Goal: Information Seeking & Learning: Check status

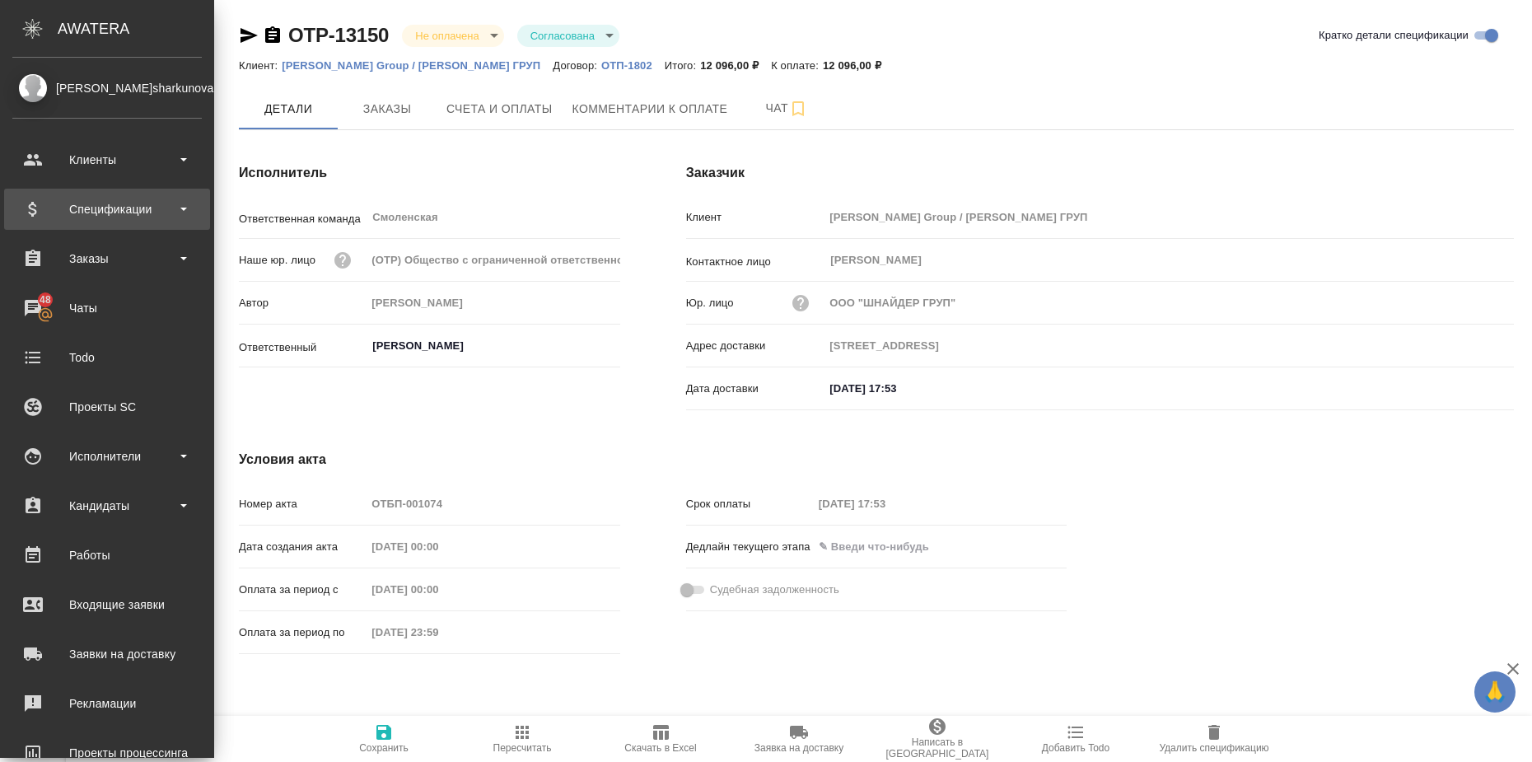
click at [157, 207] on div "Спецификации" at bounding box center [106, 209] width 189 height 25
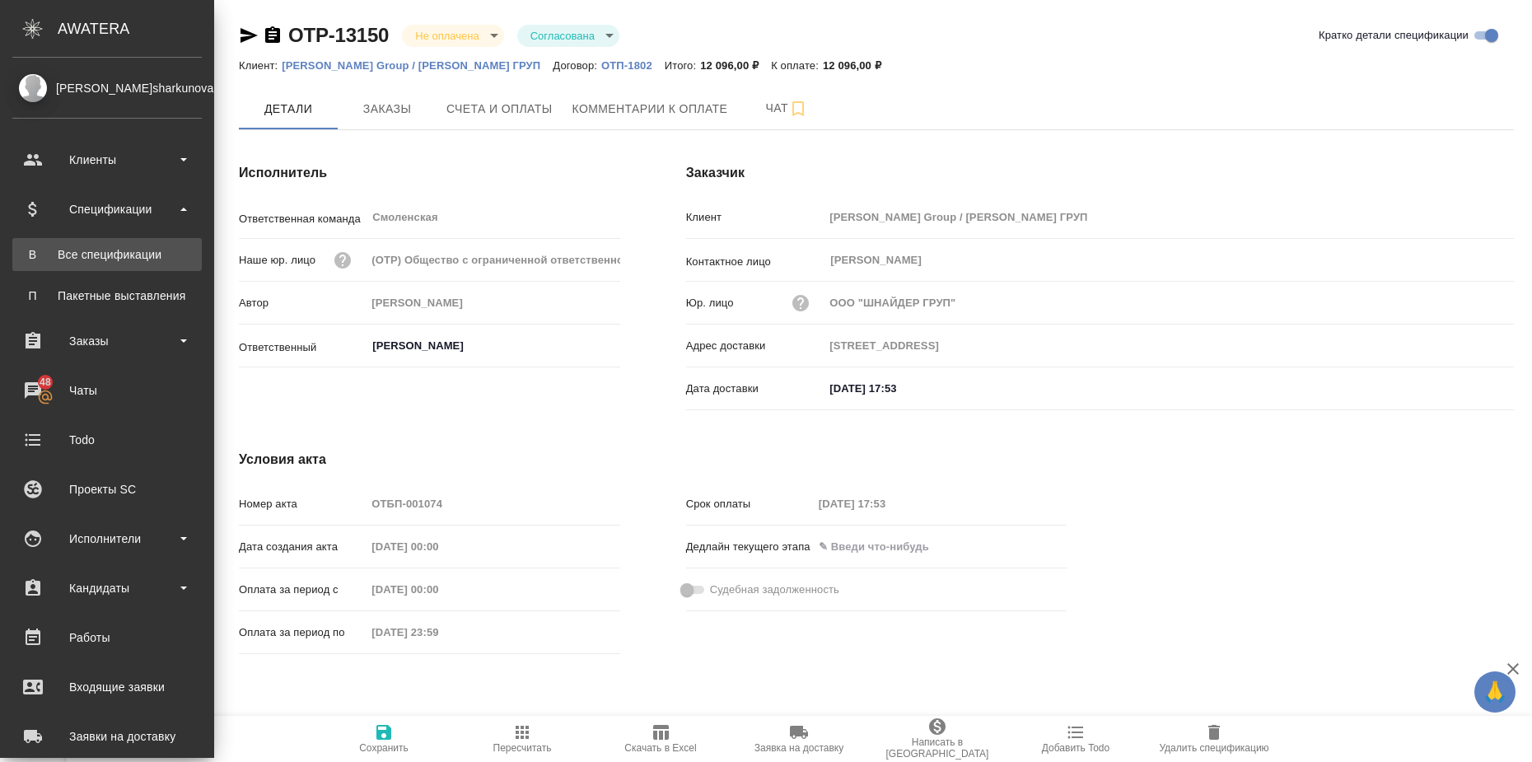
click at [137, 242] on link "В Все спецификации" at bounding box center [106, 254] width 189 height 33
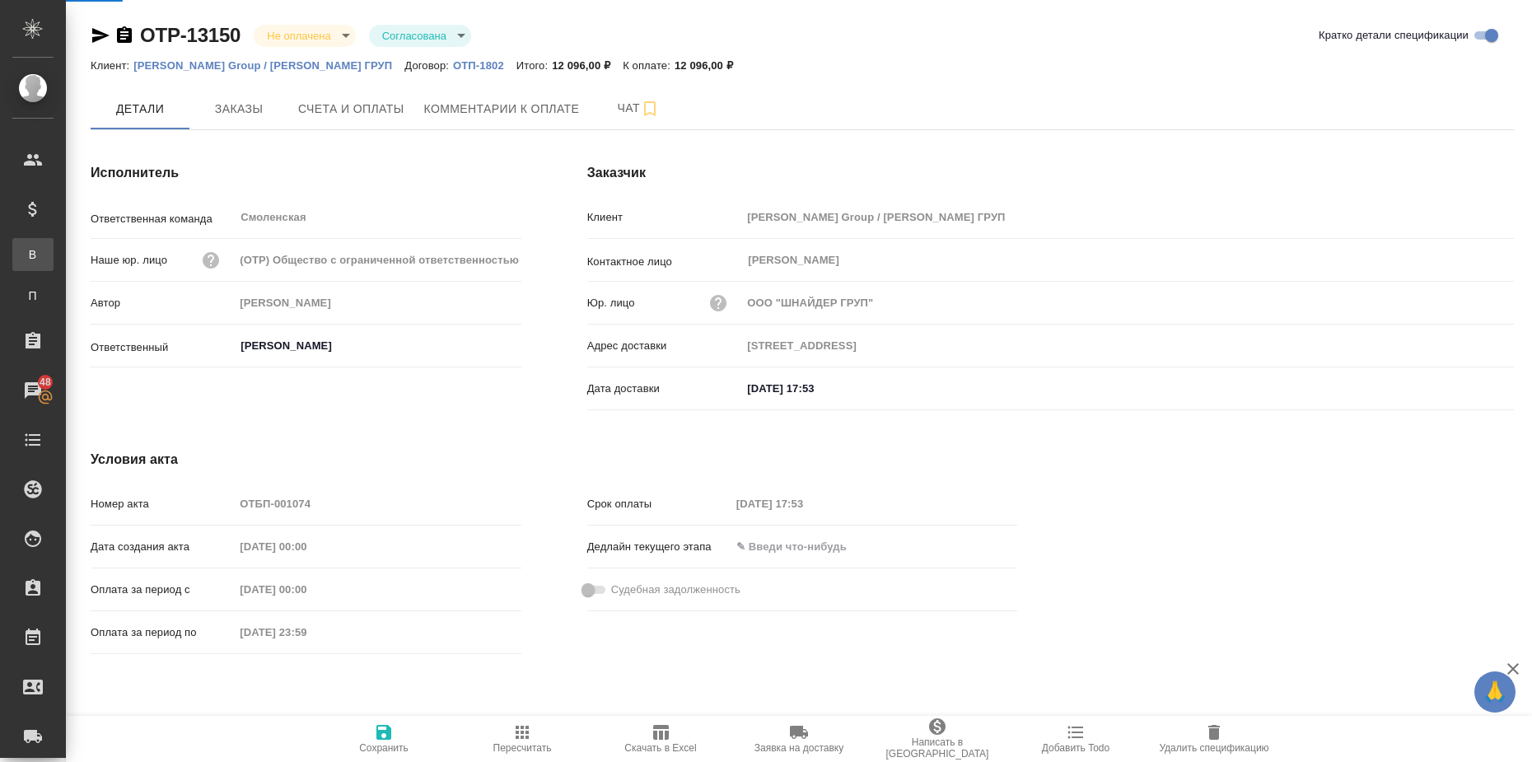
type input "[STREET_ADDRESS]"
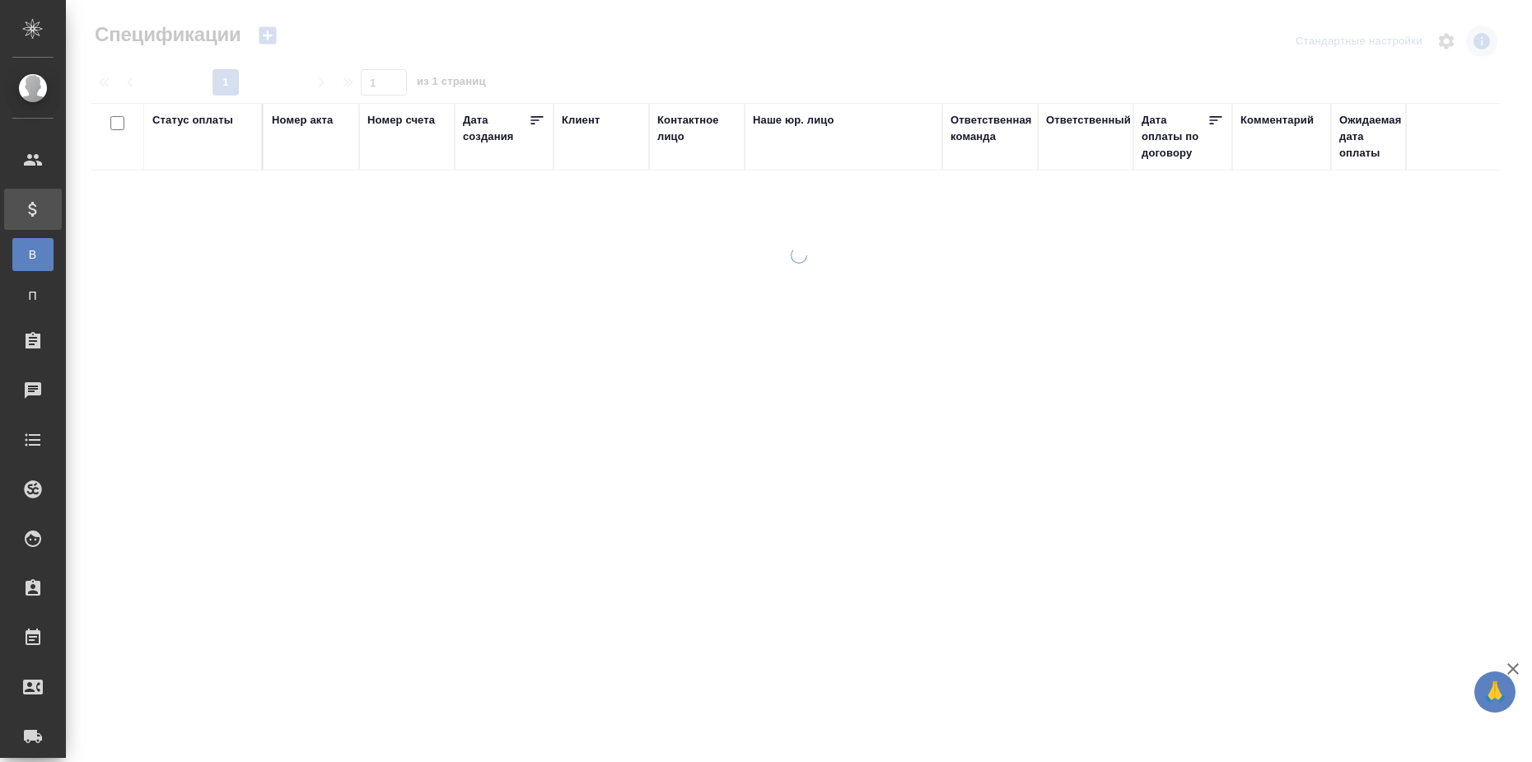
click at [201, 112] on div "Статус оплаты" at bounding box center [192, 120] width 81 height 16
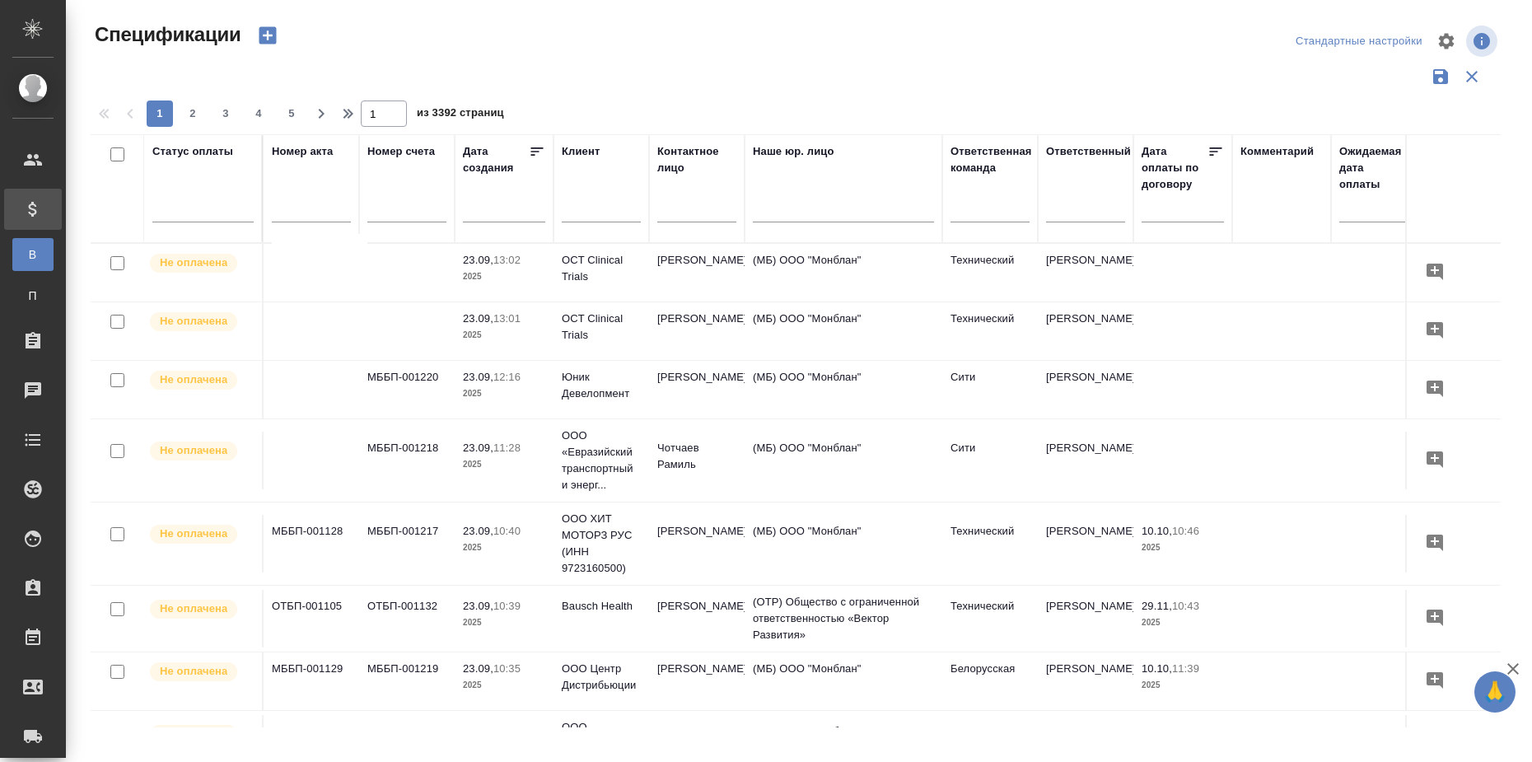
click at [211, 207] on div at bounding box center [202, 206] width 101 height 24
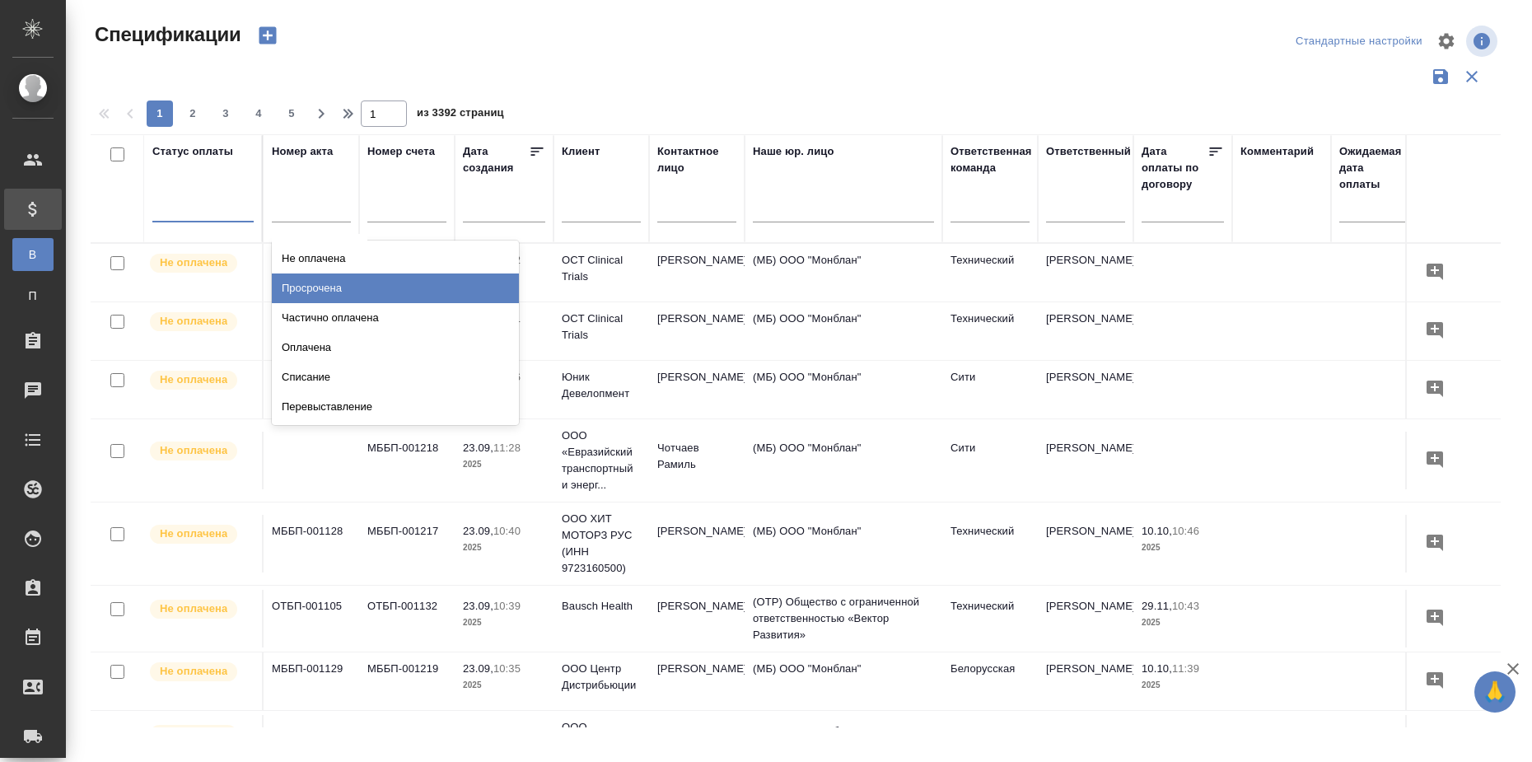
click at [352, 274] on div "Просрочена" at bounding box center [395, 289] width 247 height 30
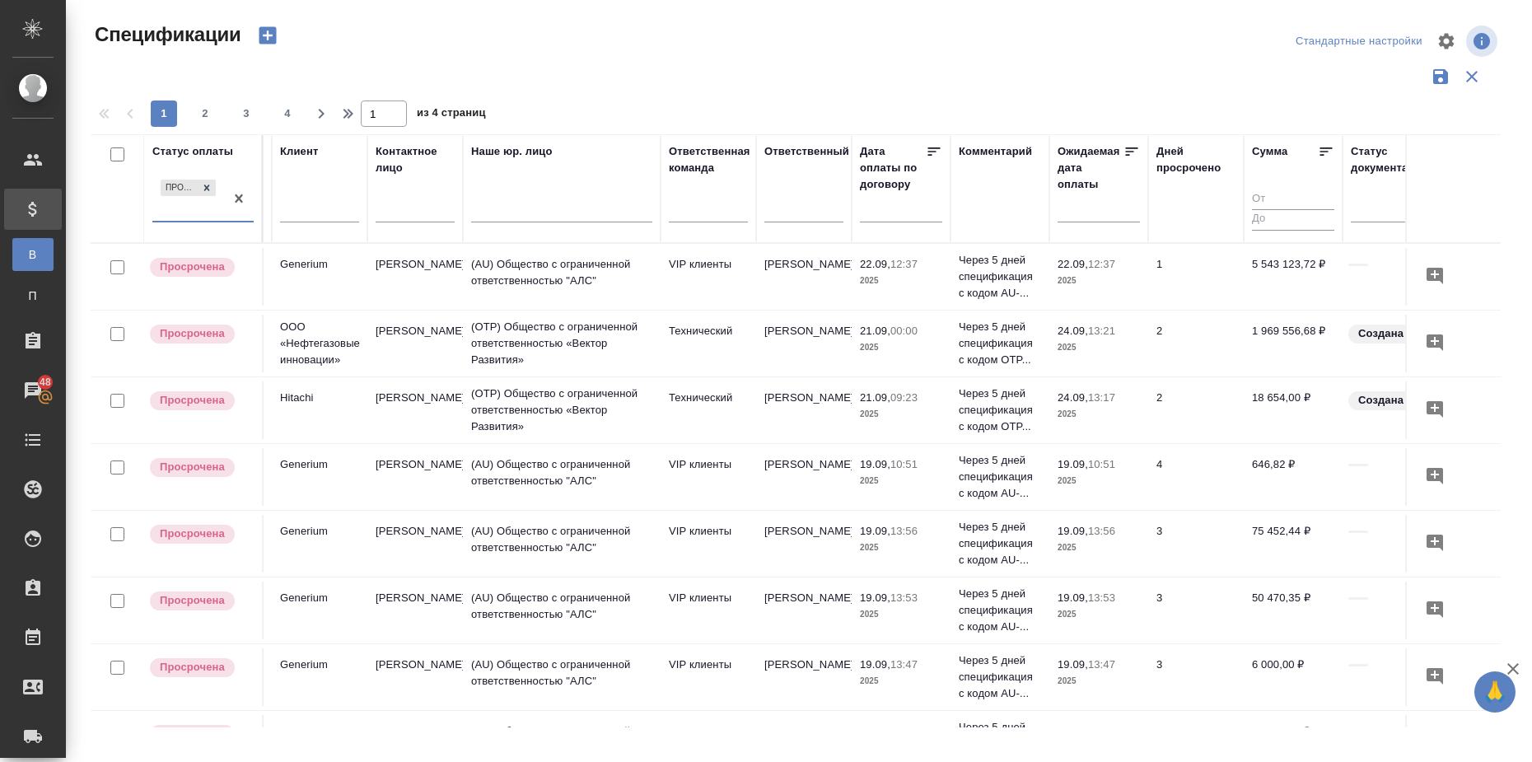
scroll to position [0, 286]
click at [1325, 149] on icon at bounding box center [1322, 151] width 16 height 16
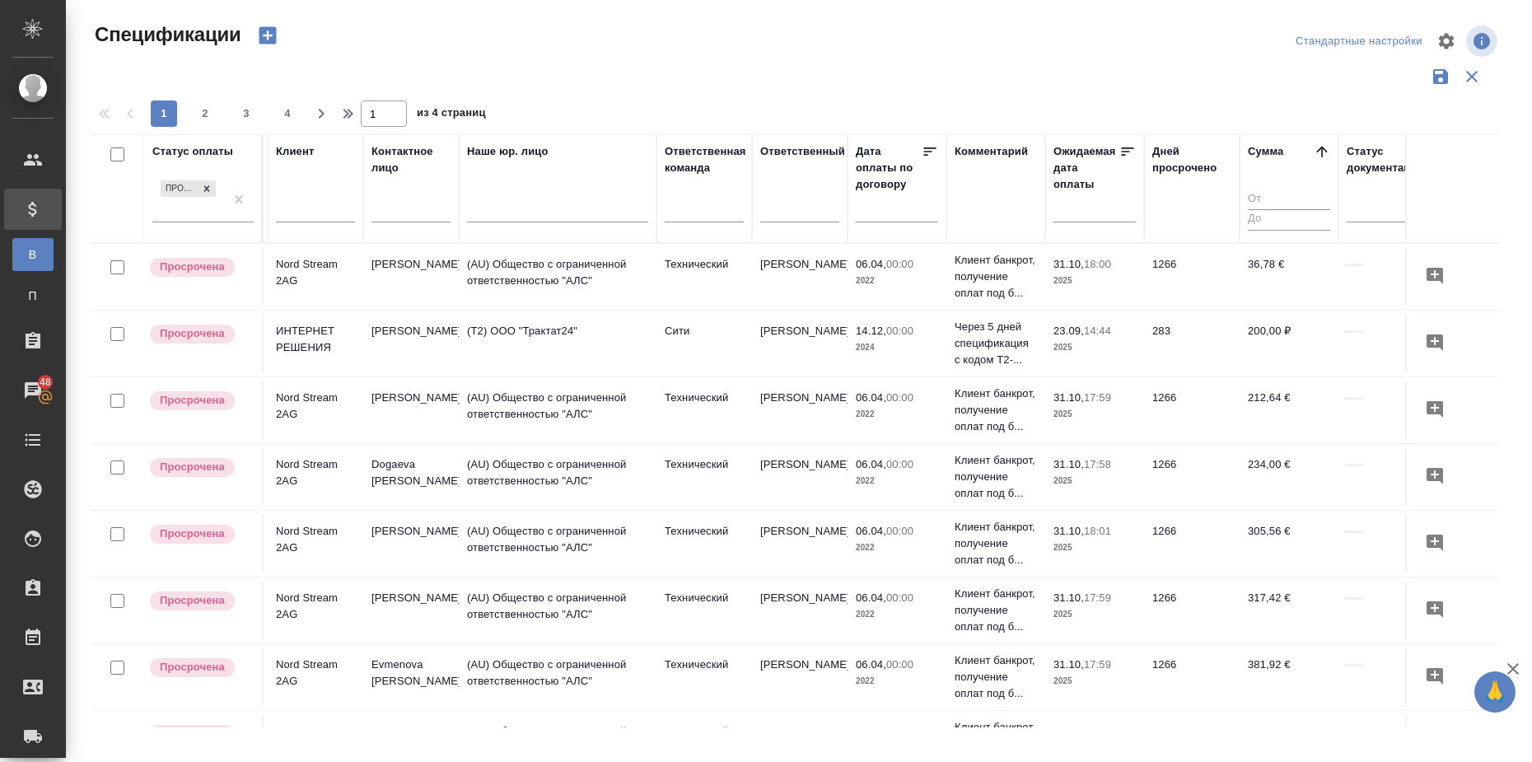
click at [1325, 149] on icon at bounding box center [1321, 151] width 11 height 11
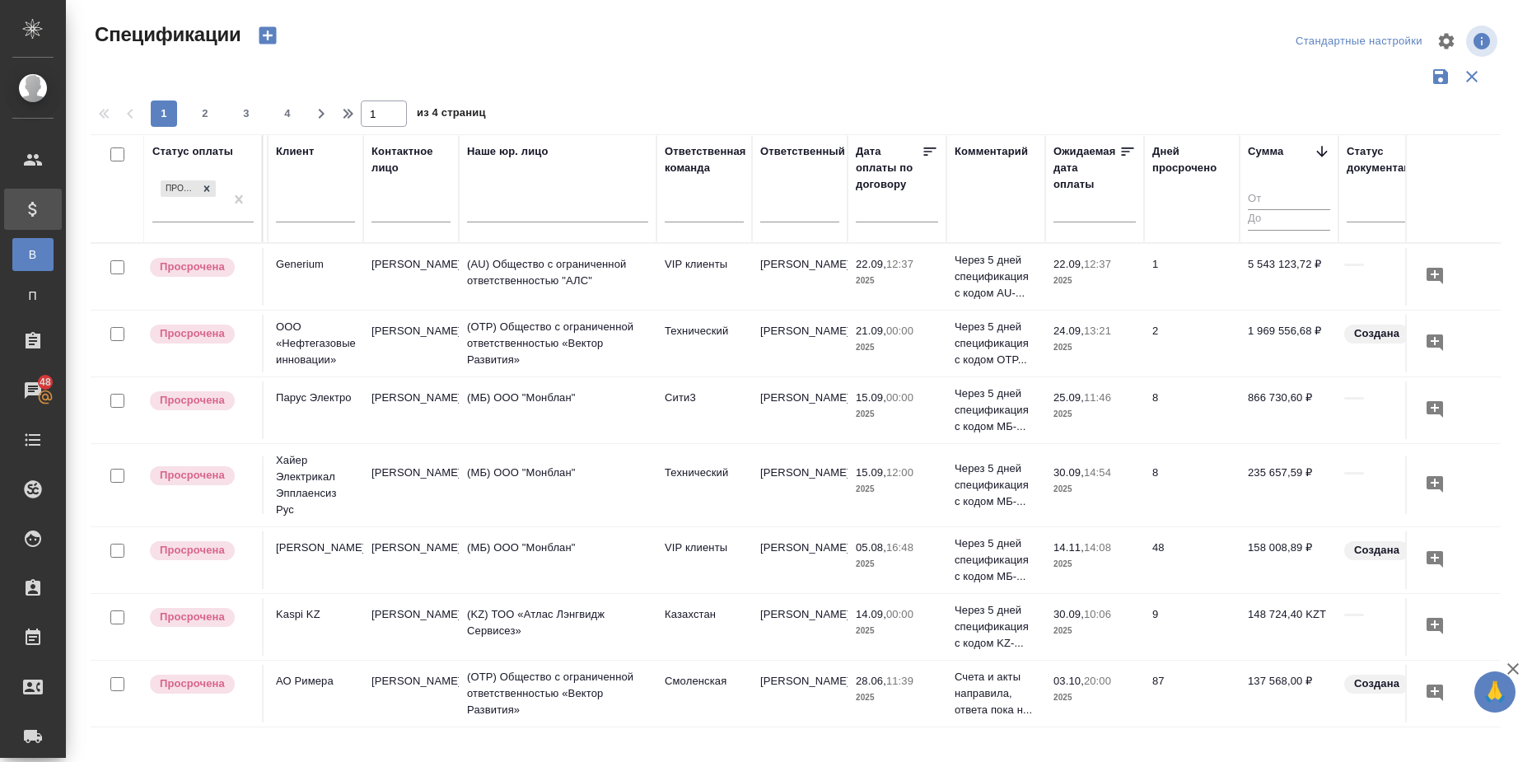
click at [1109, 214] on input "text" at bounding box center [1100, 208] width 72 height 23
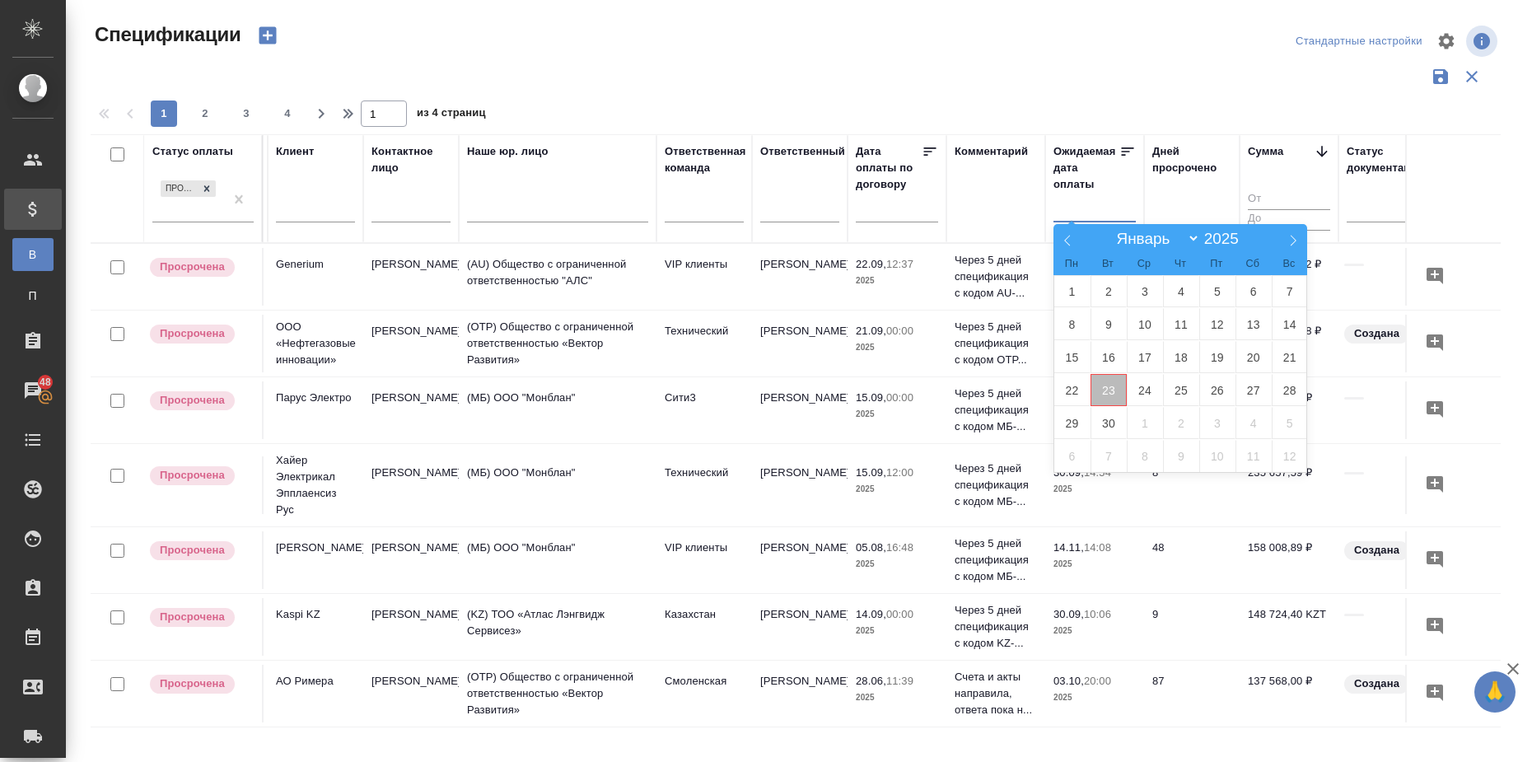
click at [1115, 386] on span "23" at bounding box center [1109, 390] width 36 height 32
type div "2025-09-22T21:00:00.000Z"
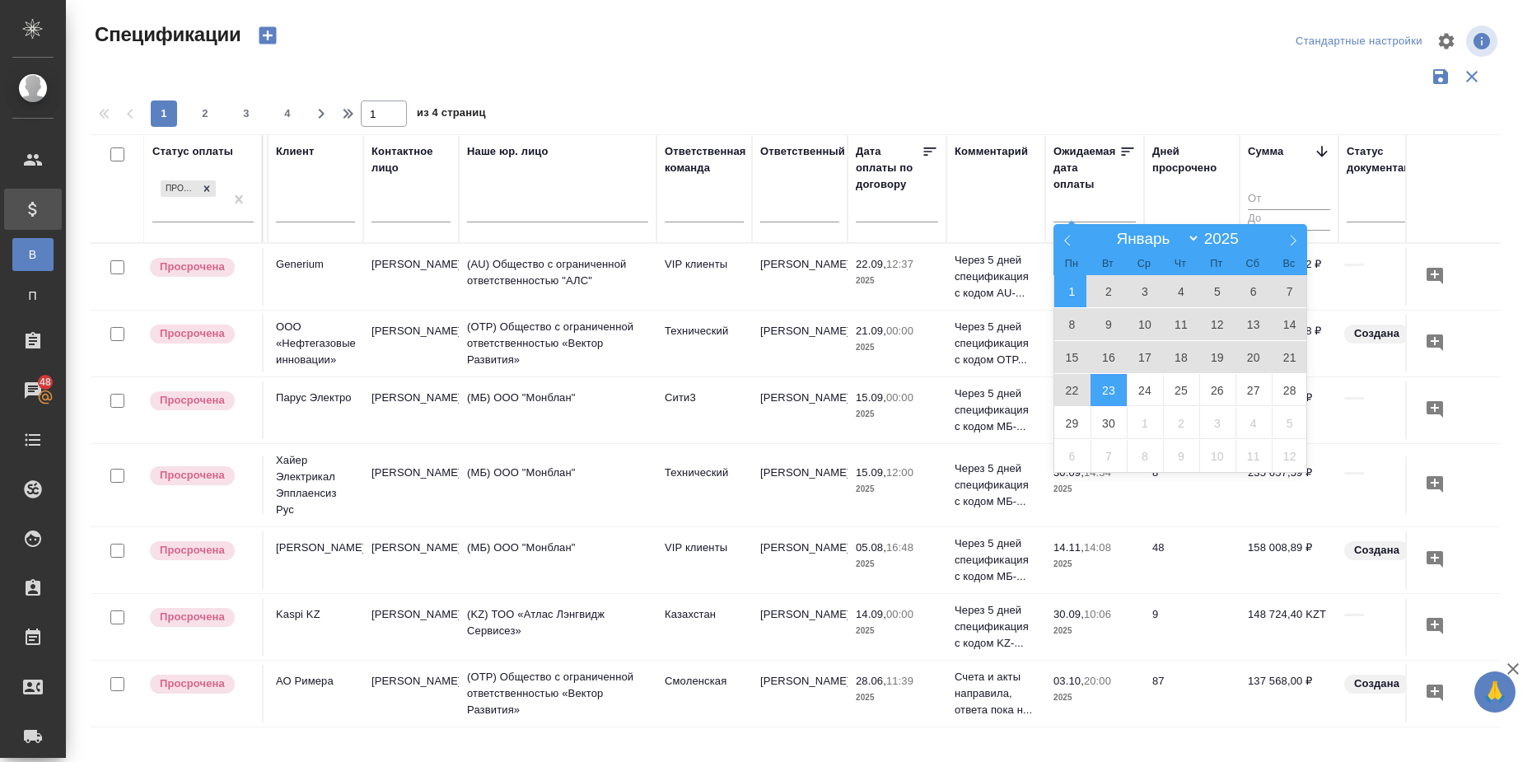
click at [1065, 288] on span "1" at bounding box center [1072, 291] width 36 height 32
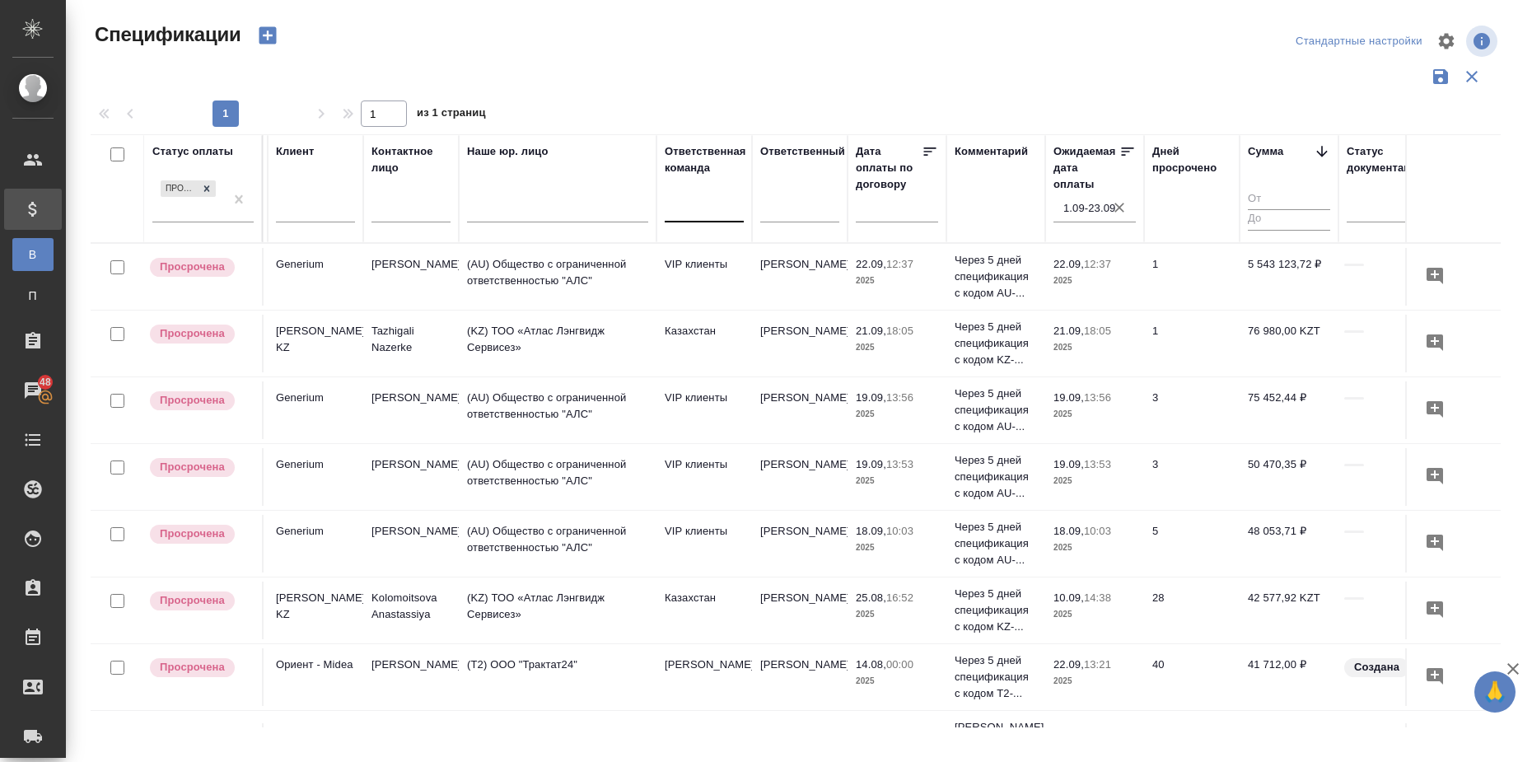
click at [711, 212] on div at bounding box center [704, 206] width 79 height 24
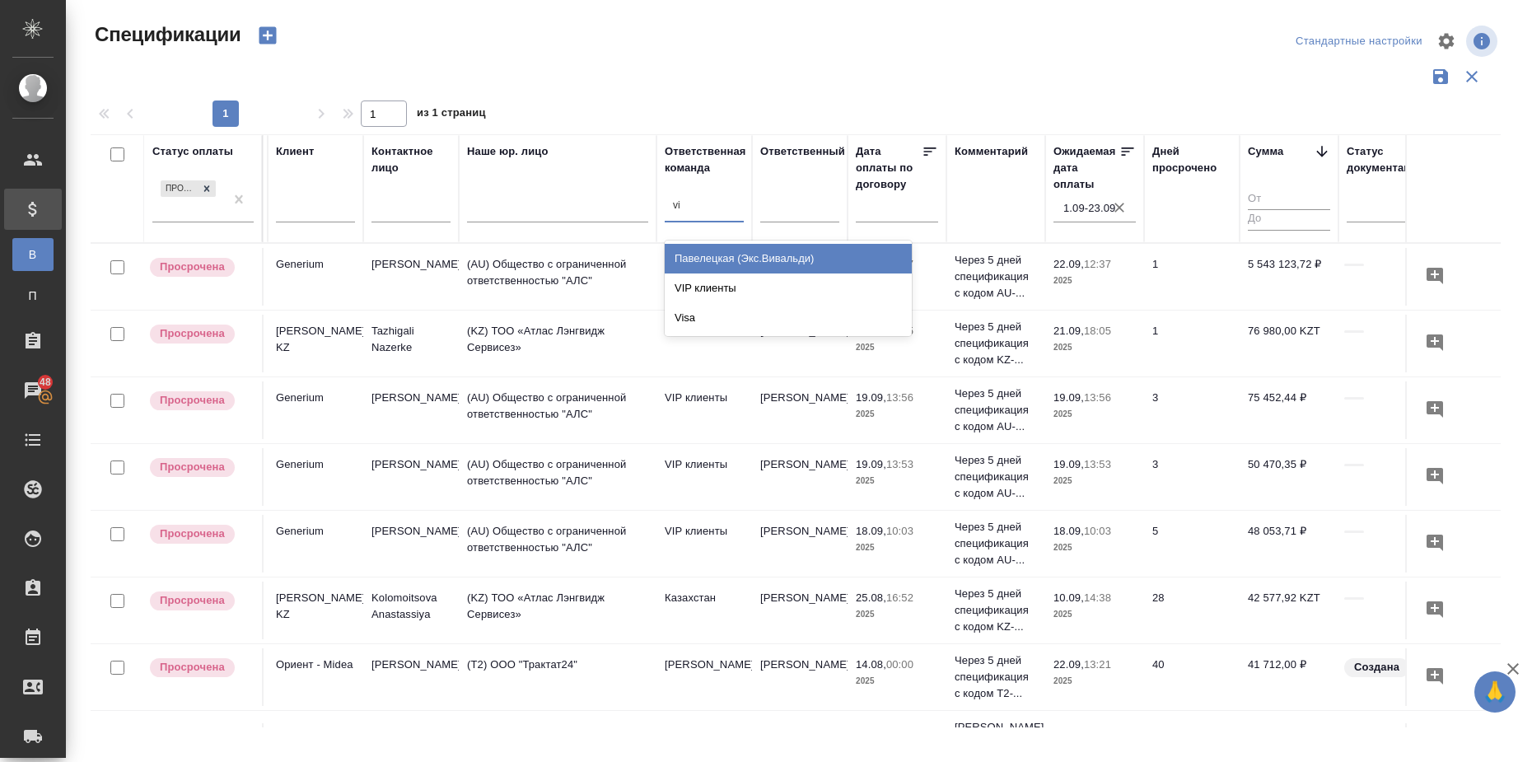
type input "vip"
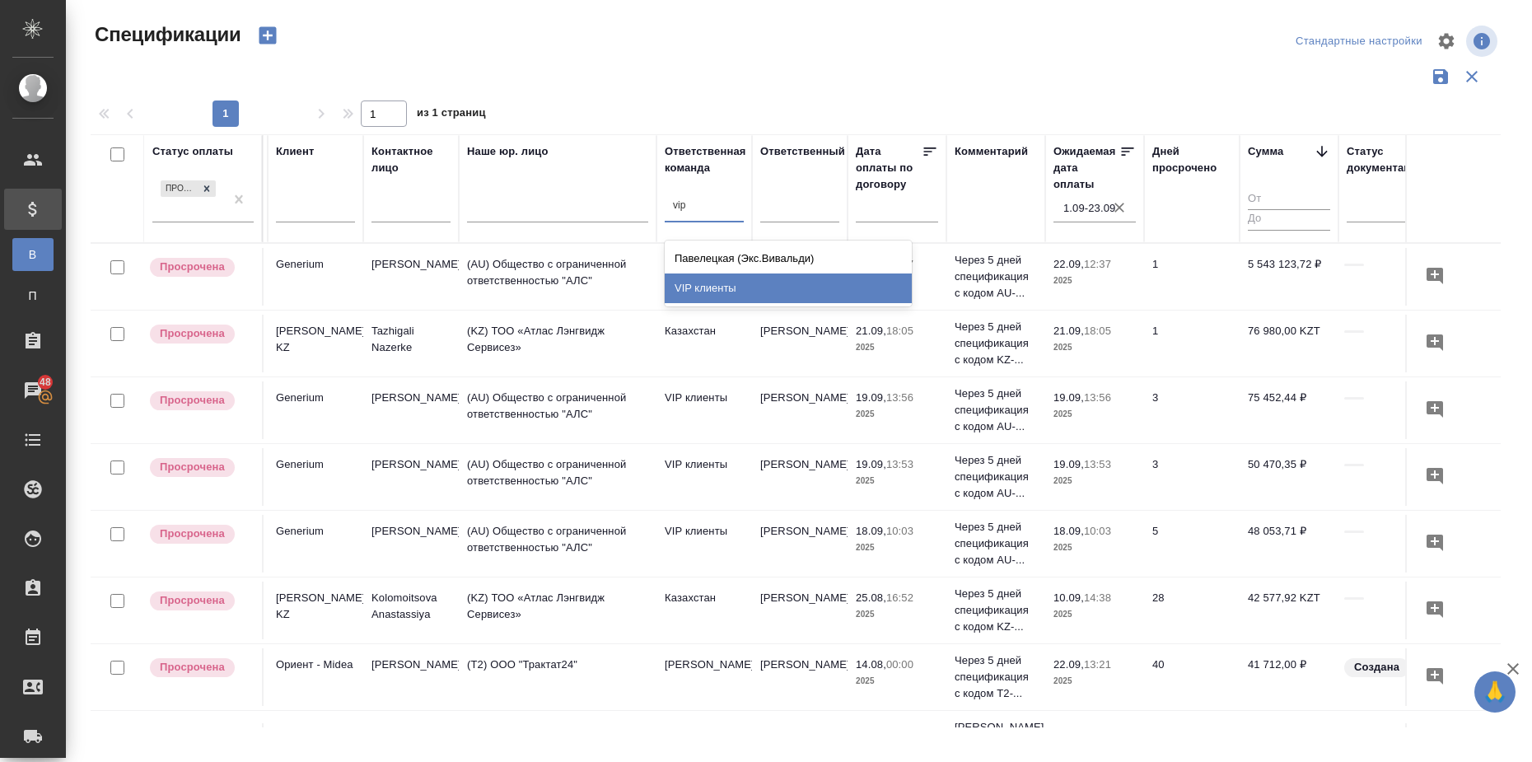
click at [726, 302] on div "VIP клиенты" at bounding box center [788, 289] width 247 height 30
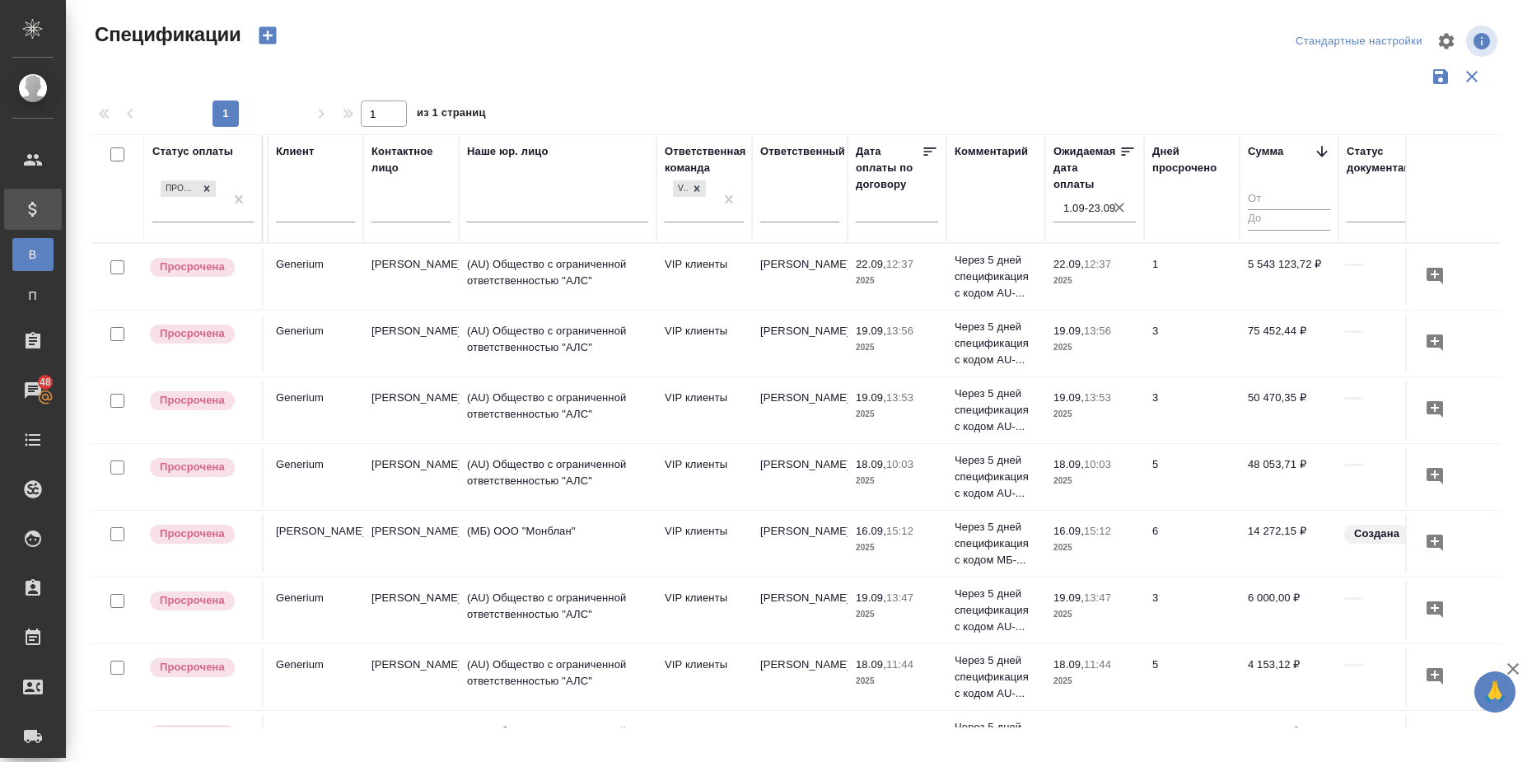
click at [1095, 674] on p "2025" at bounding box center [1095, 681] width 82 height 16
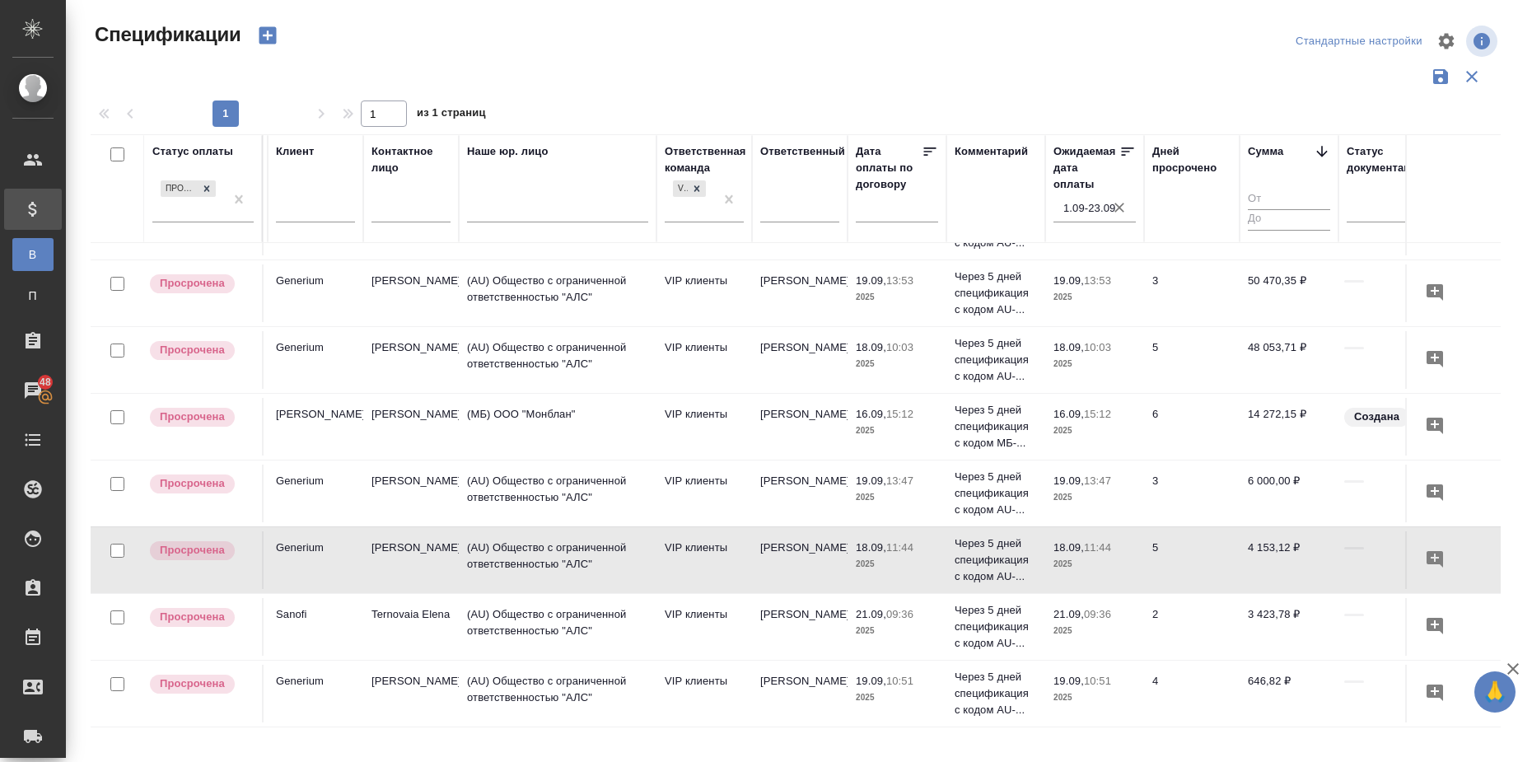
scroll to position [133, 286]
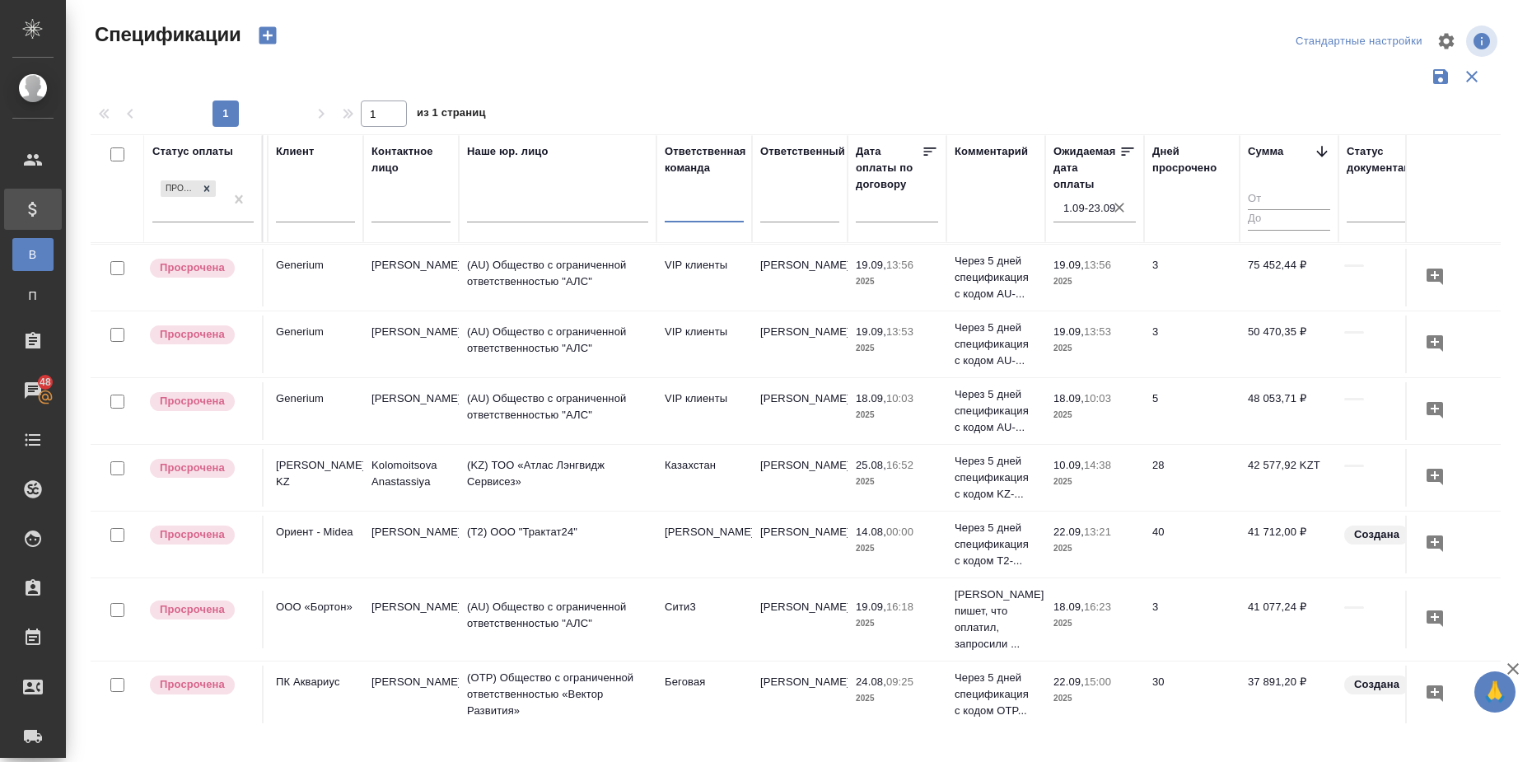
click at [700, 213] on div at bounding box center [704, 206] width 79 height 24
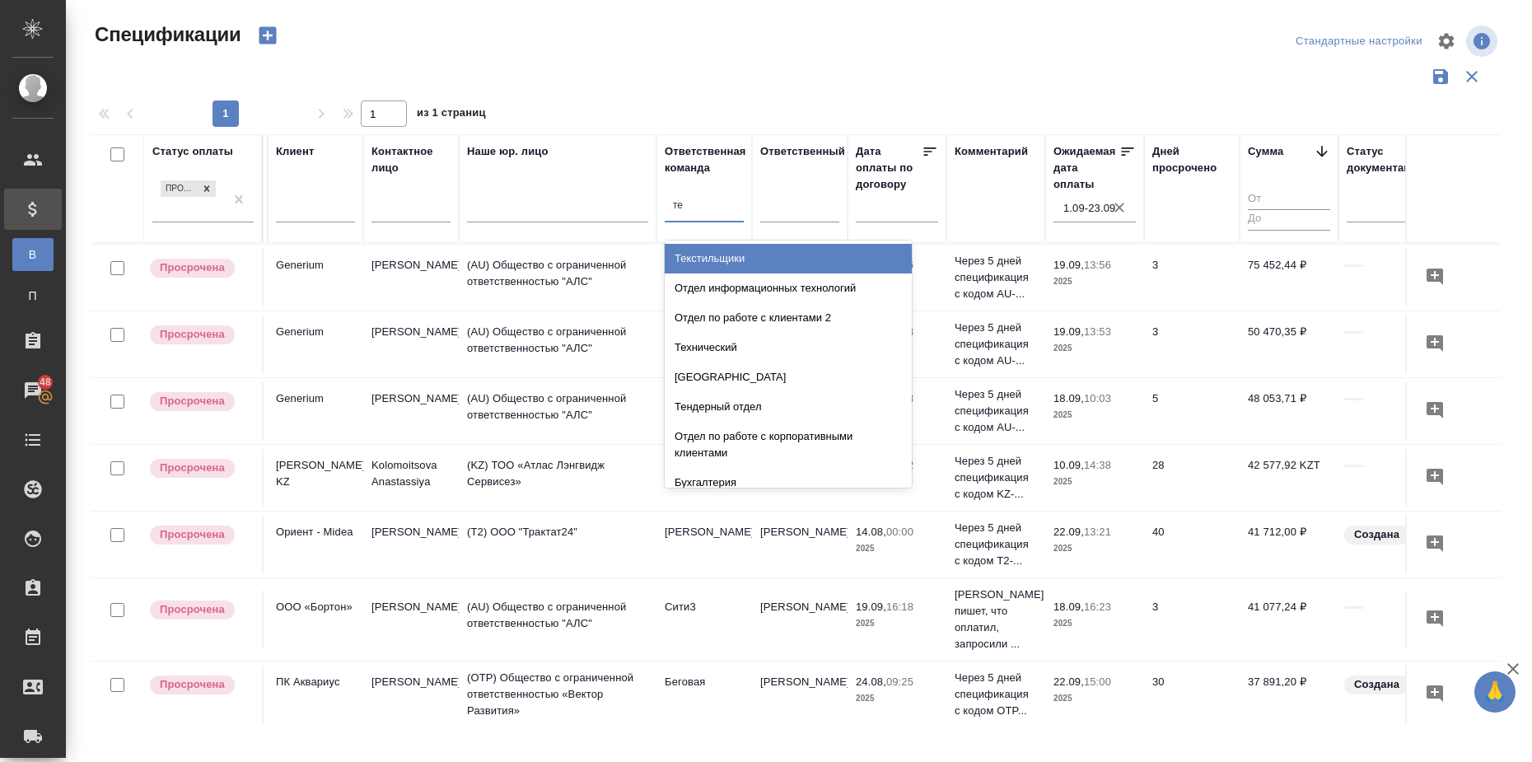
type input "тех"
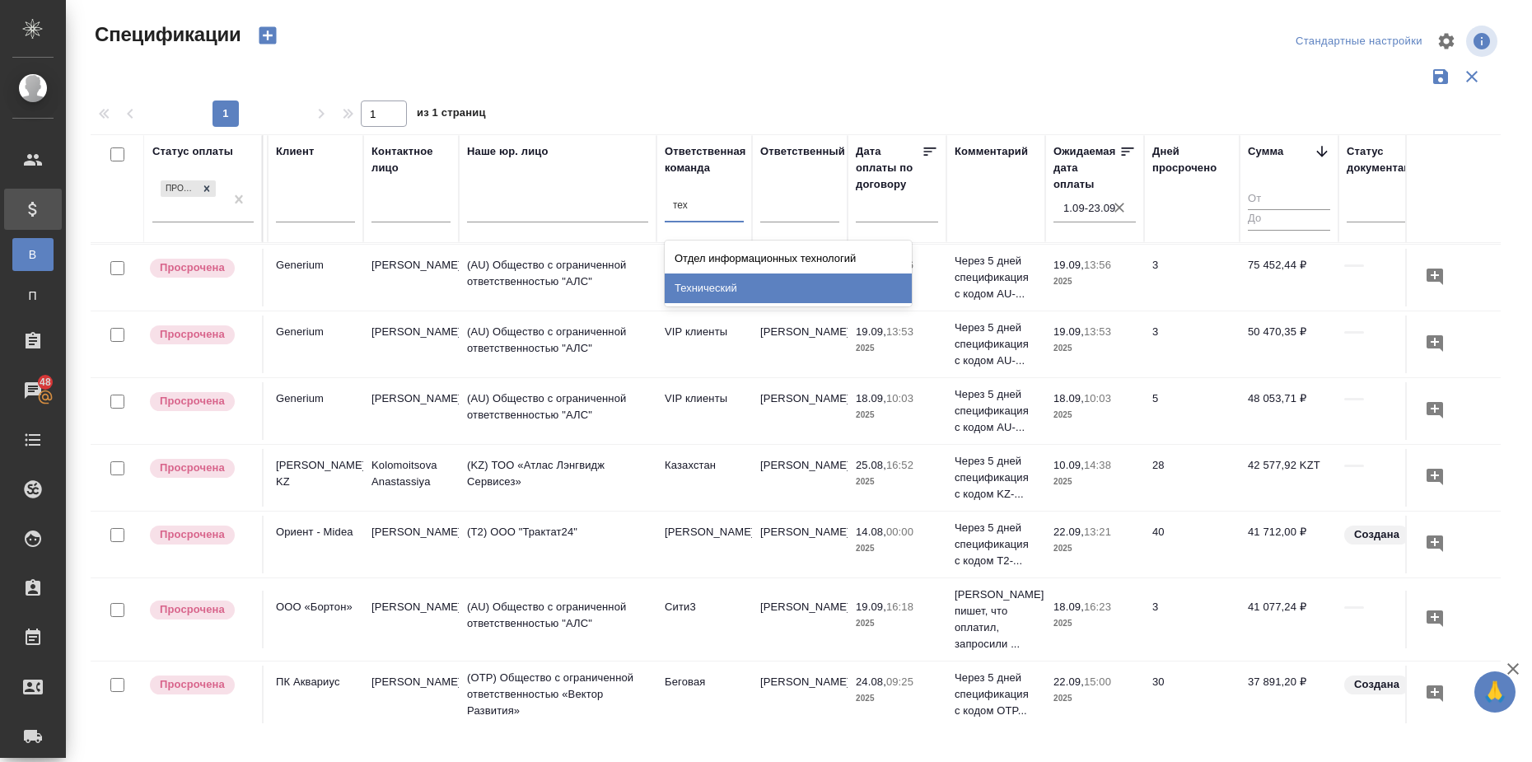
click at [772, 297] on div "Технический" at bounding box center [788, 289] width 247 height 30
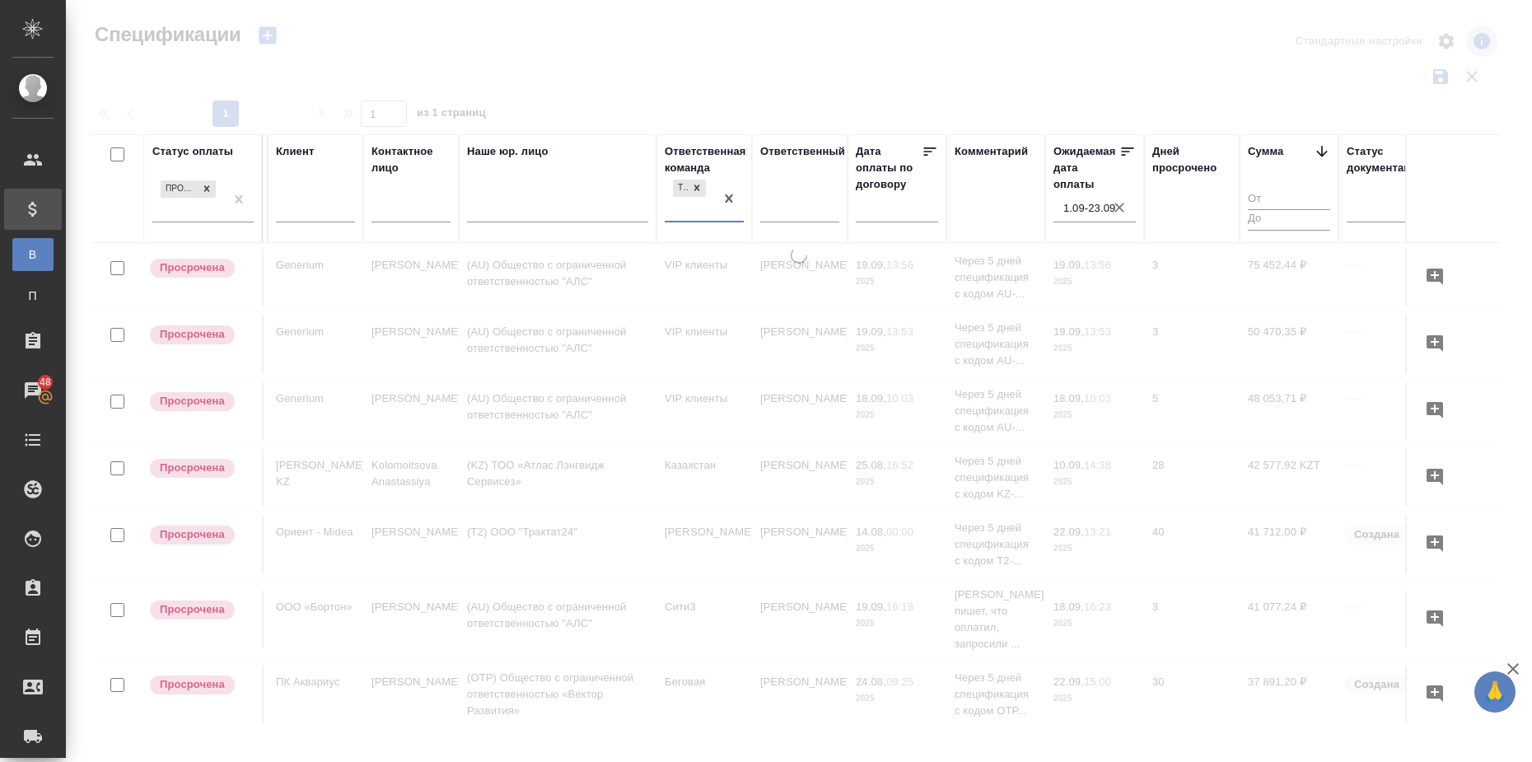
scroll to position [0, 286]
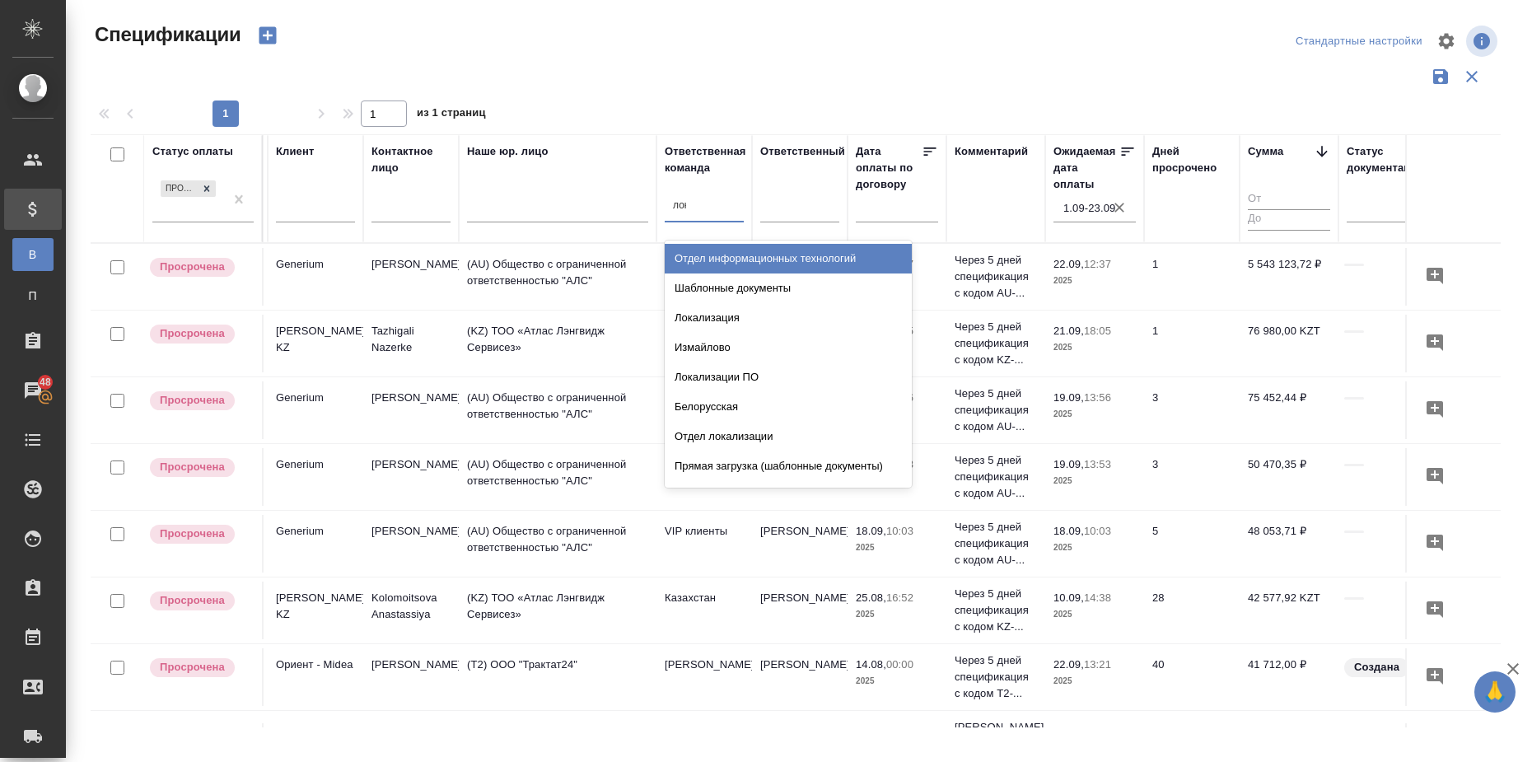
type input "лока"
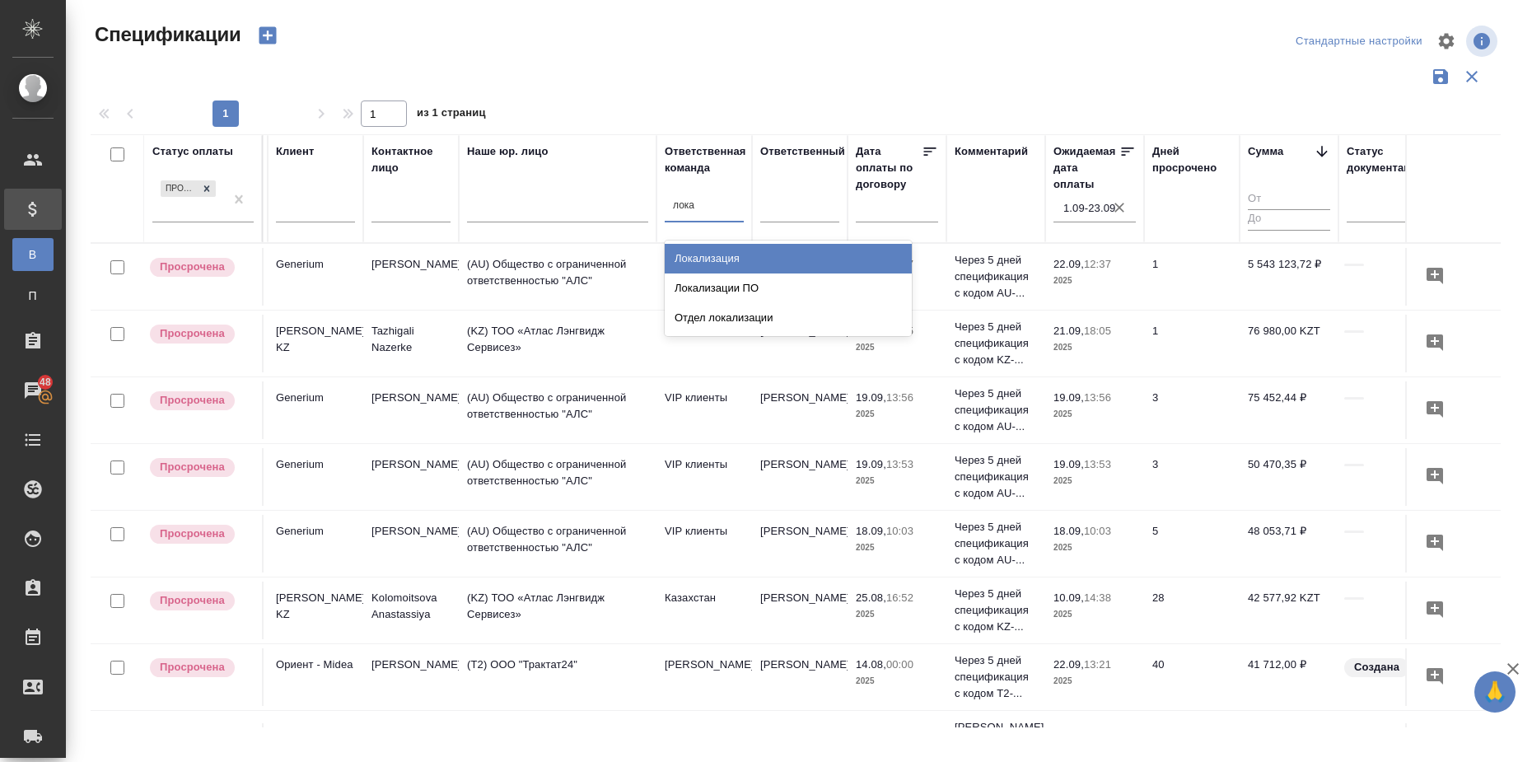
click at [697, 252] on div "Локализация" at bounding box center [788, 259] width 247 height 30
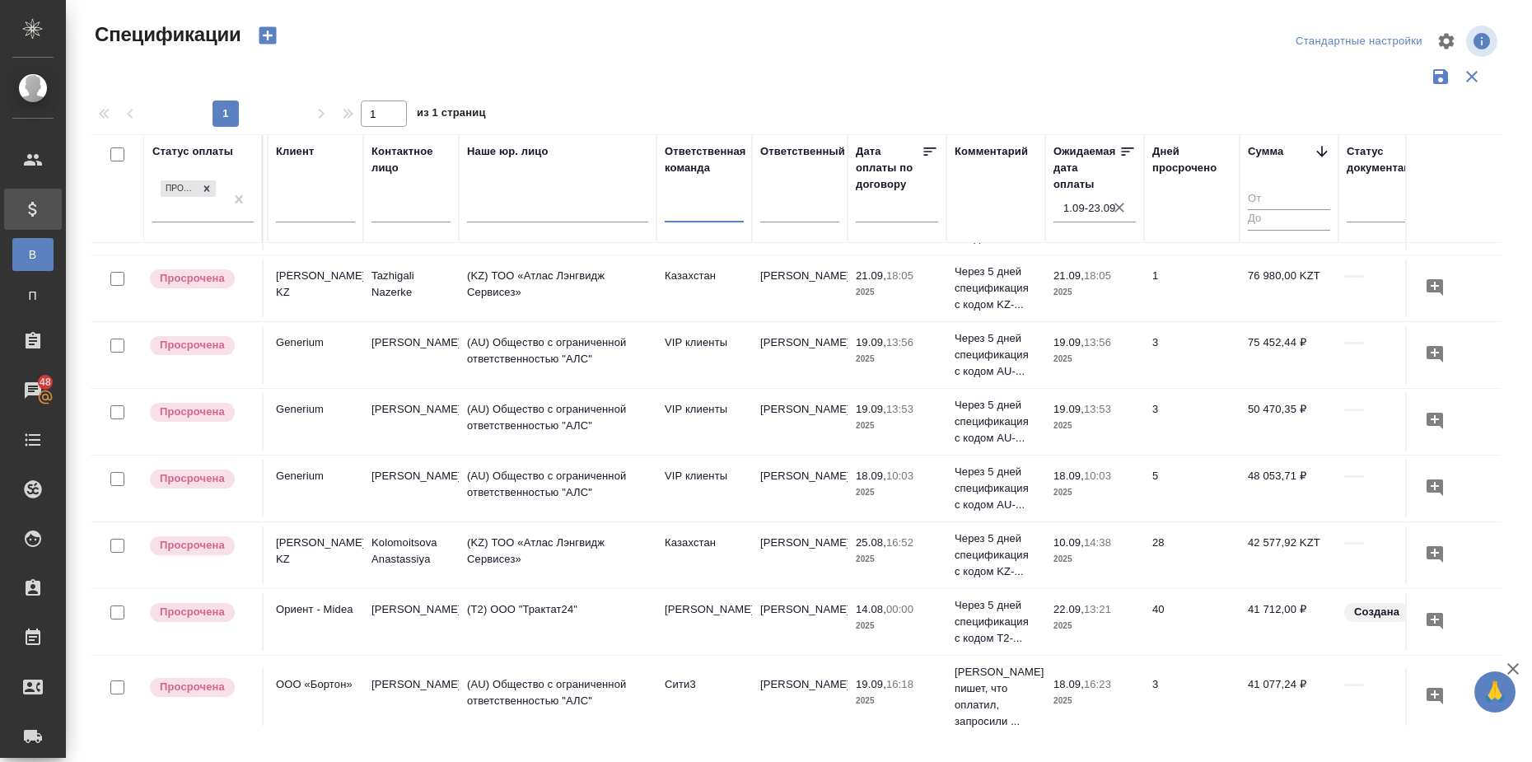
scroll to position [103, 286]
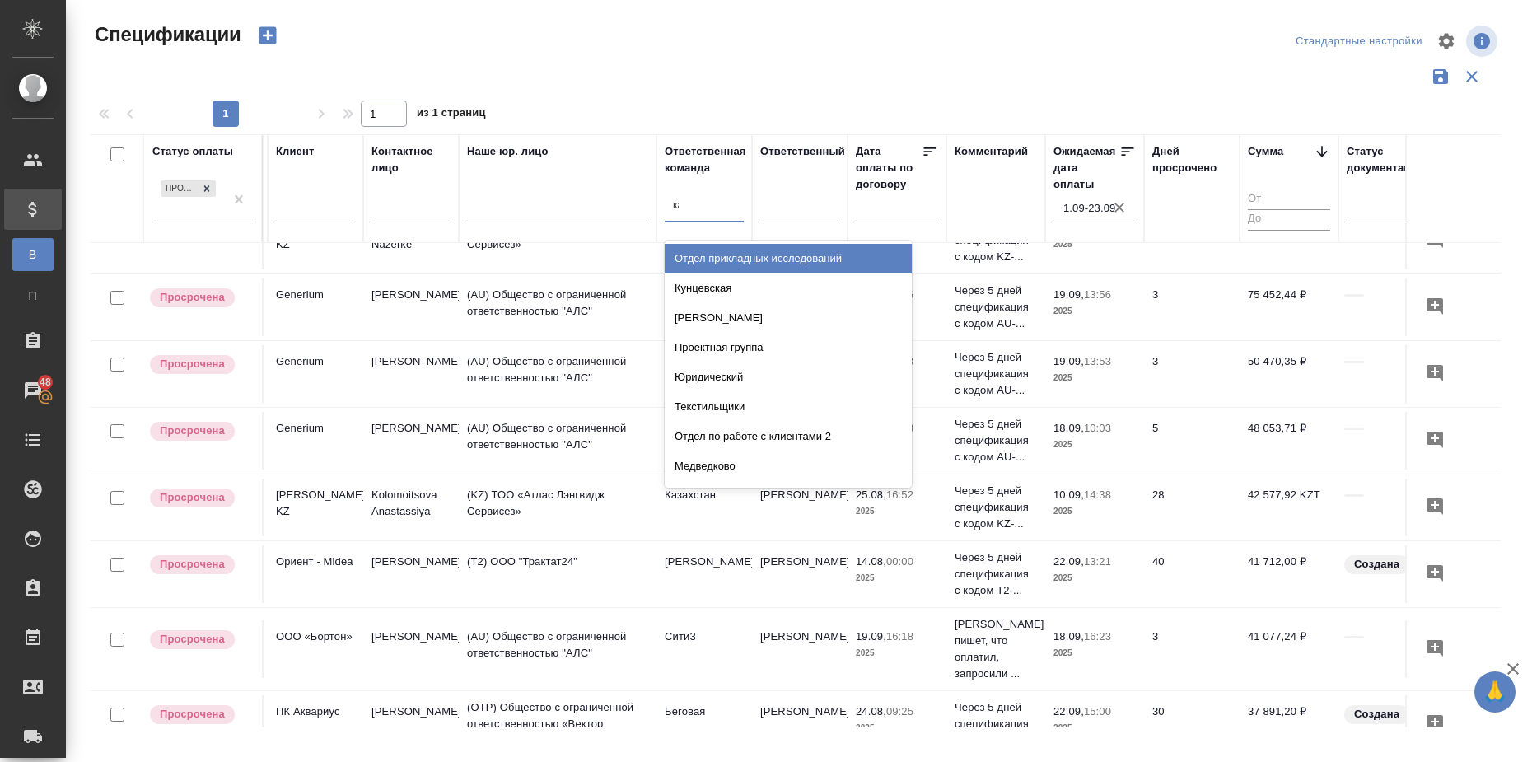
type input "каз"
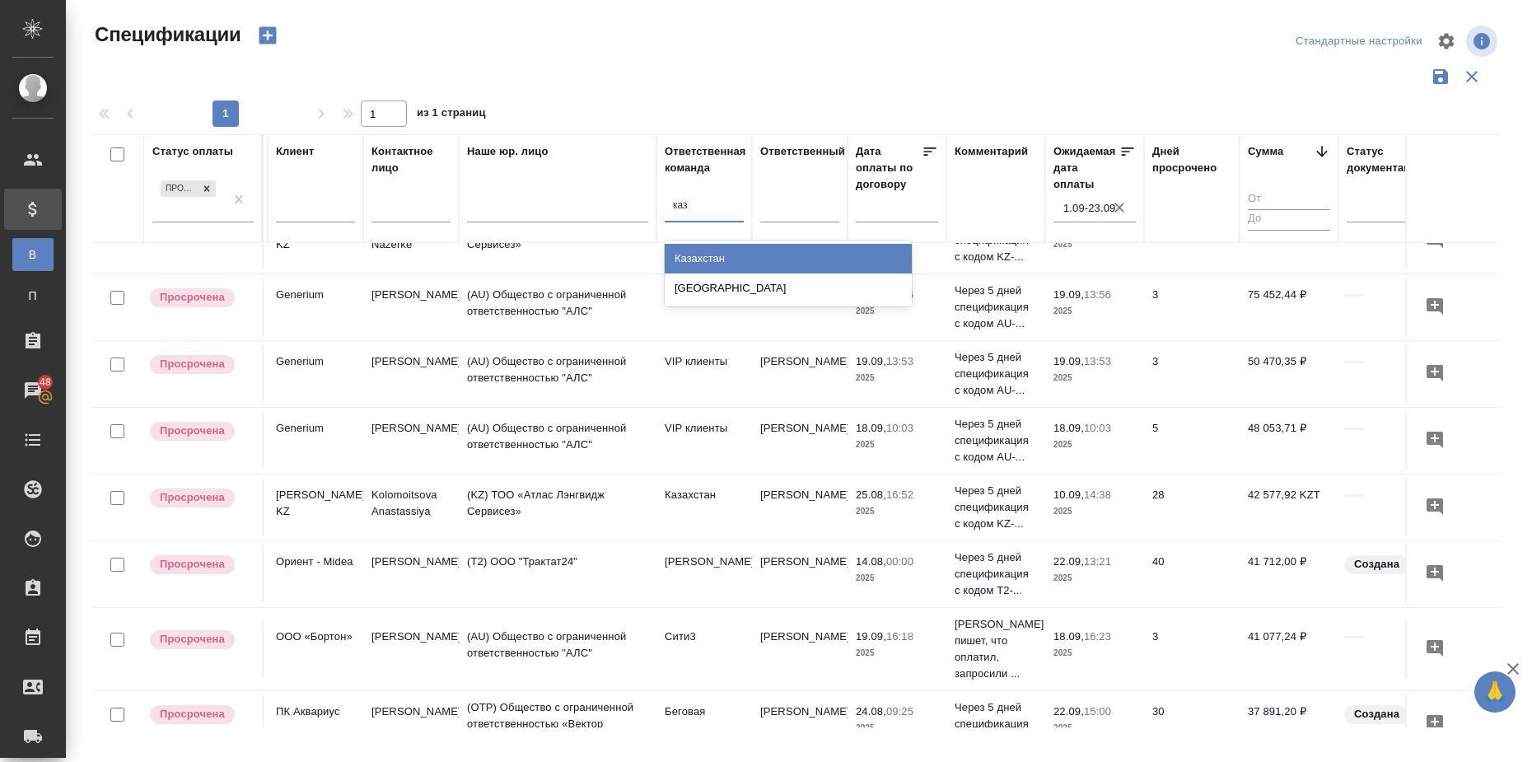
click at [842, 254] on div "Казахстан" at bounding box center [788, 259] width 247 height 30
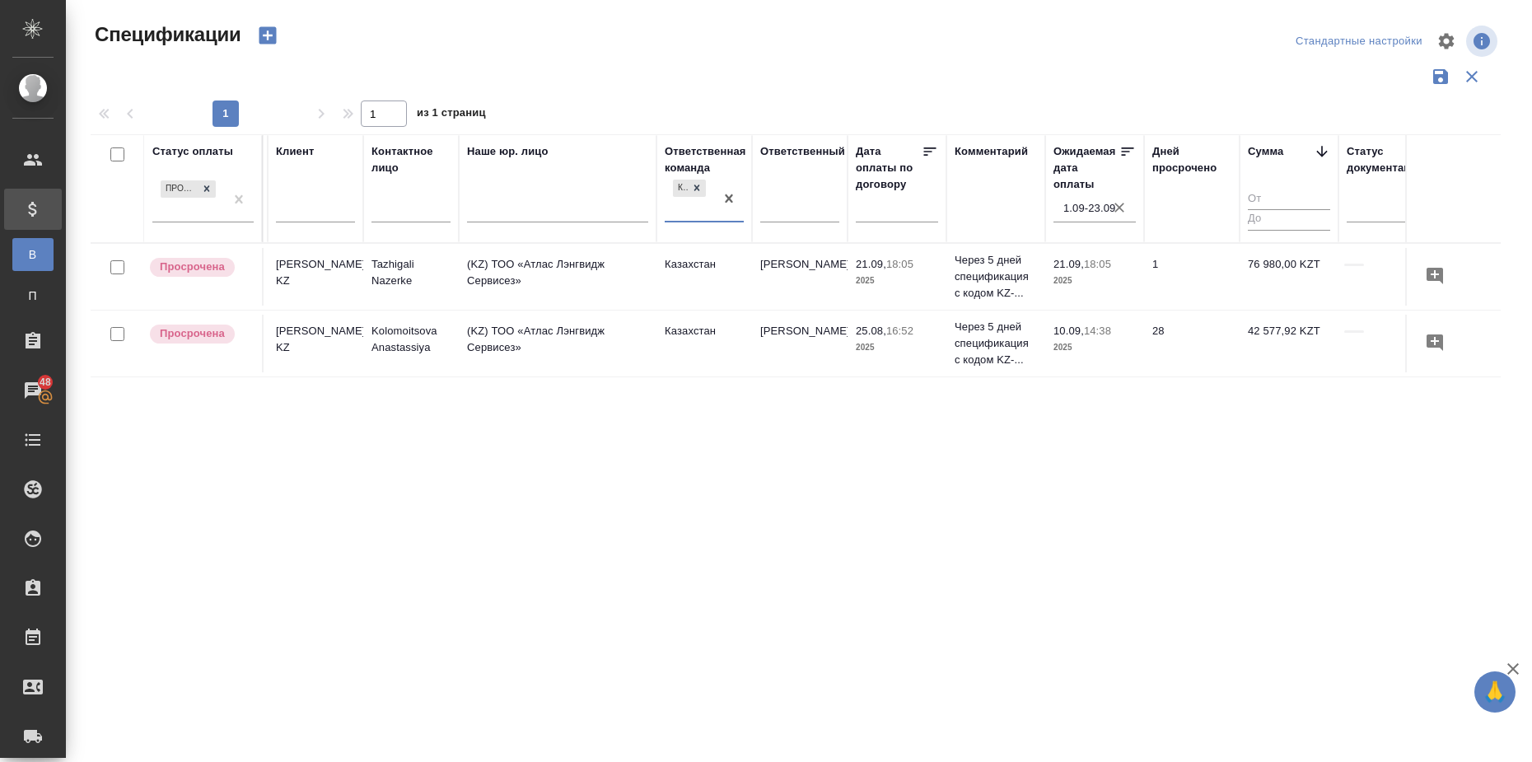
scroll to position [0, 286]
click at [1113, 625] on div "Статус оплаты Просрочена Номер акта Номер счета Дата создания Клиент Контактное…" at bounding box center [796, 430] width 1410 height 593
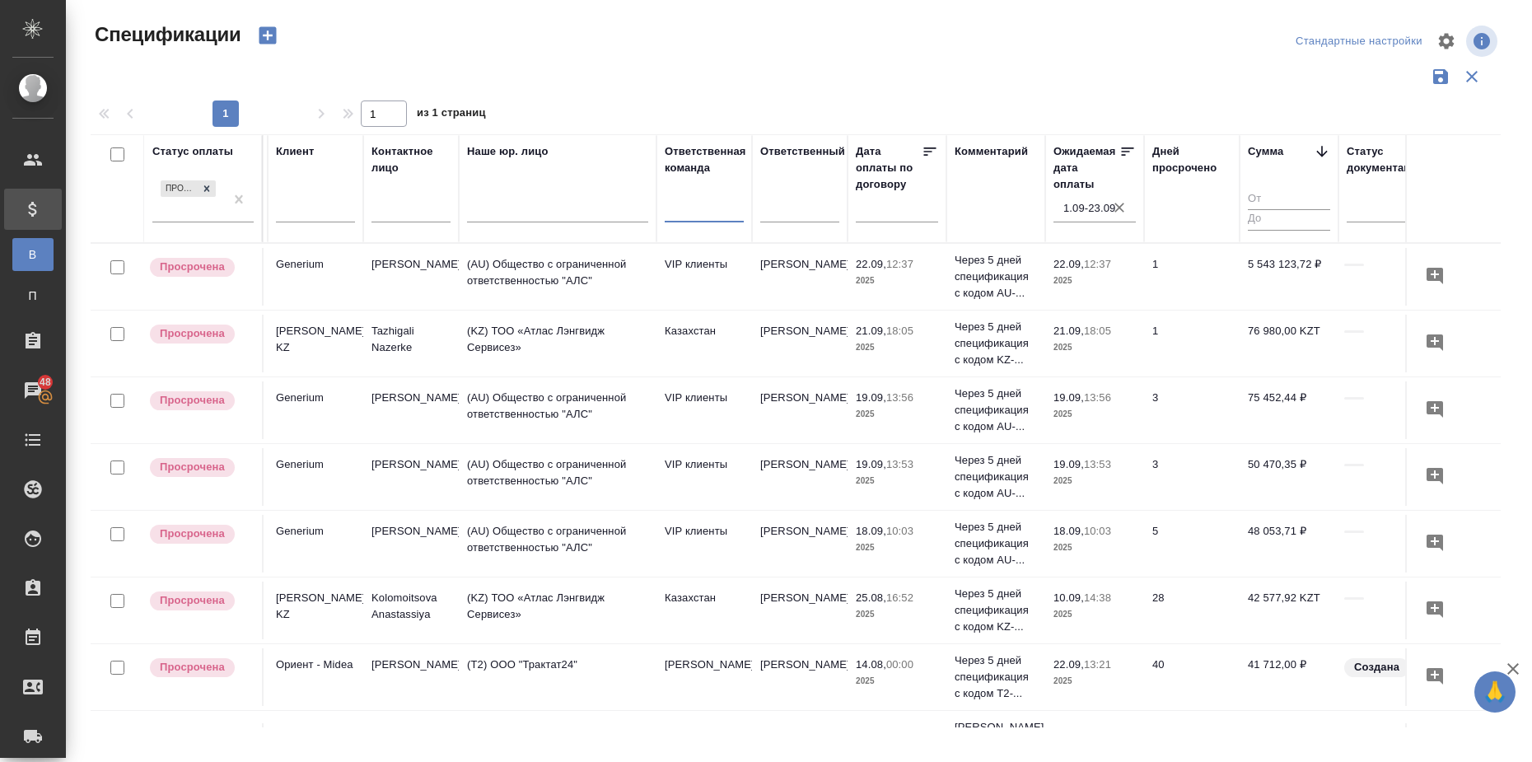
scroll to position [103, 286]
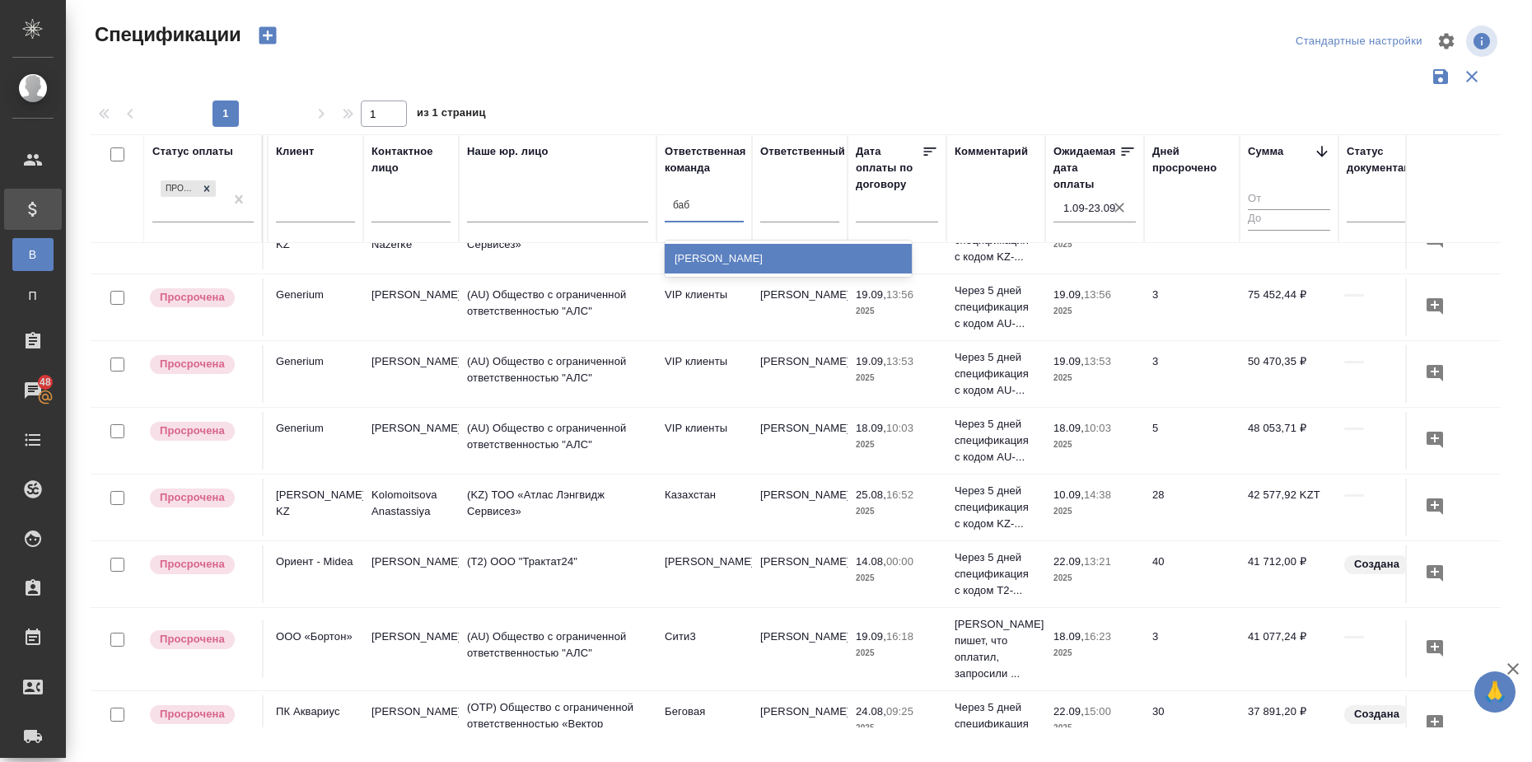
type input "бабу"
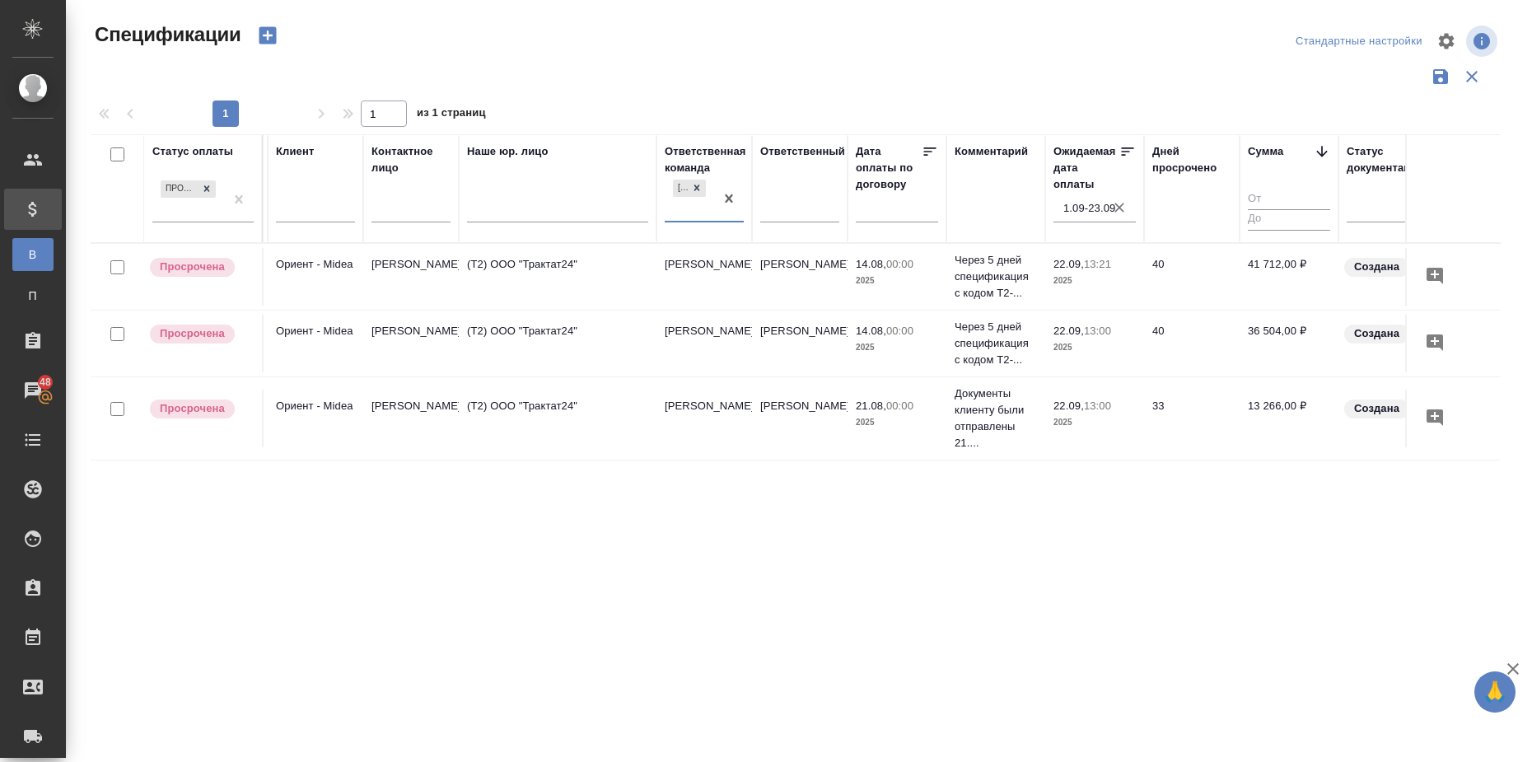
scroll to position [0, 286]
type input "сити"
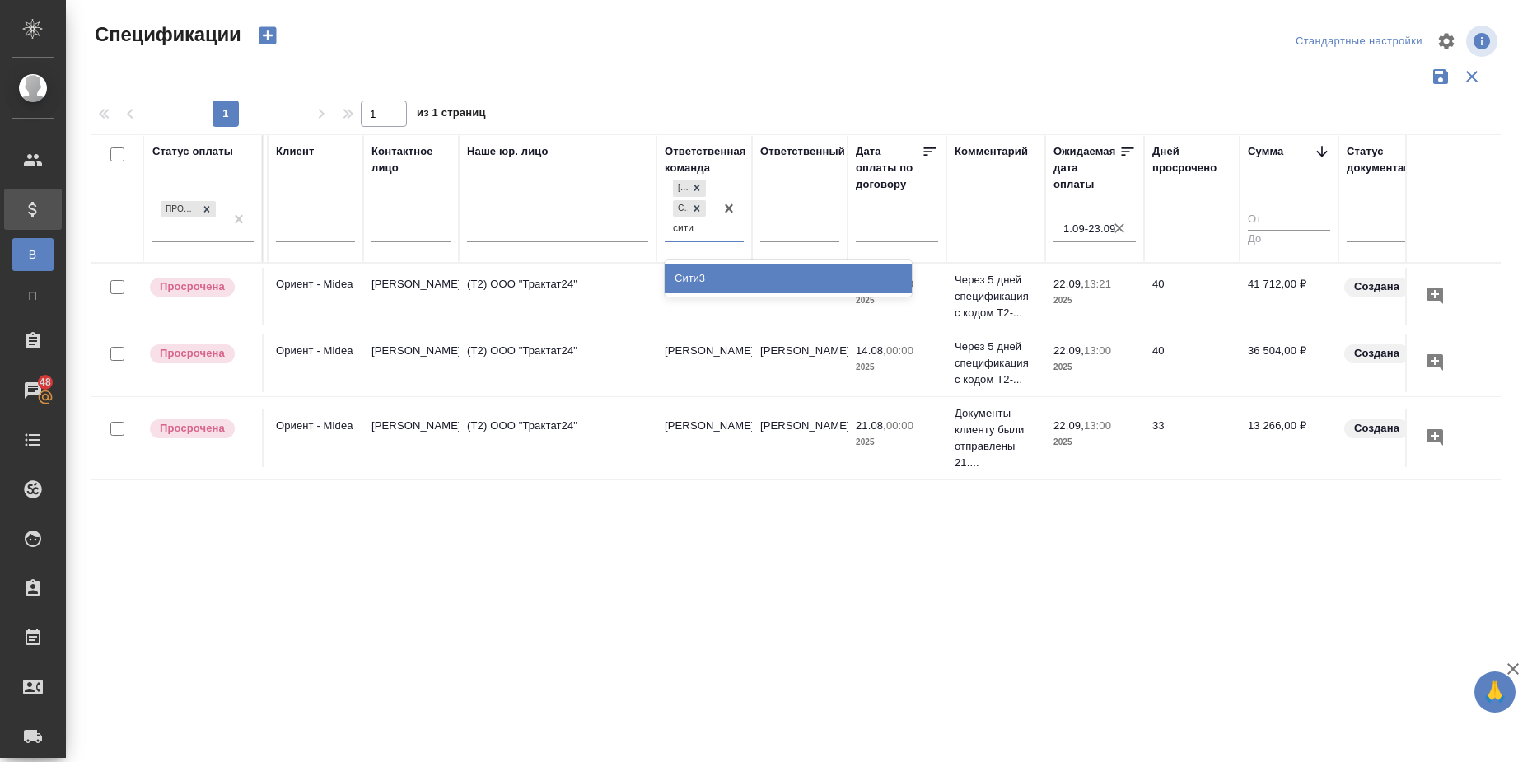
type input "сити3"
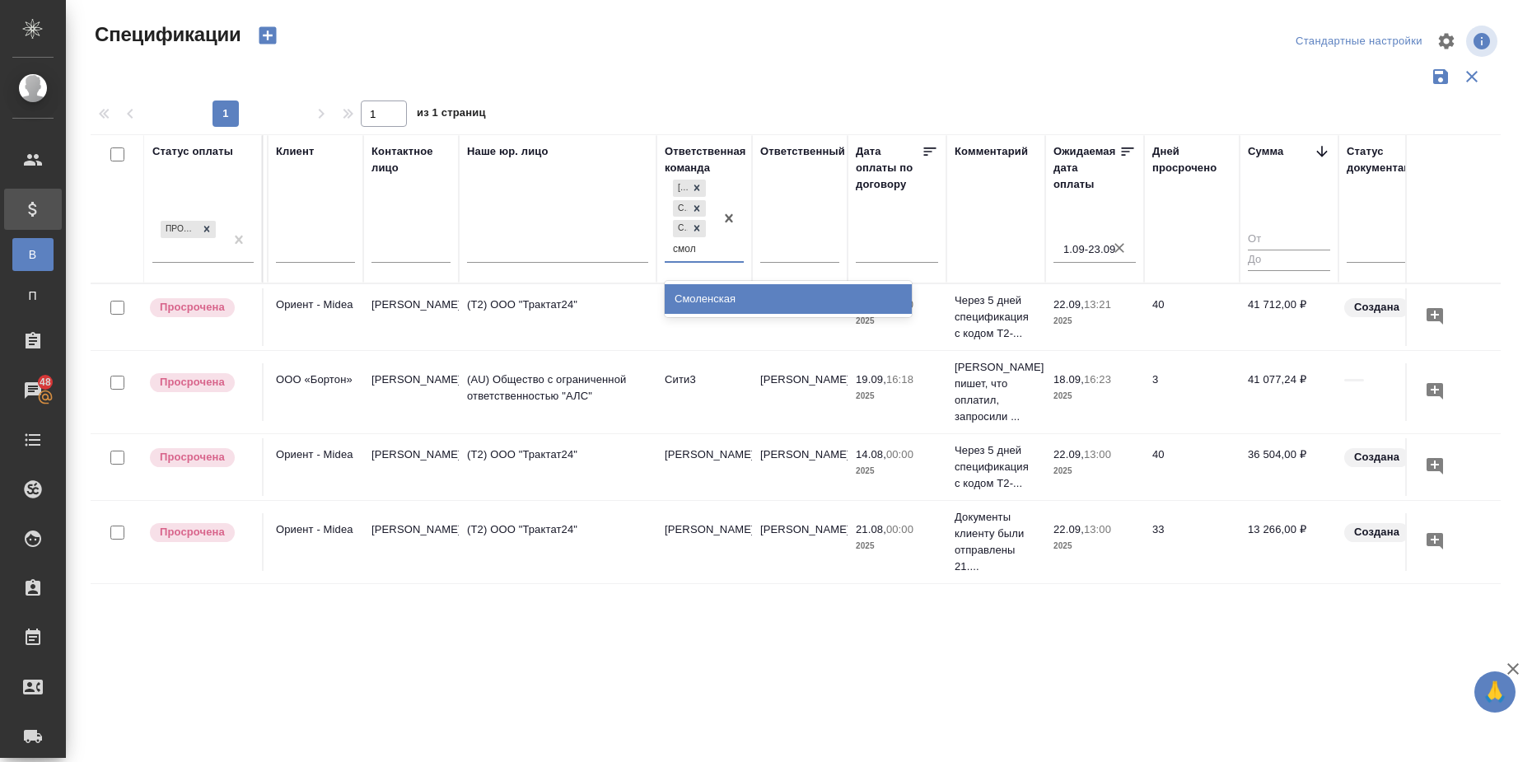
type input "смоле"
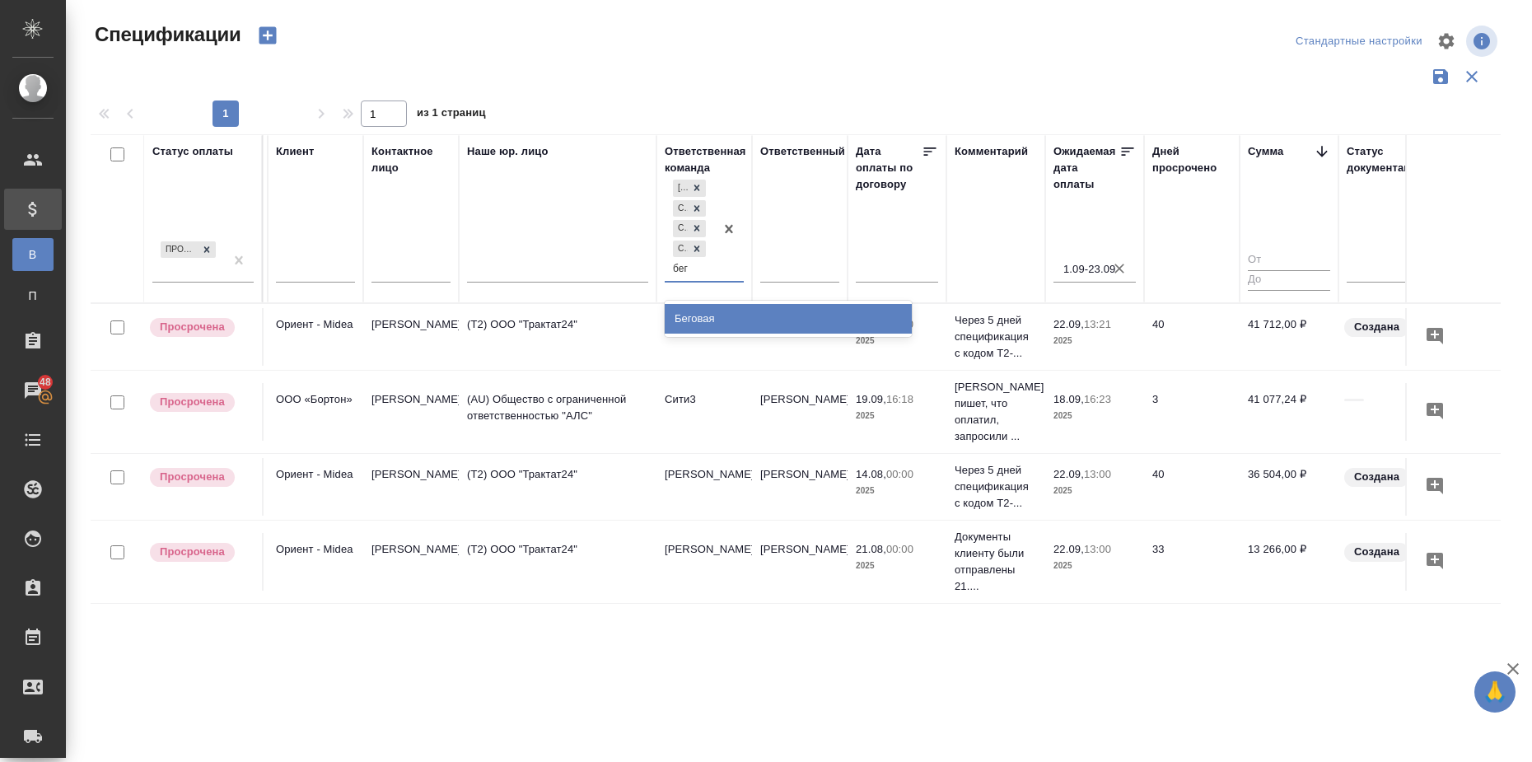
type input "бего"
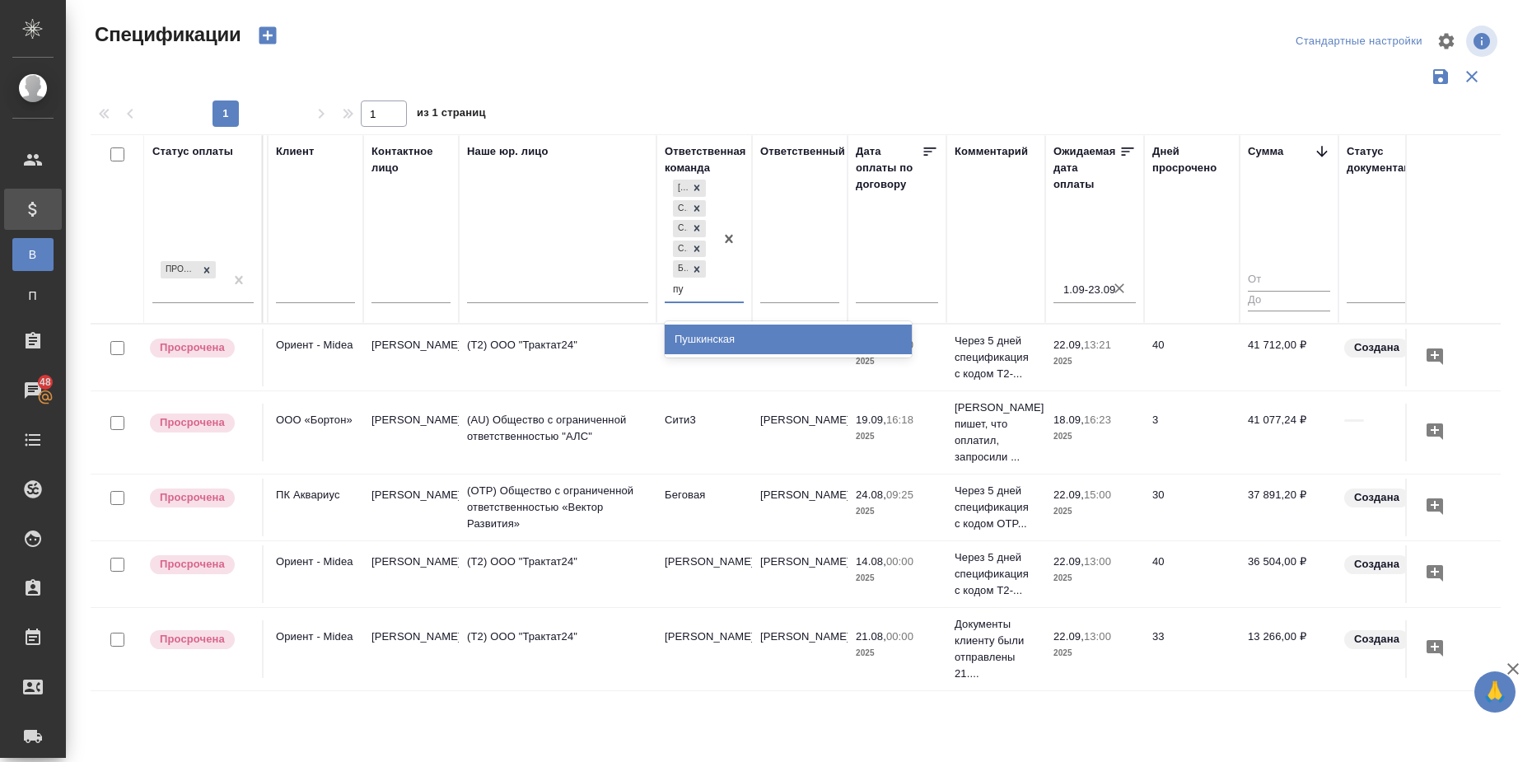
type input "пуш"
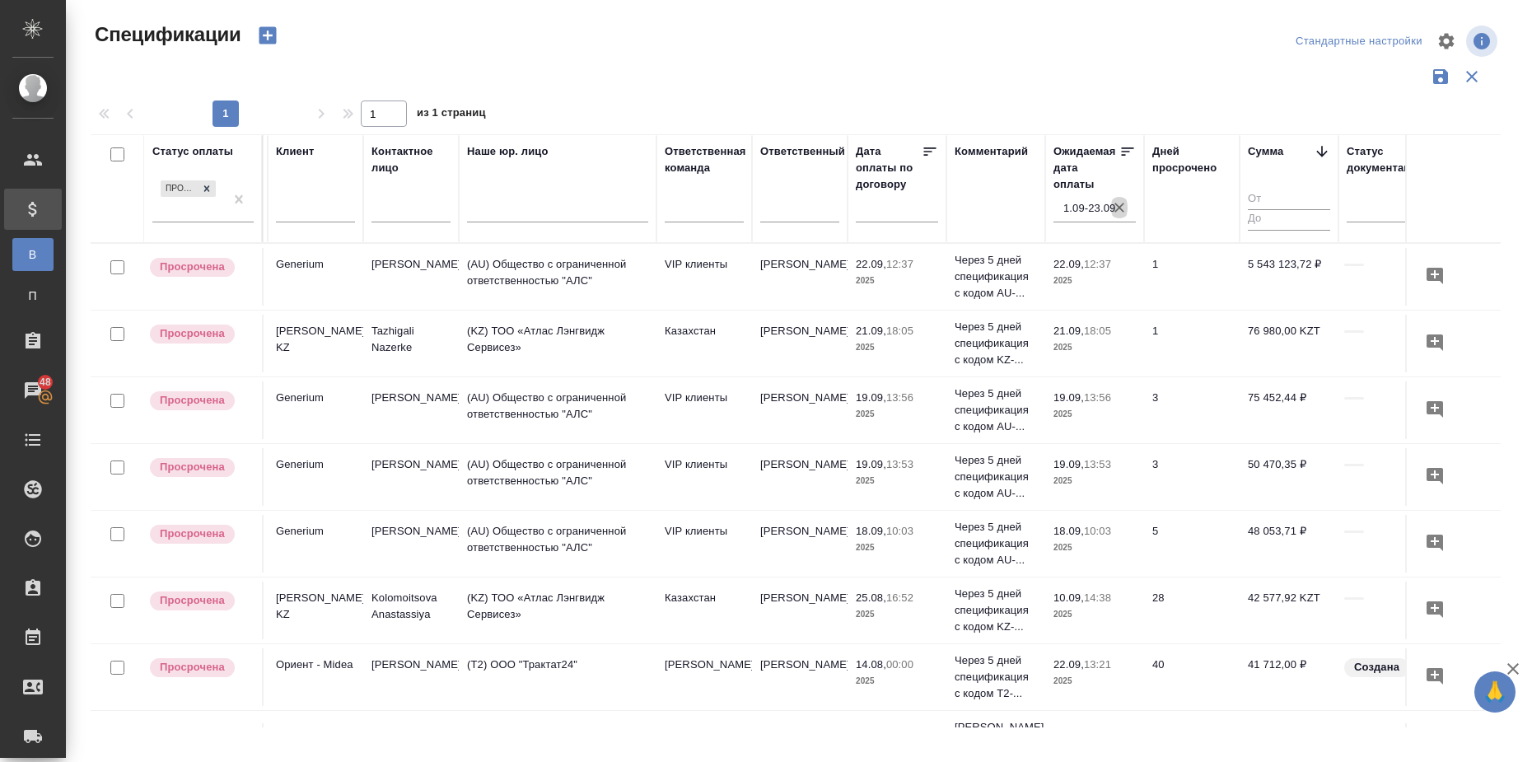
click at [1123, 204] on icon "button" at bounding box center [1120, 208] width 10 height 10
select select "8"
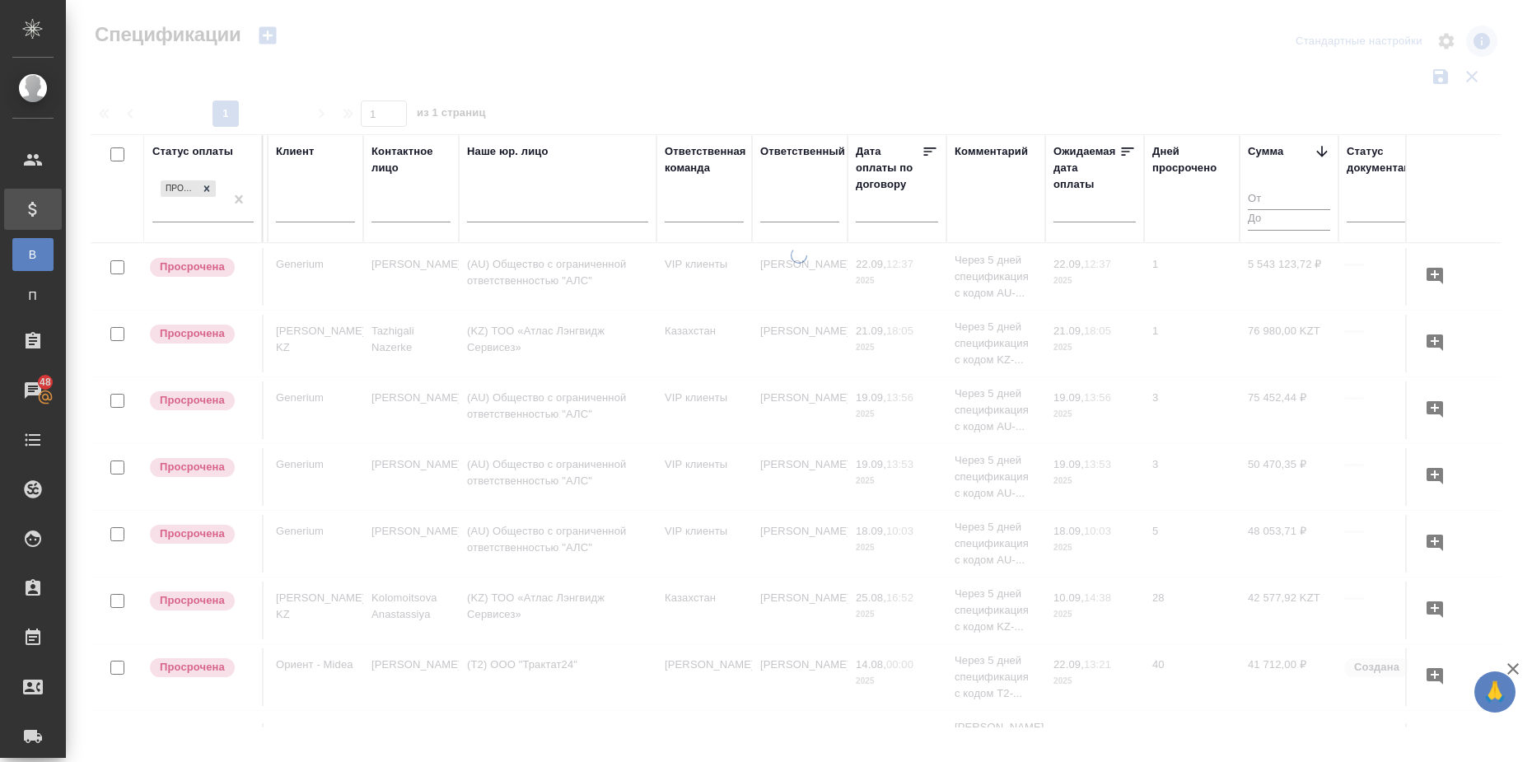
click at [1107, 217] on input "text" at bounding box center [1100, 208] width 72 height 23
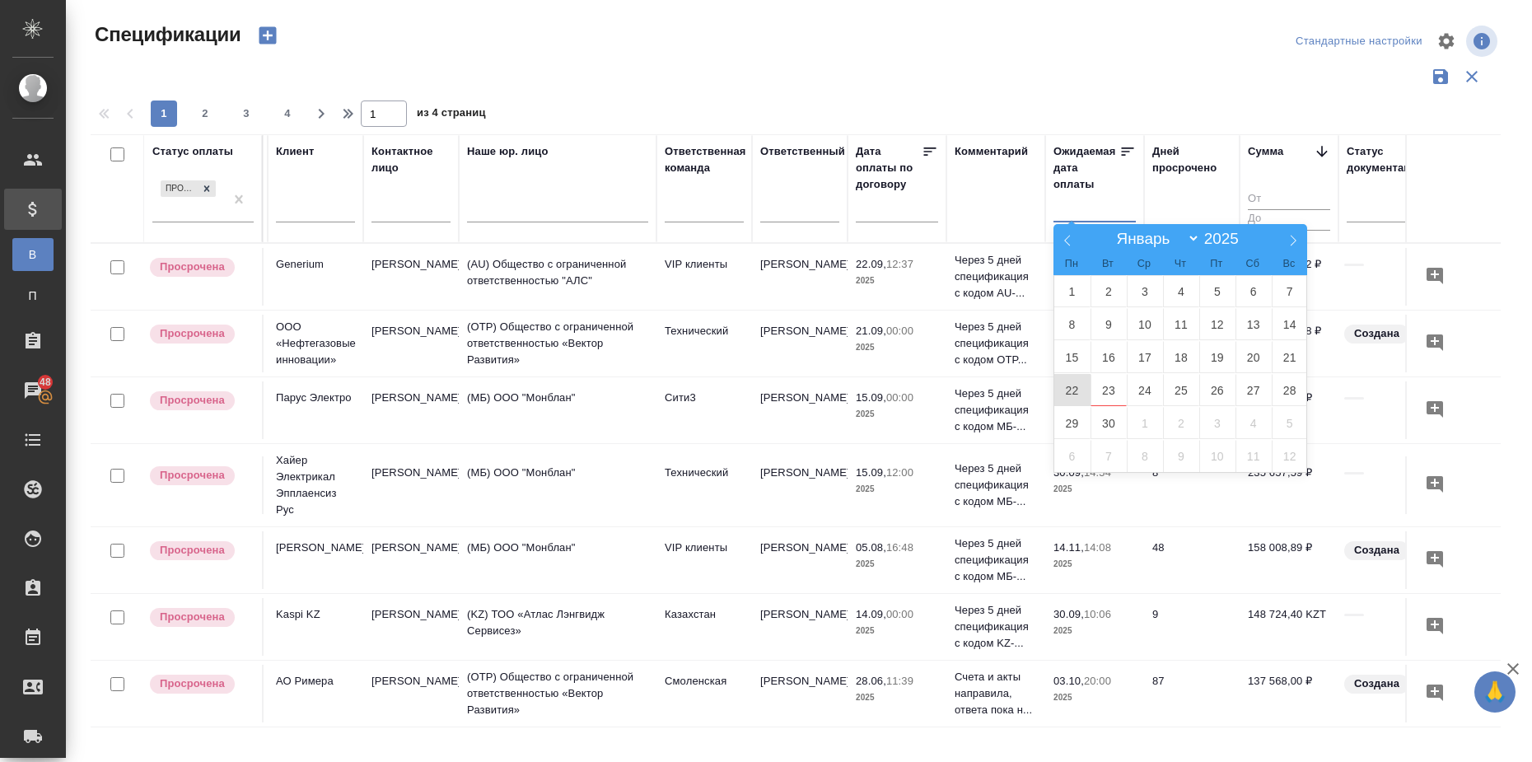
click at [1077, 390] on span "22" at bounding box center [1072, 390] width 36 height 32
type div "2025-09-21T21:00:00.000Z"
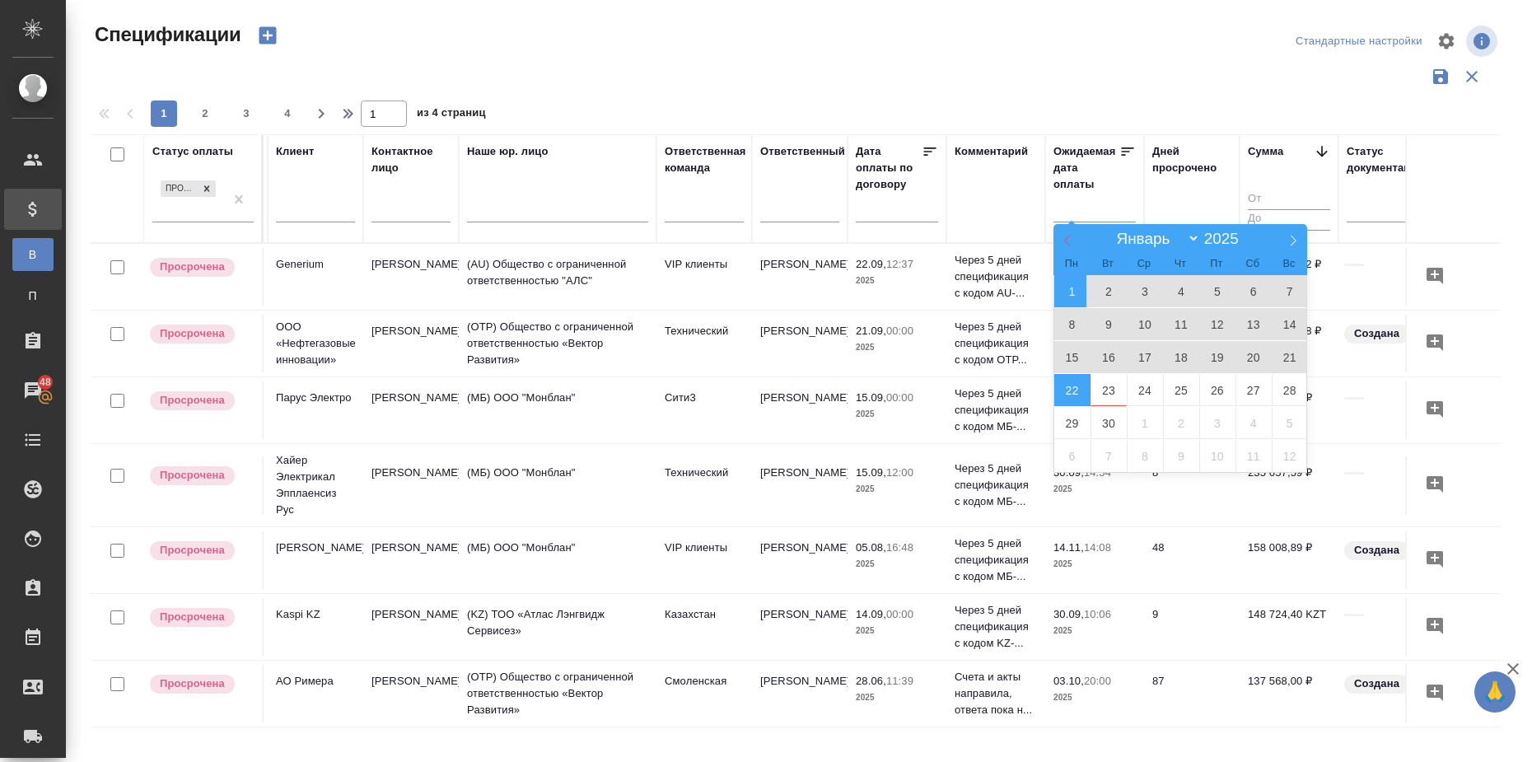
click at [1068, 238] on icon at bounding box center [1067, 241] width 6 height 11
select select "7"
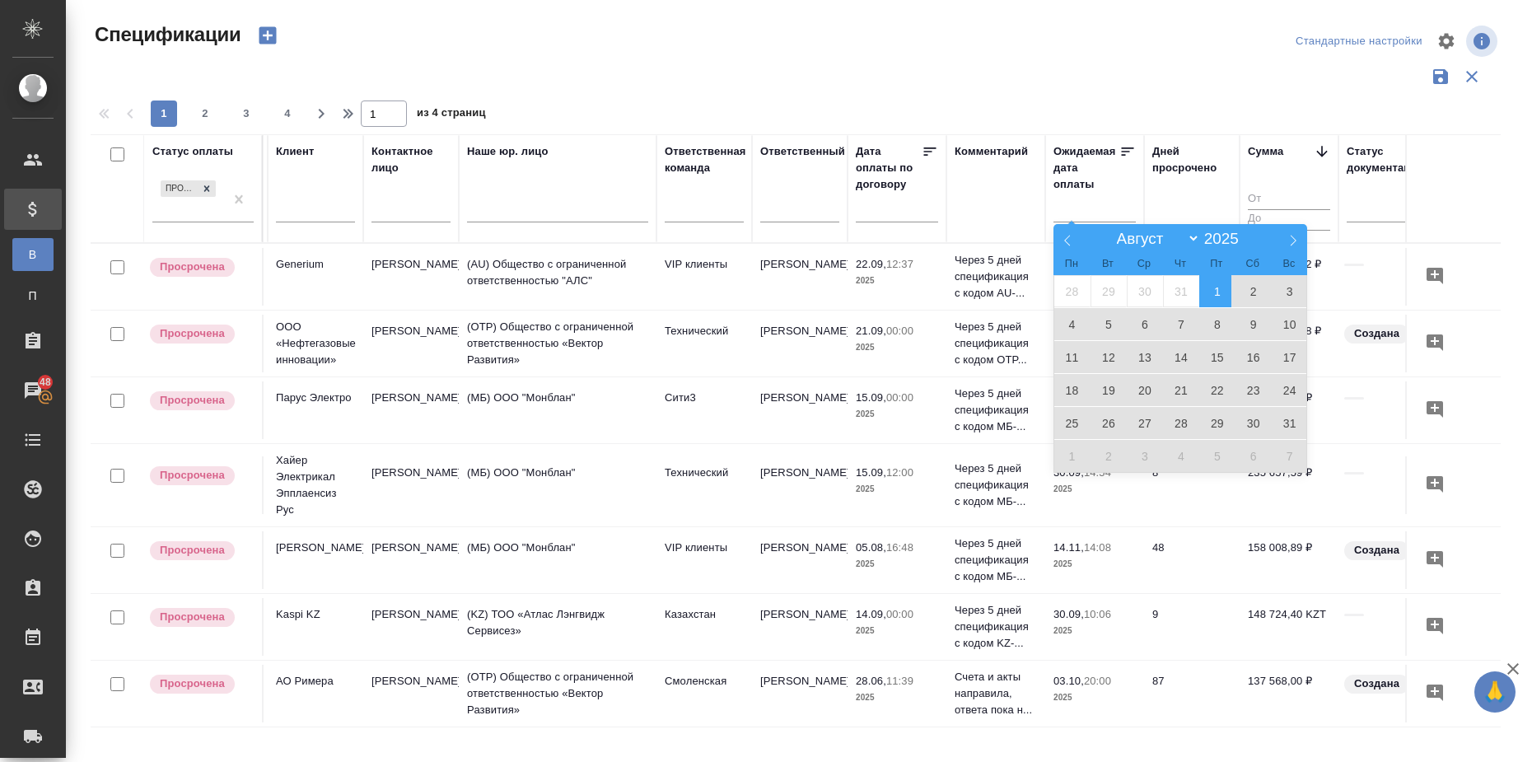
click at [1218, 291] on span "1" at bounding box center [1217, 291] width 36 height 32
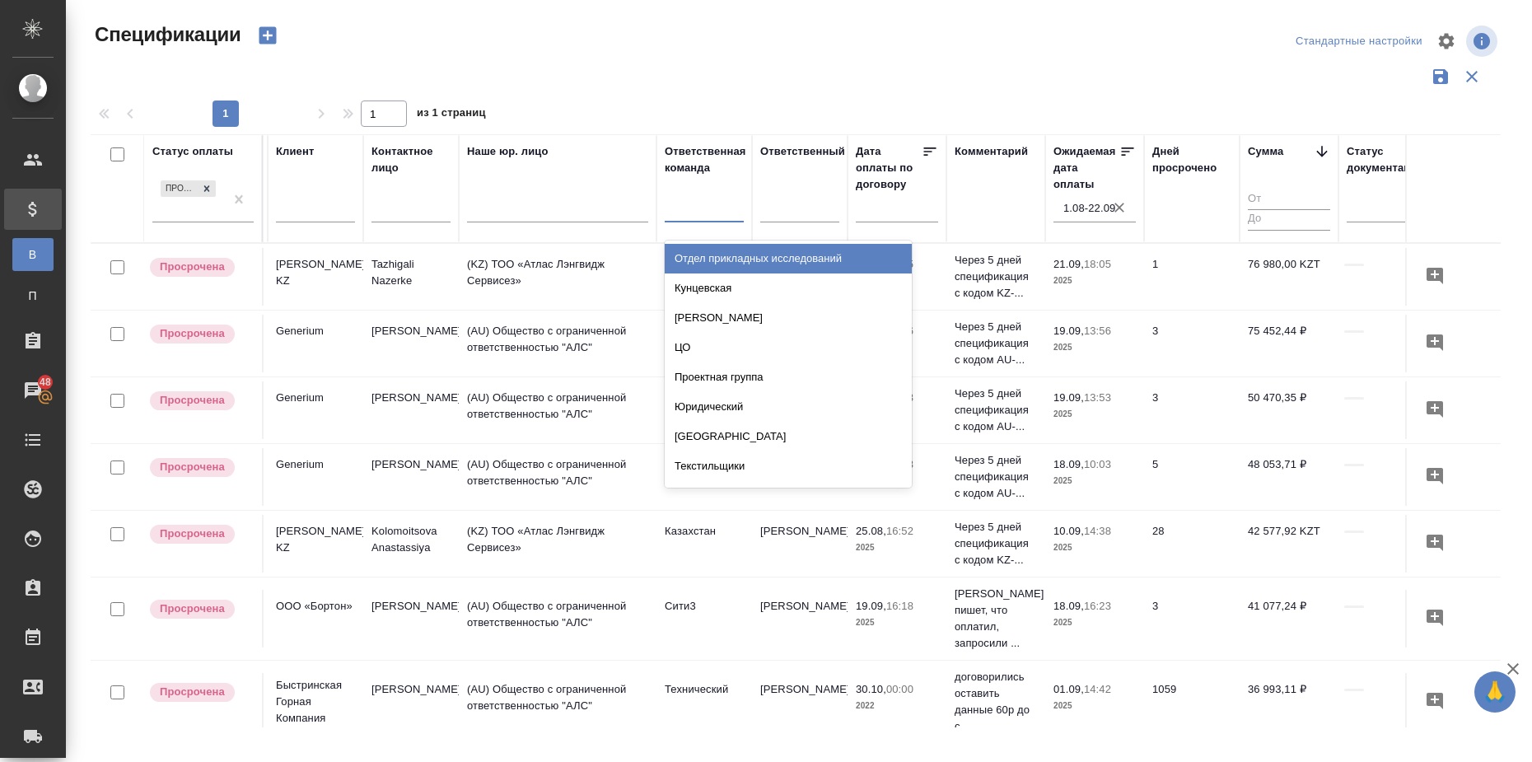
click at [677, 212] on div at bounding box center [704, 206] width 79 height 24
type input "каз"
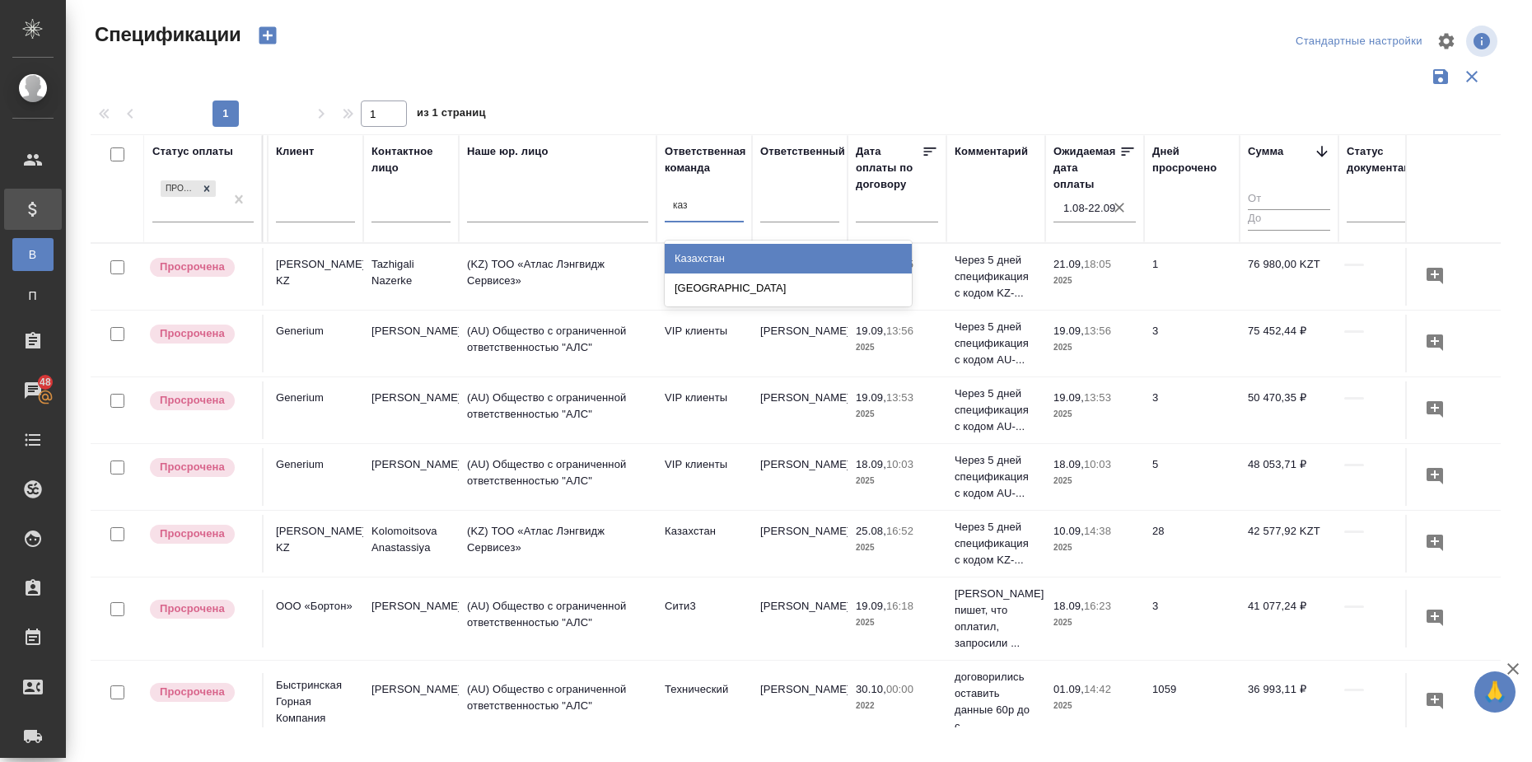
click at [692, 255] on div "Казахстан" at bounding box center [788, 259] width 247 height 30
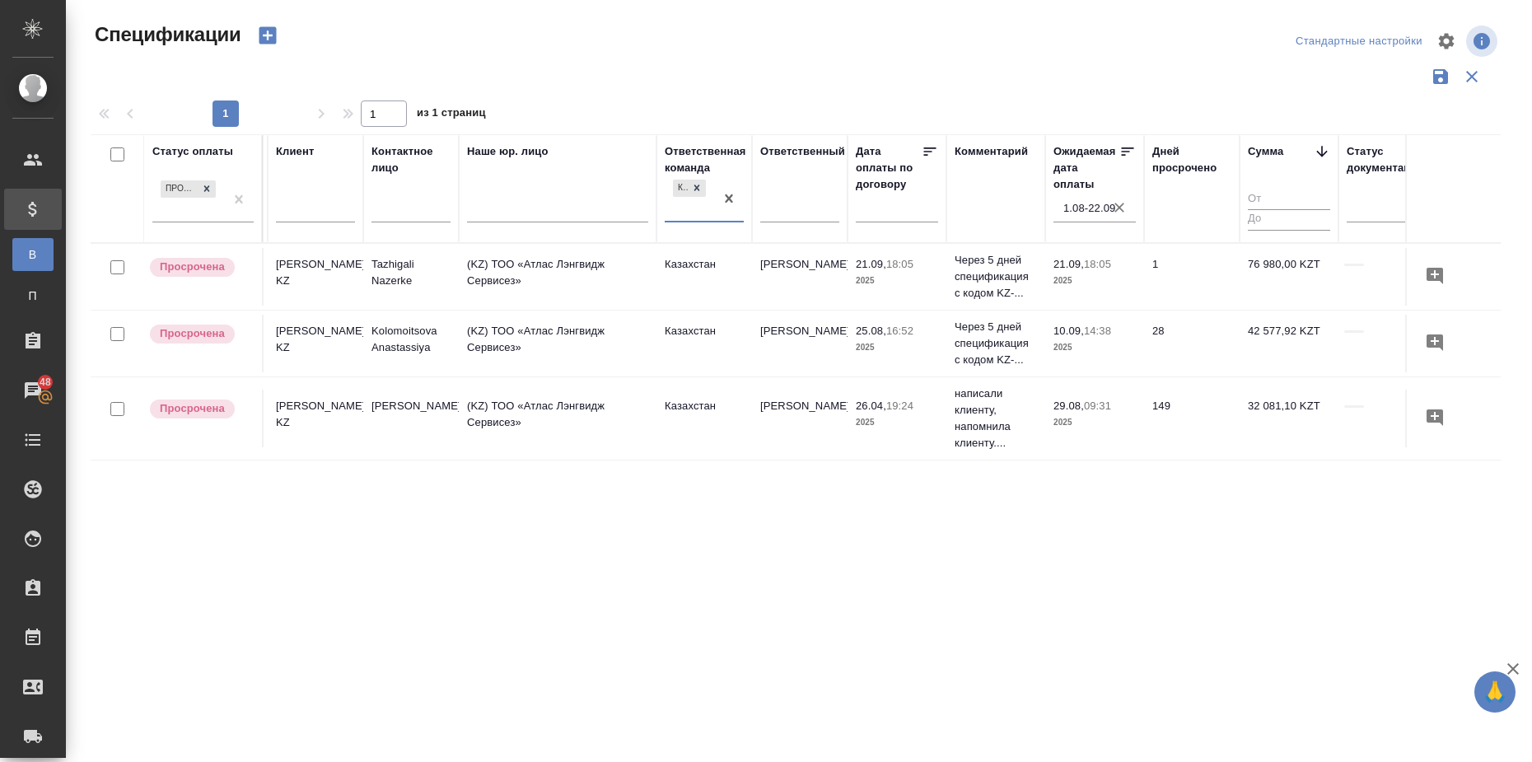
type input "м"
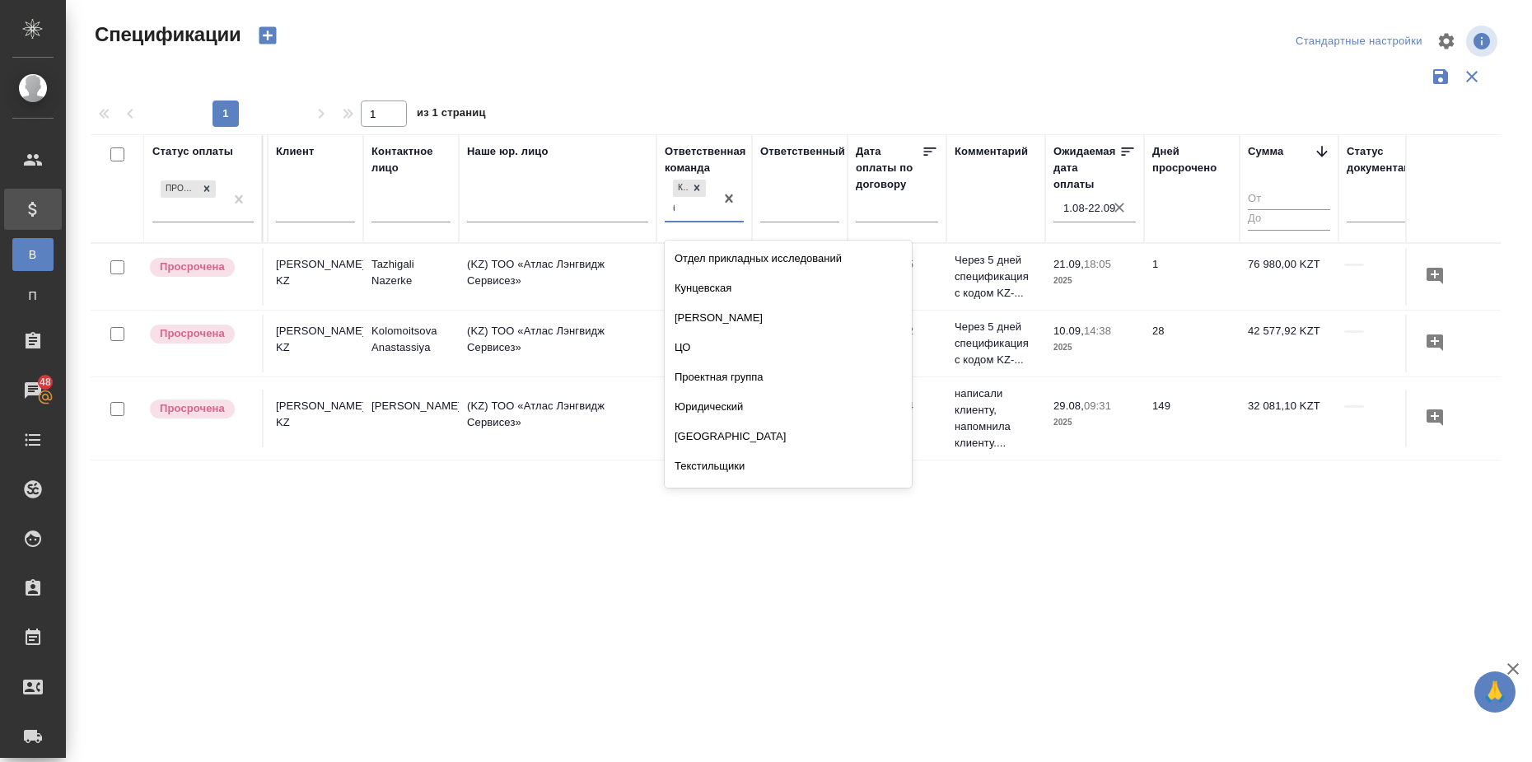
type input "баб"
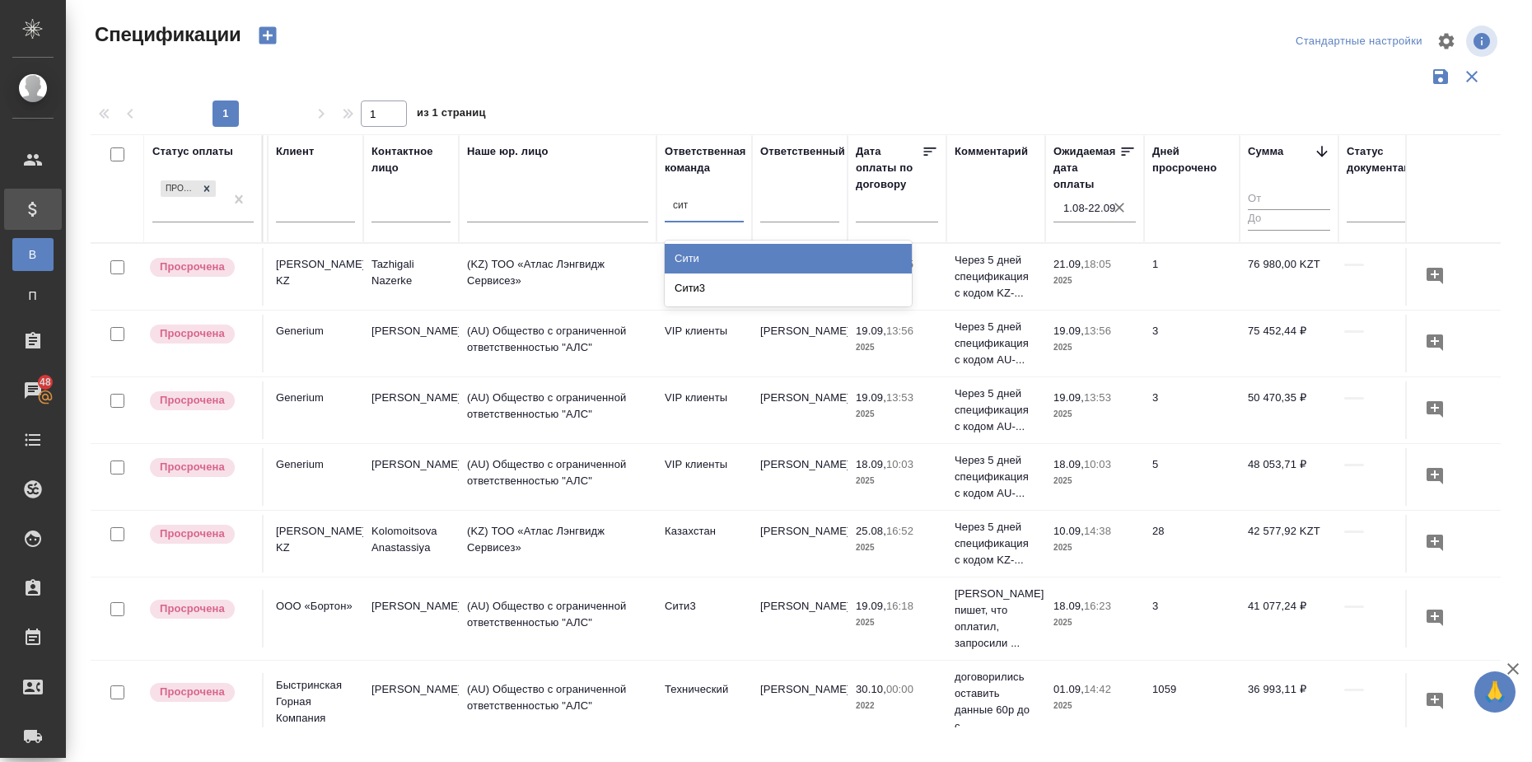
type input "сити"
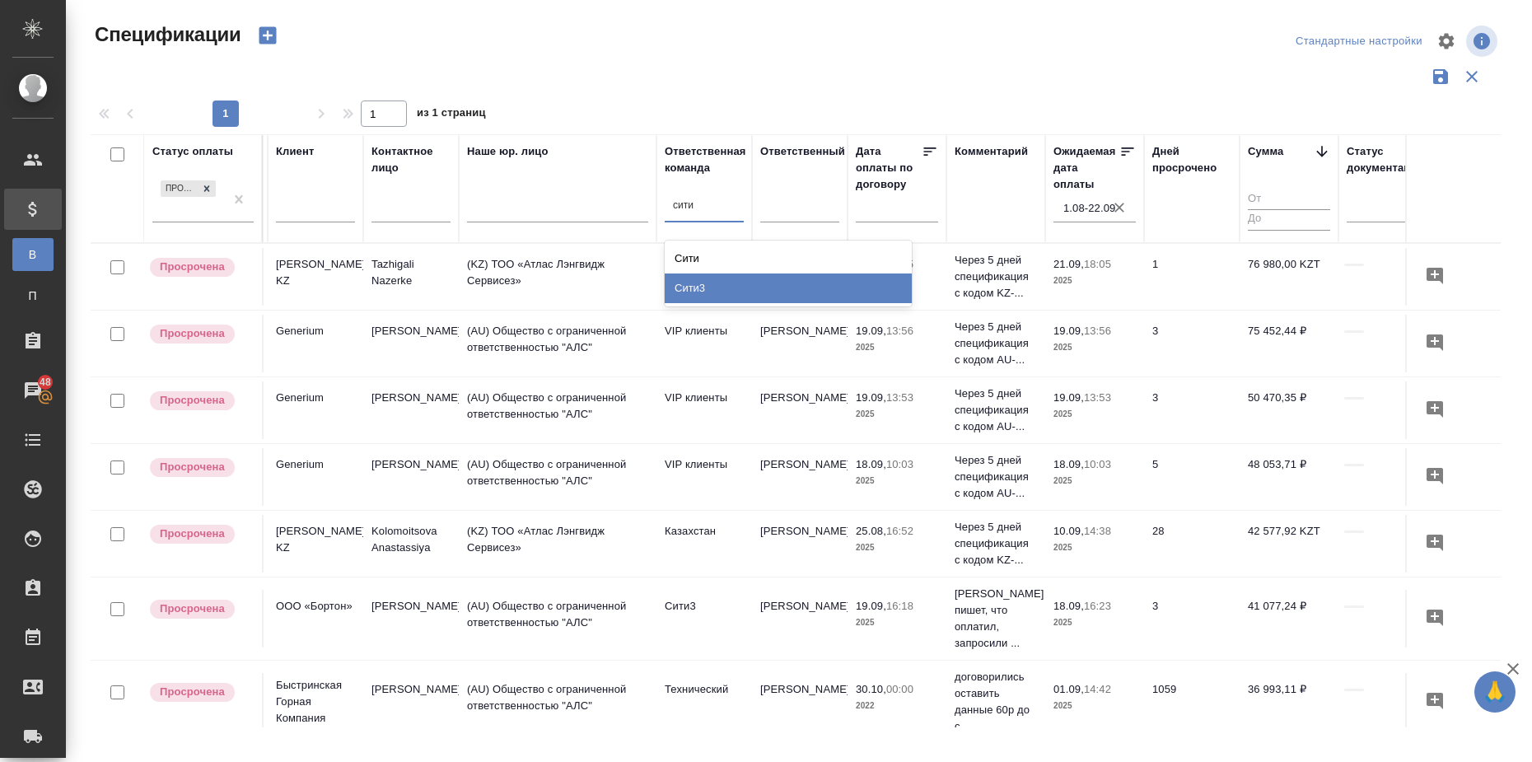
click at [750, 276] on div "Сити3" at bounding box center [788, 289] width 247 height 30
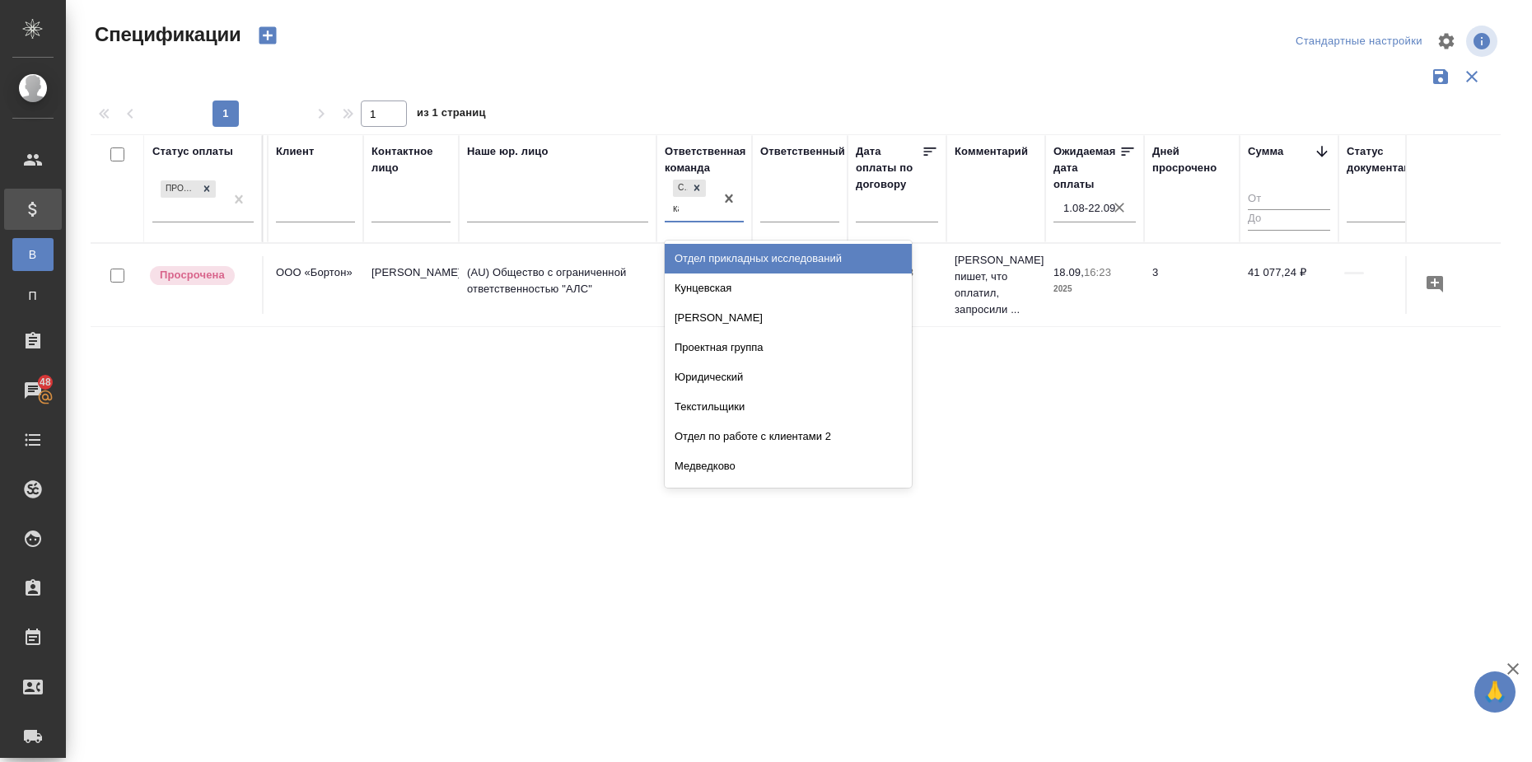
type input "каз"
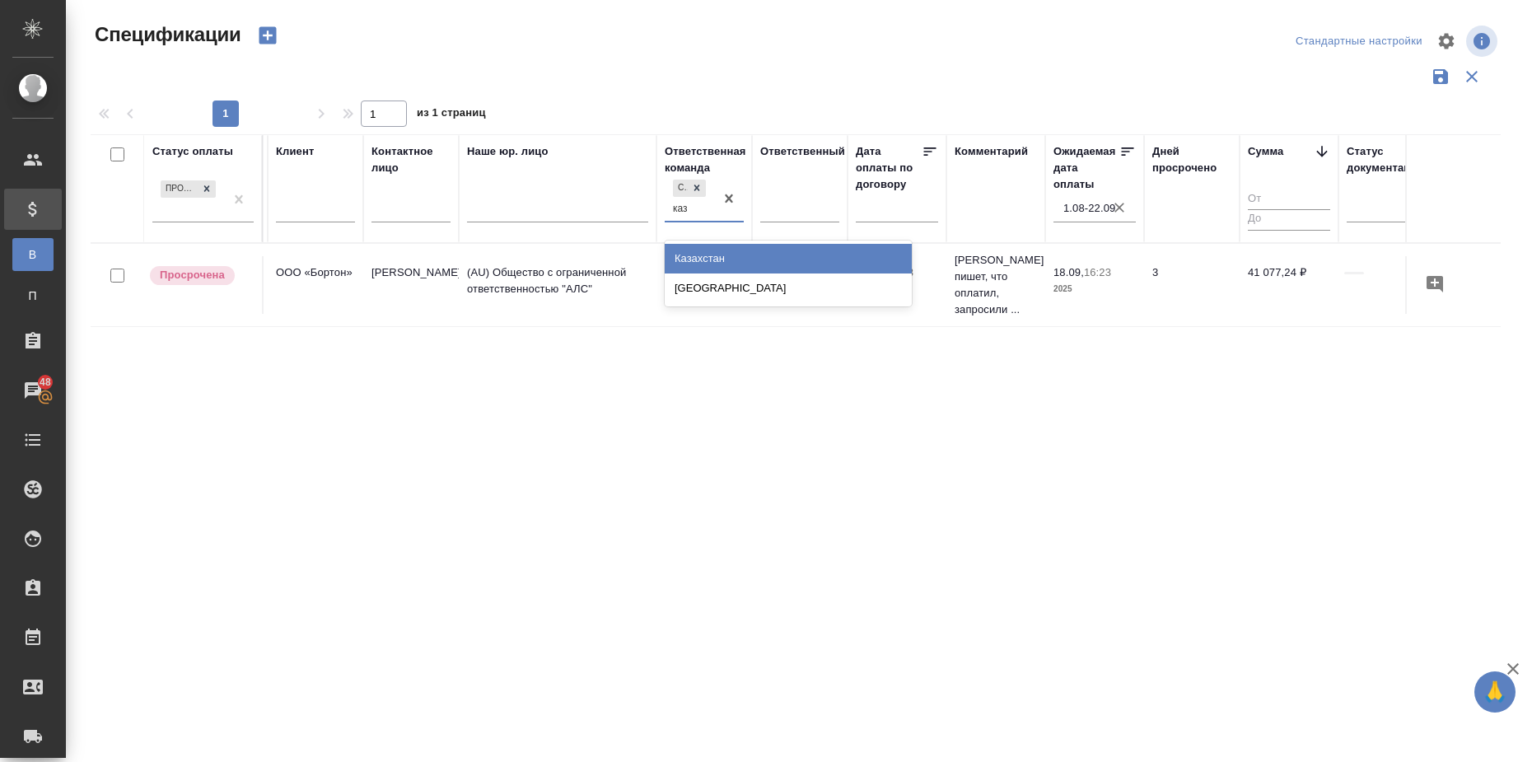
click at [735, 261] on div "Казахстан" at bounding box center [788, 259] width 247 height 30
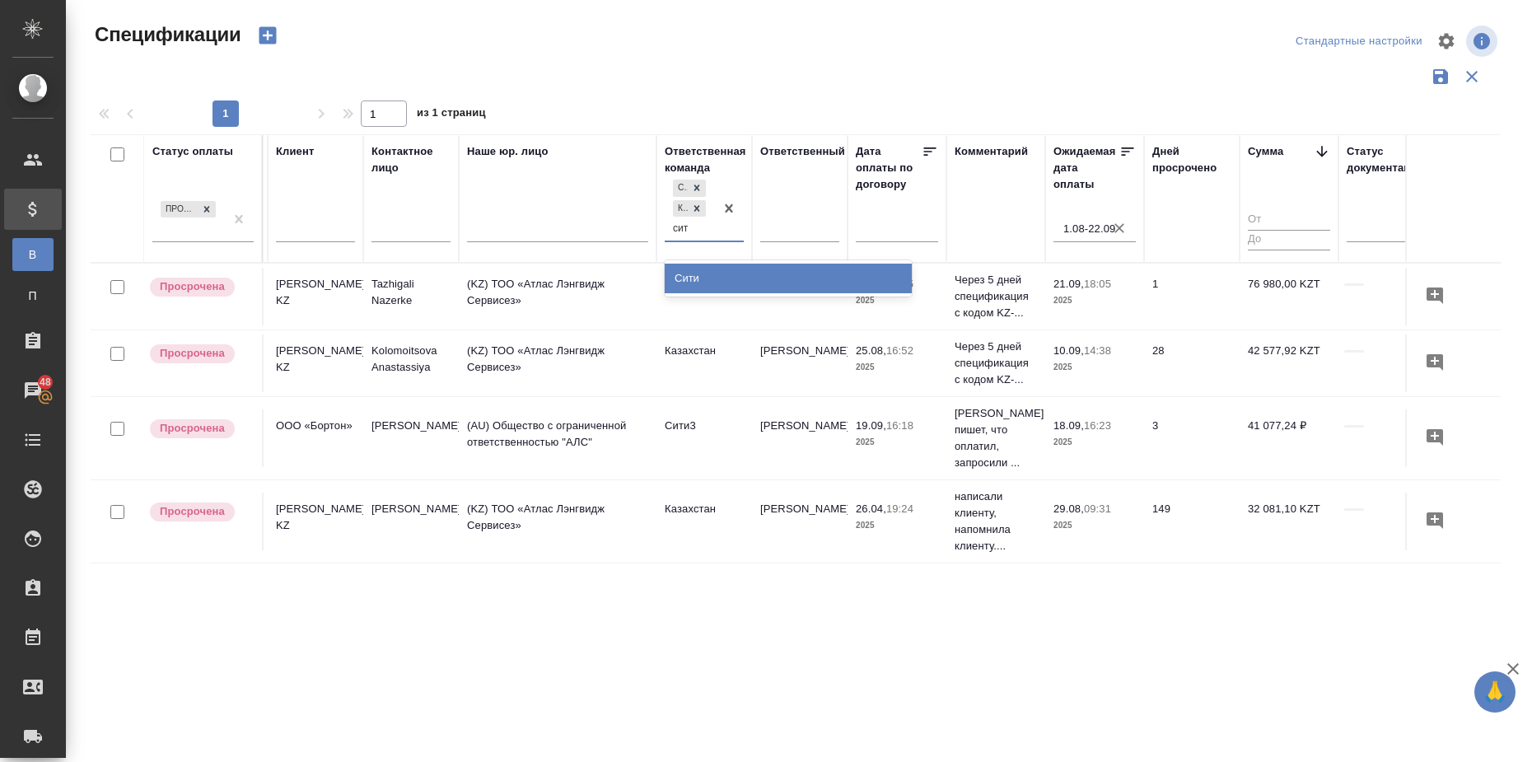
type input "сити"
click at [793, 272] on div "Сити" at bounding box center [788, 279] width 247 height 30
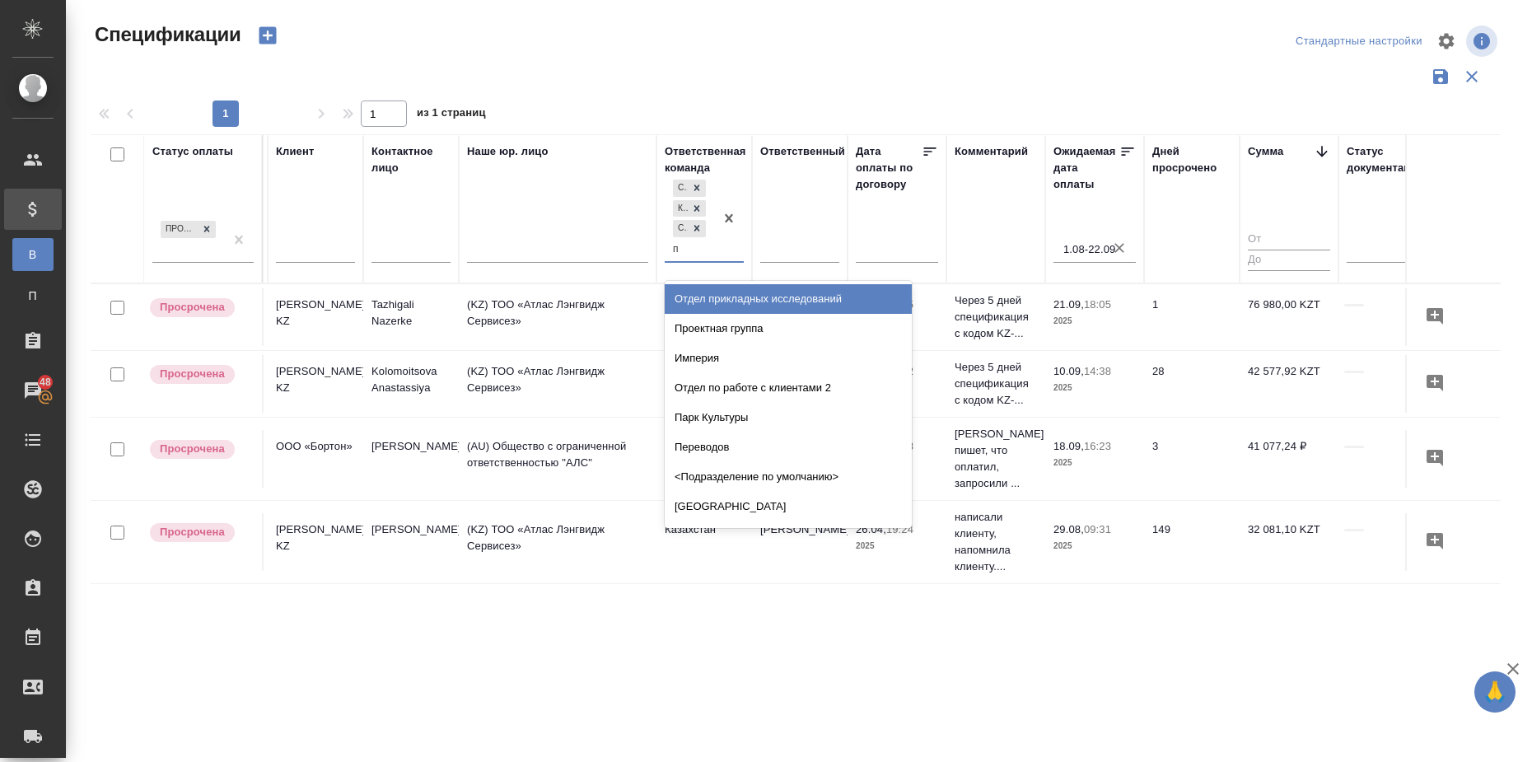
type input "пу"
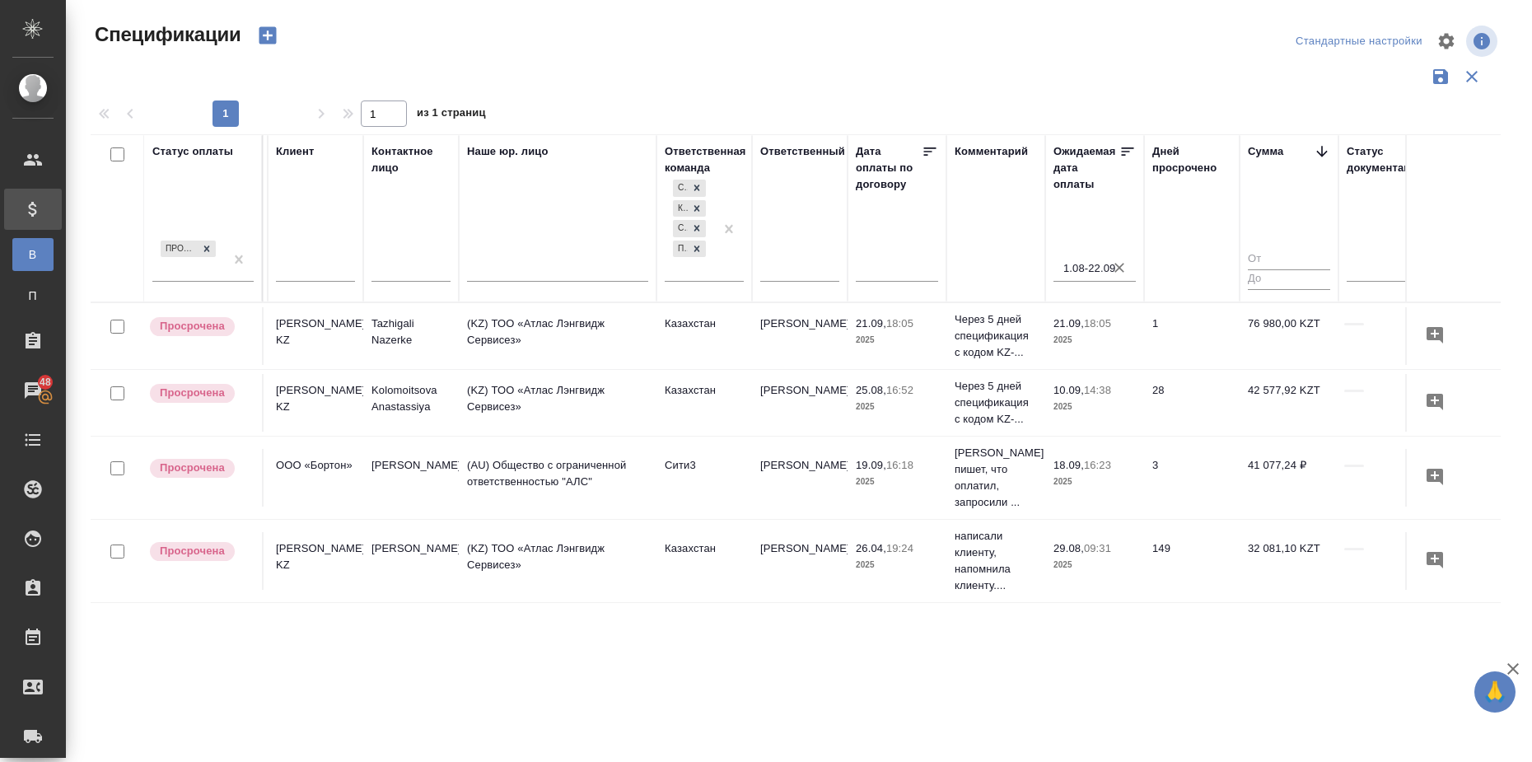
click at [1045, 618] on div "Статус оплаты Просрочена Номер акта Номер счета Дата создания Клиент Контактное…" at bounding box center [796, 430] width 1410 height 593
click at [1117, 269] on icon "button" at bounding box center [1119, 268] width 16 height 16
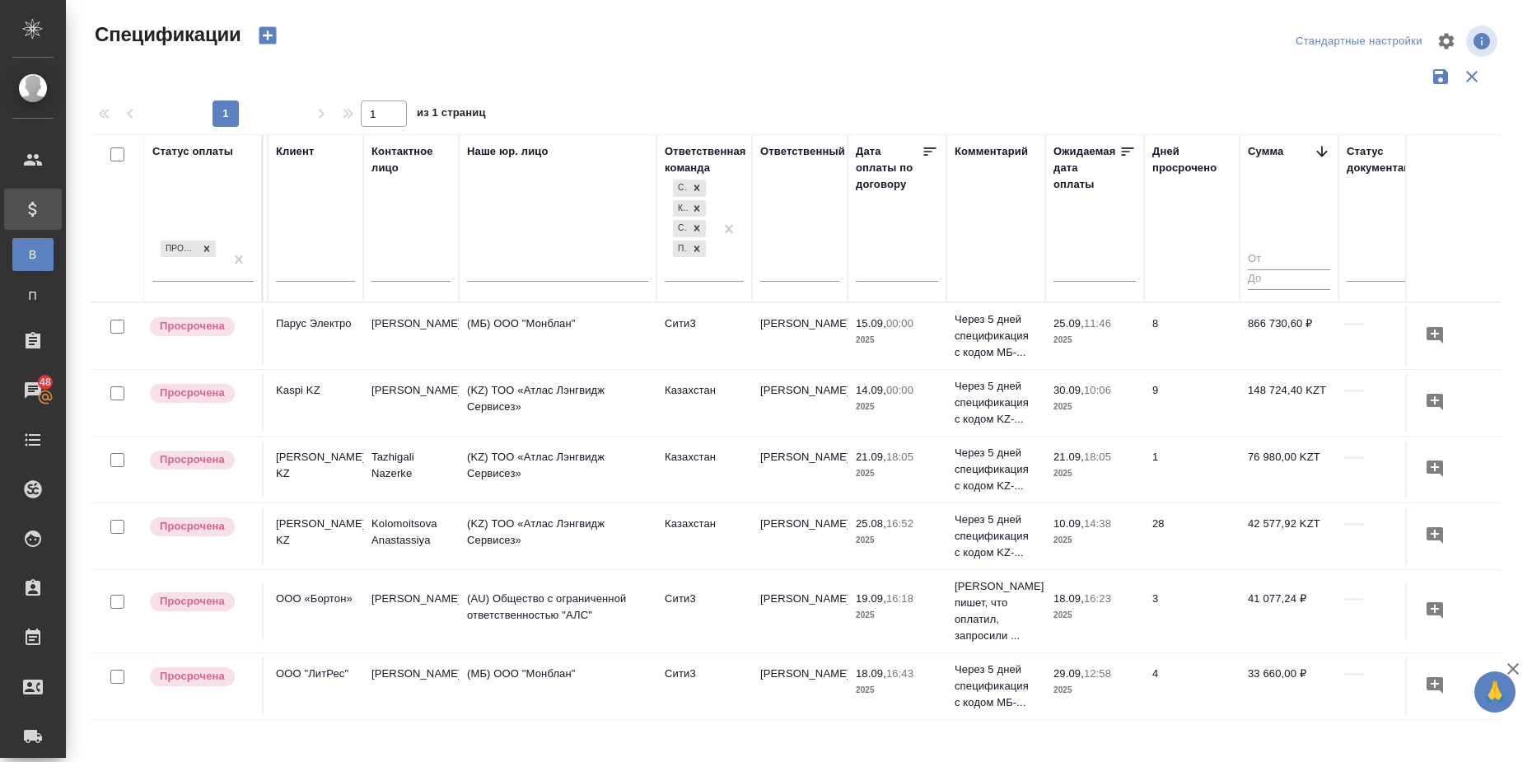
click at [1068, 271] on input "text" at bounding box center [1100, 268] width 72 height 23
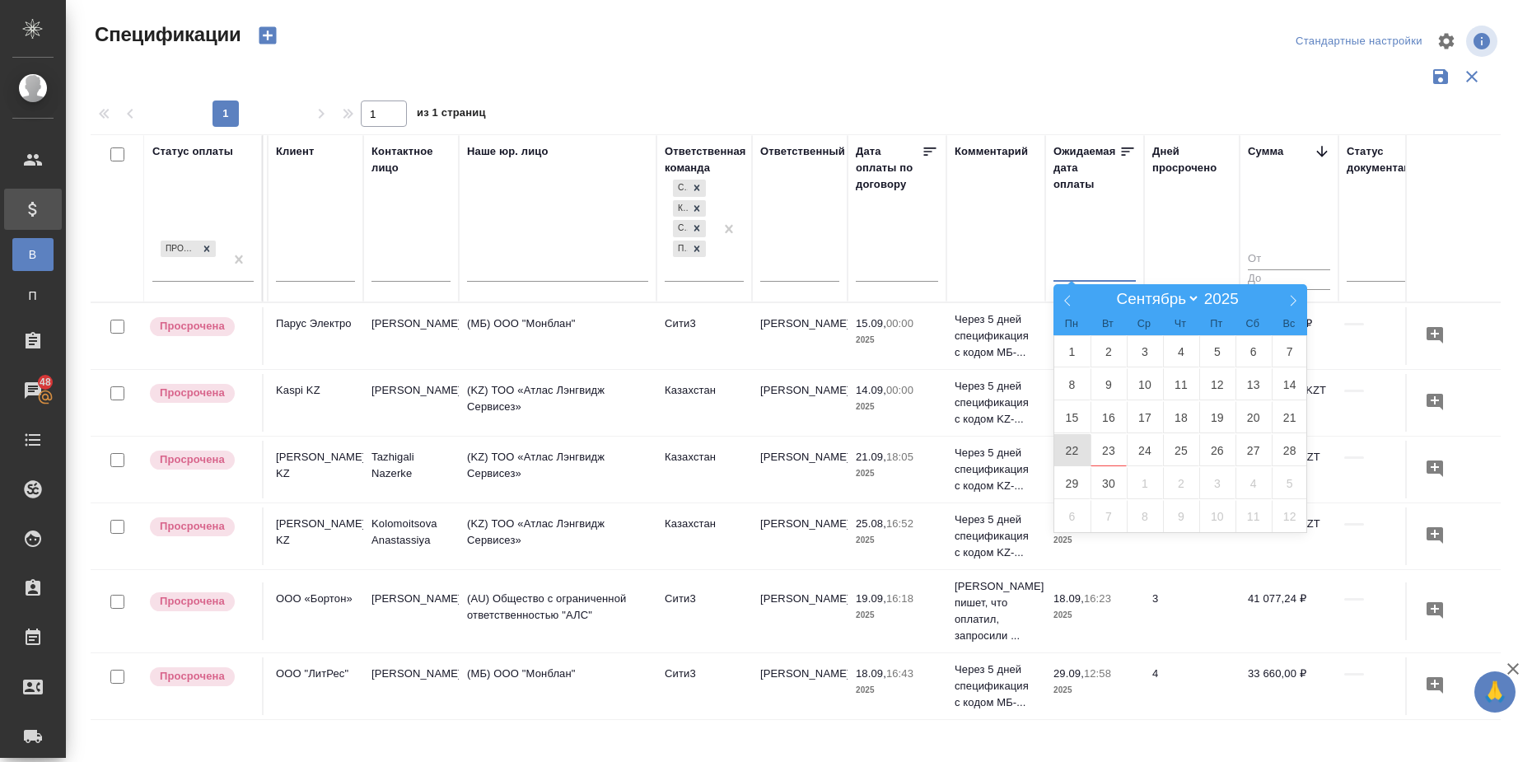
click at [1078, 449] on span "22" at bounding box center [1072, 450] width 36 height 32
type div "2025-09-21T21:00:00.000Z"
click at [1123, 449] on span "23" at bounding box center [1109, 450] width 36 height 32
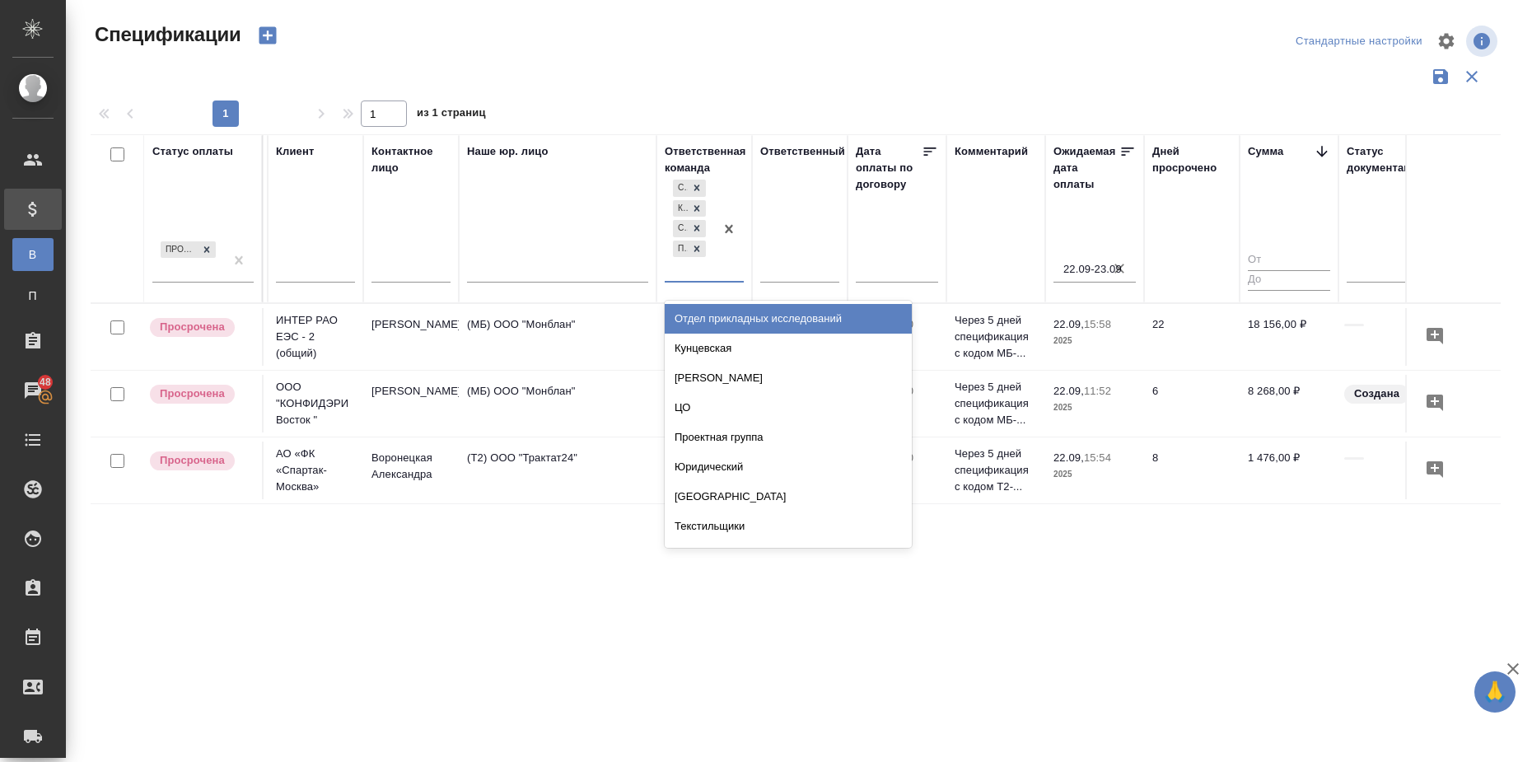
click at [699, 269] on div "Сити3 Казахстан Сити Пушкинская" at bounding box center [689, 228] width 49 height 105
type input "ба"
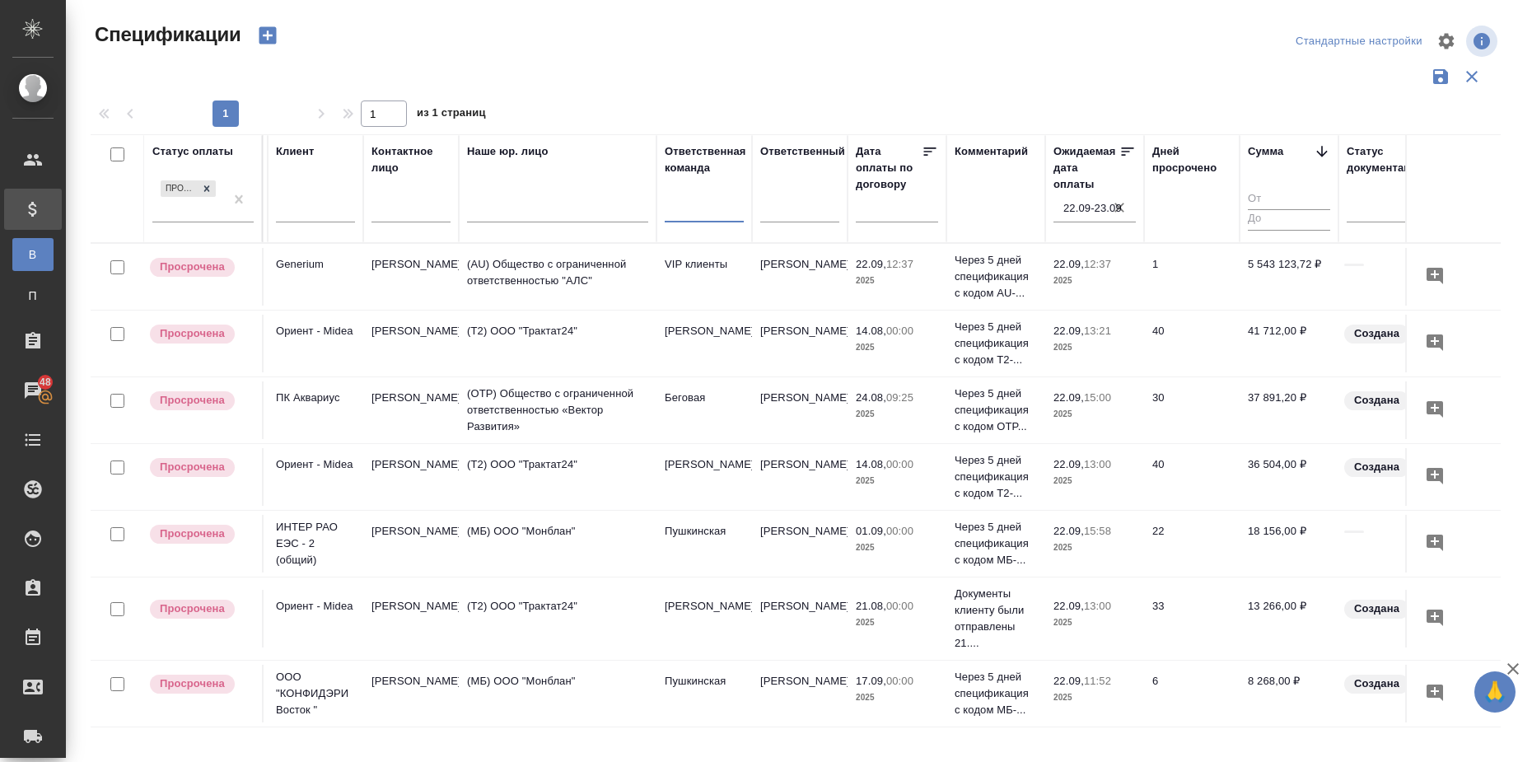
click at [1118, 206] on icon "button" at bounding box center [1120, 208] width 10 height 10
select select "8"
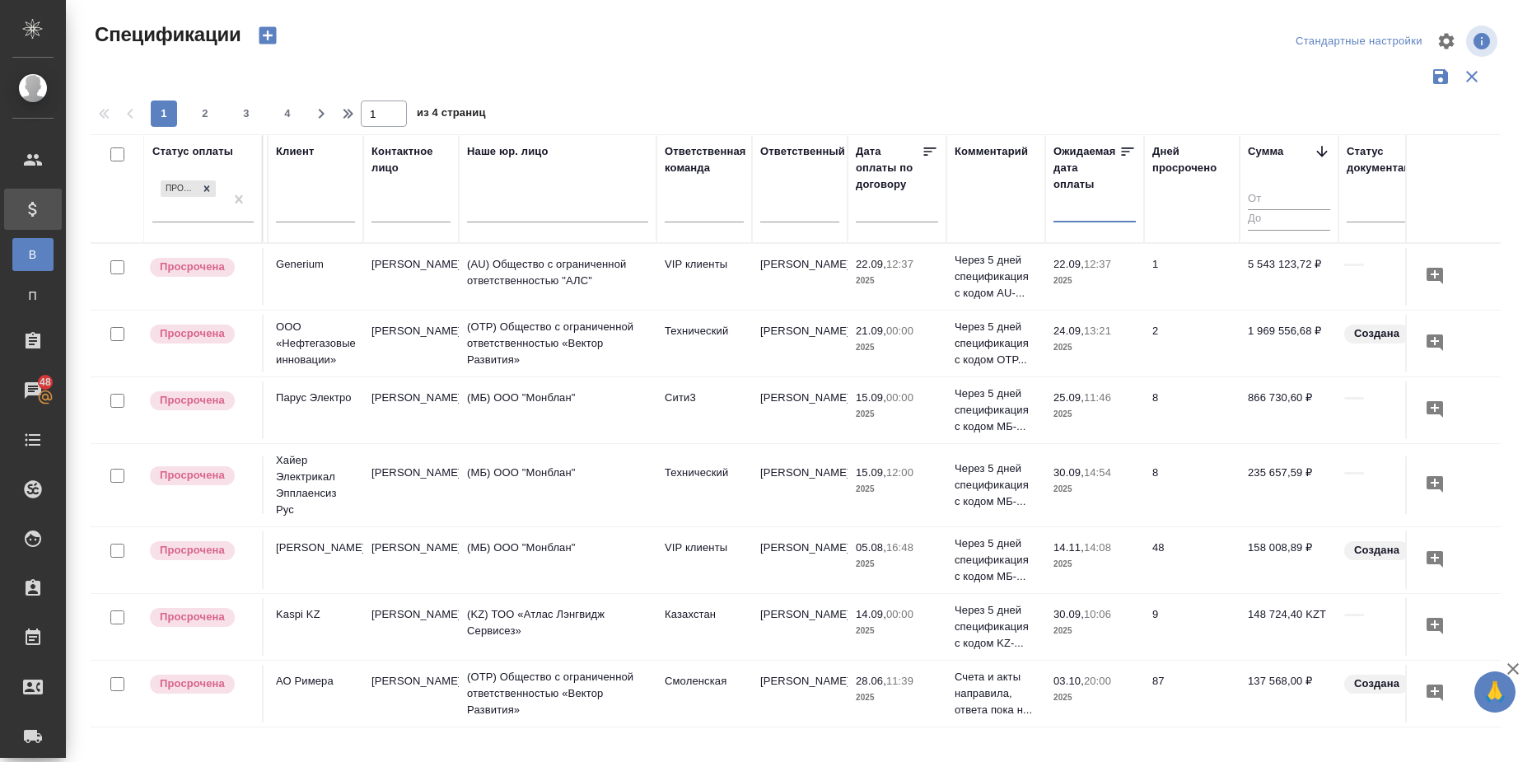
click at [1094, 210] on input "text" at bounding box center [1100, 208] width 72 height 23
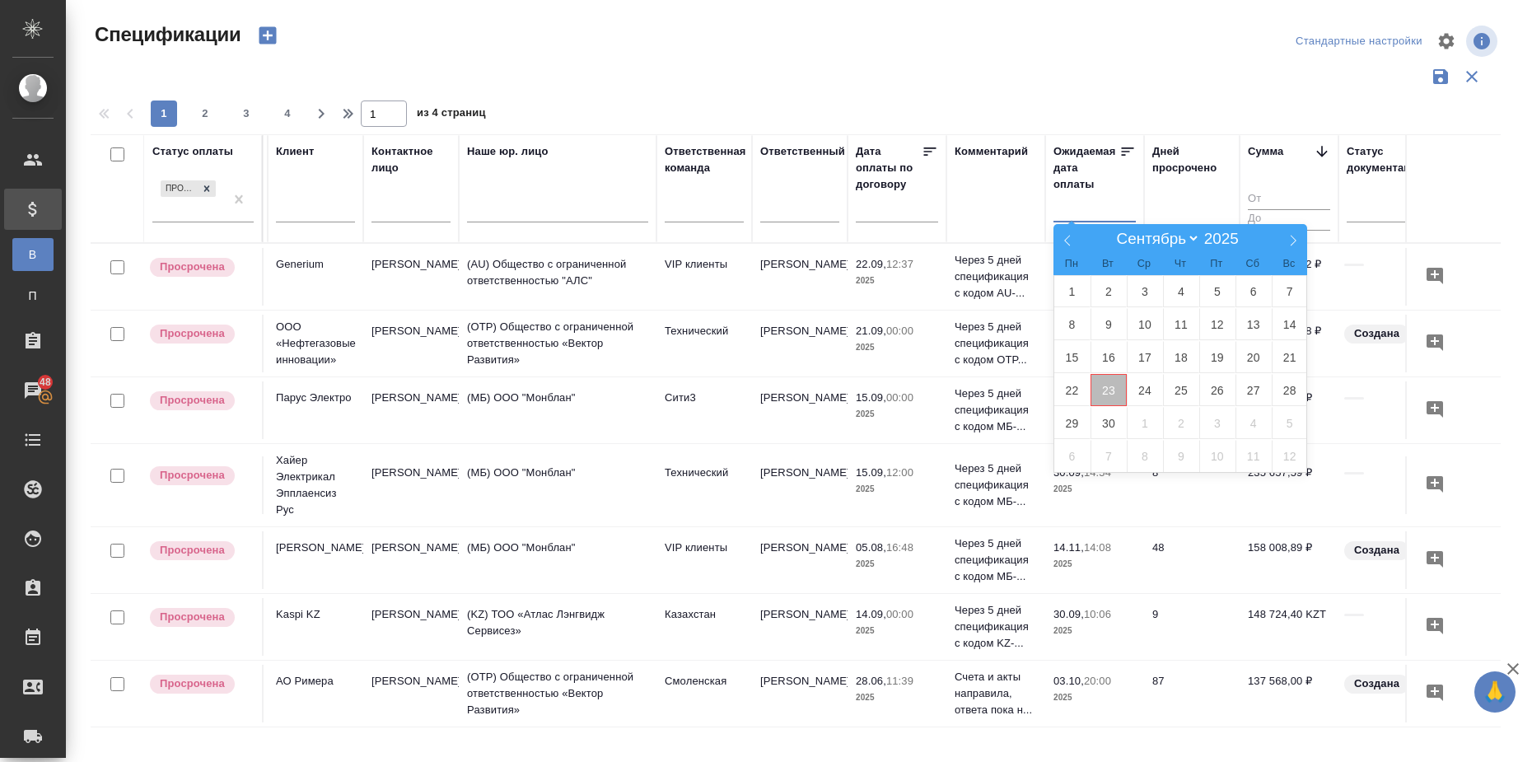
click at [1106, 388] on span "23" at bounding box center [1109, 390] width 36 height 32
type div "2025-09-22T21:00:00.000Z"
click at [1117, 418] on span "30" at bounding box center [1109, 423] width 36 height 32
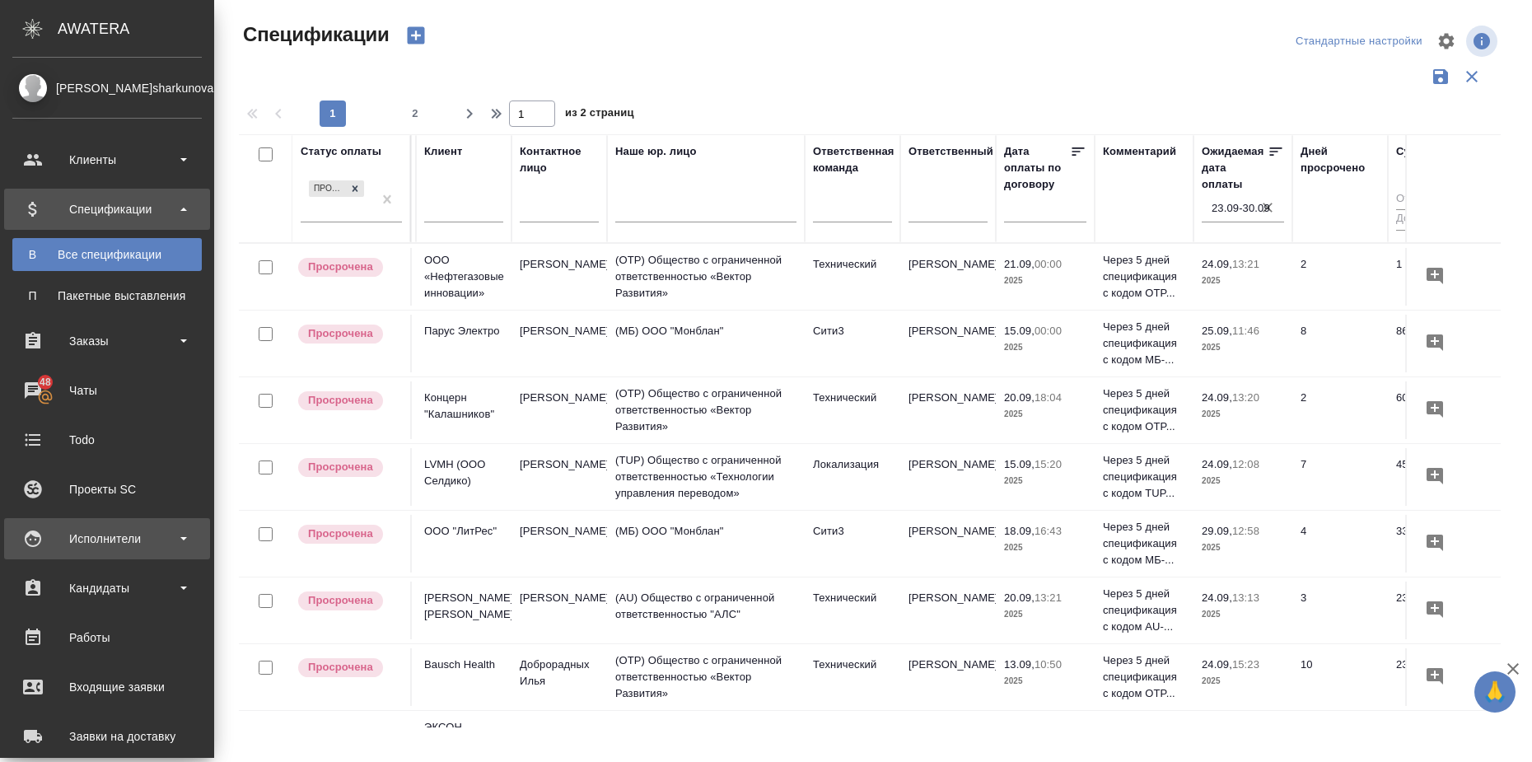
click at [157, 538] on div "Исполнители" at bounding box center [106, 538] width 189 height 25
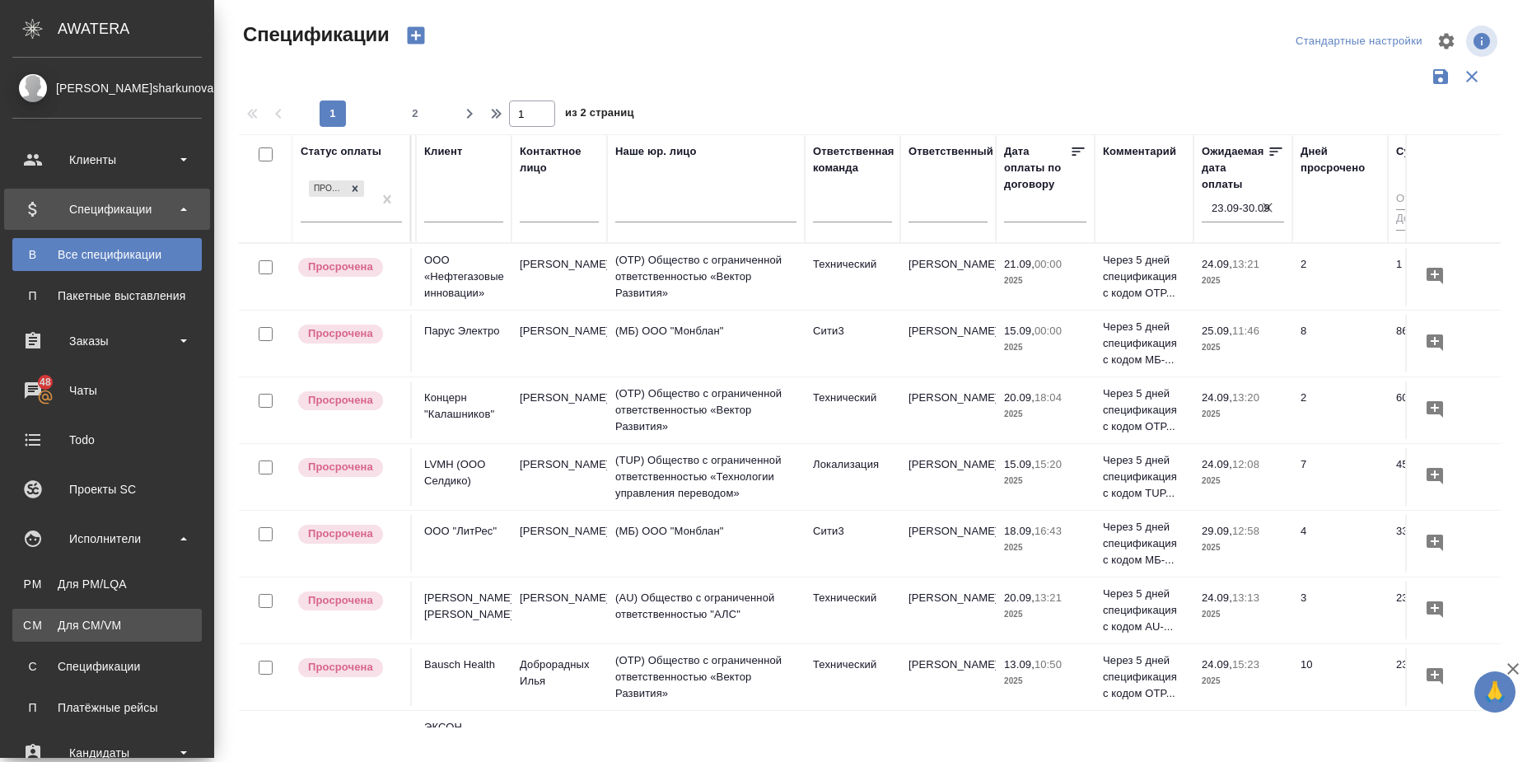
click at [180, 631] on div "Для CM/VM" at bounding box center [107, 625] width 173 height 16
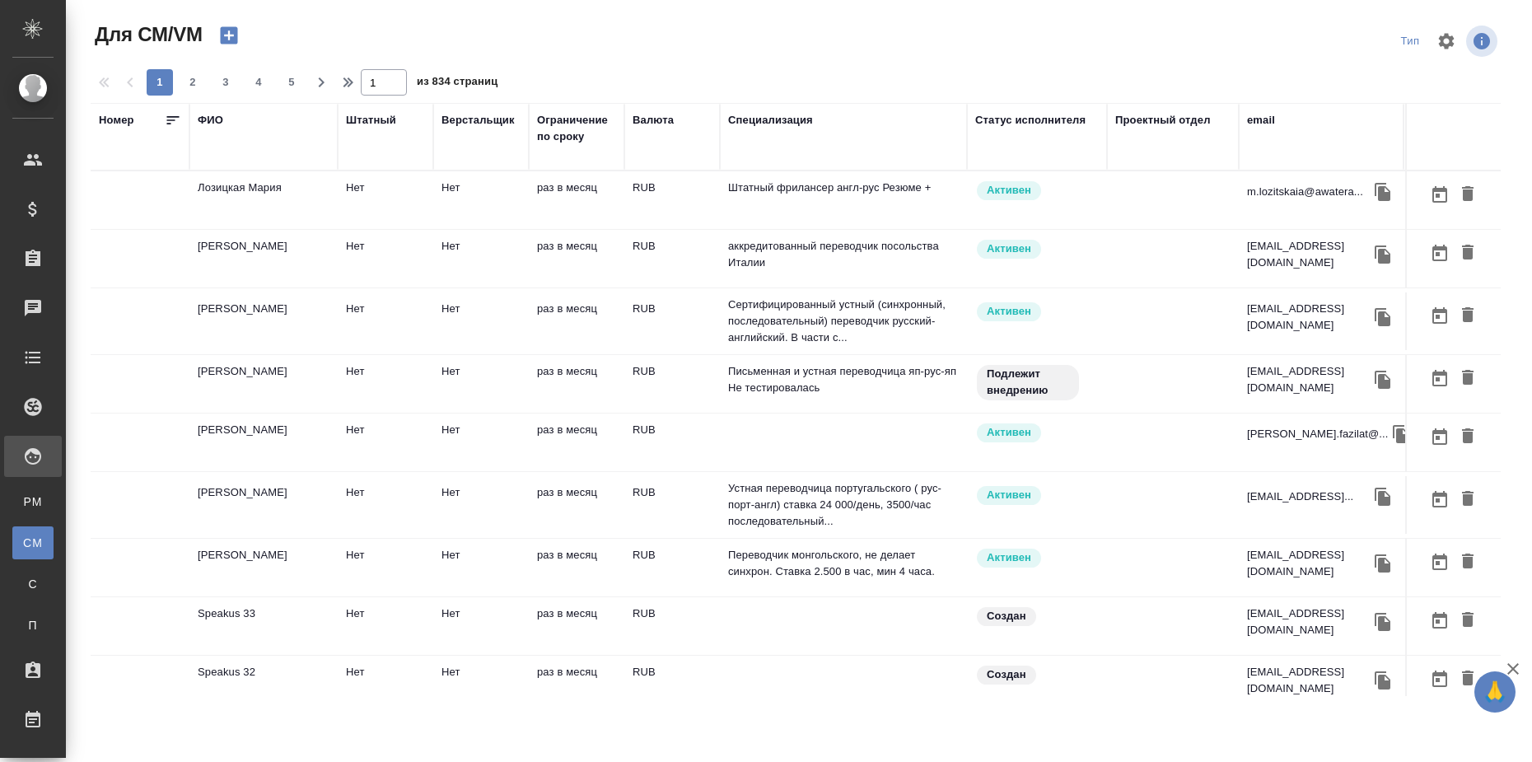
click at [1012, 119] on div "Статус исполнителя" at bounding box center [1030, 120] width 110 height 16
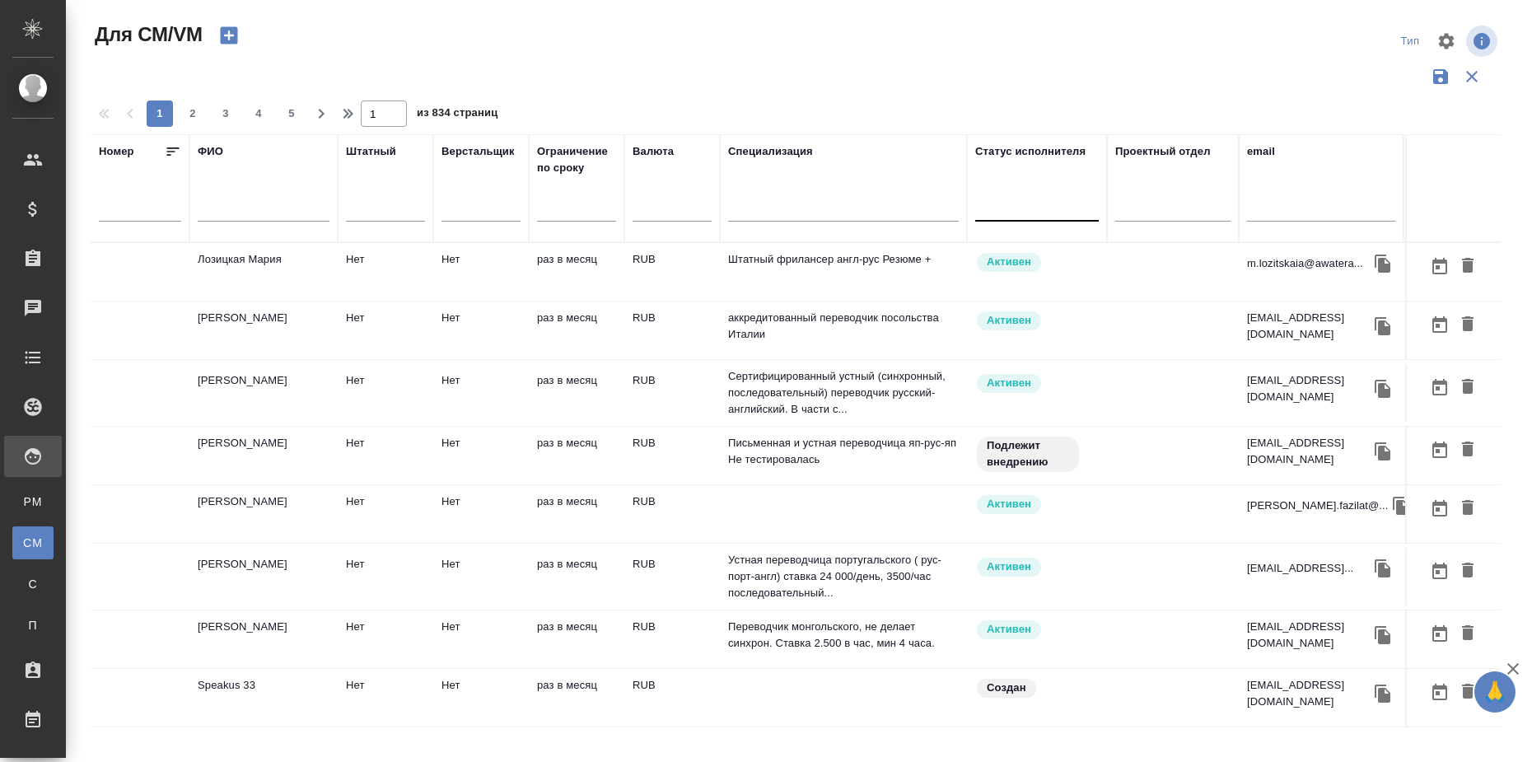
click at [1026, 212] on div at bounding box center [1037, 206] width 124 height 24
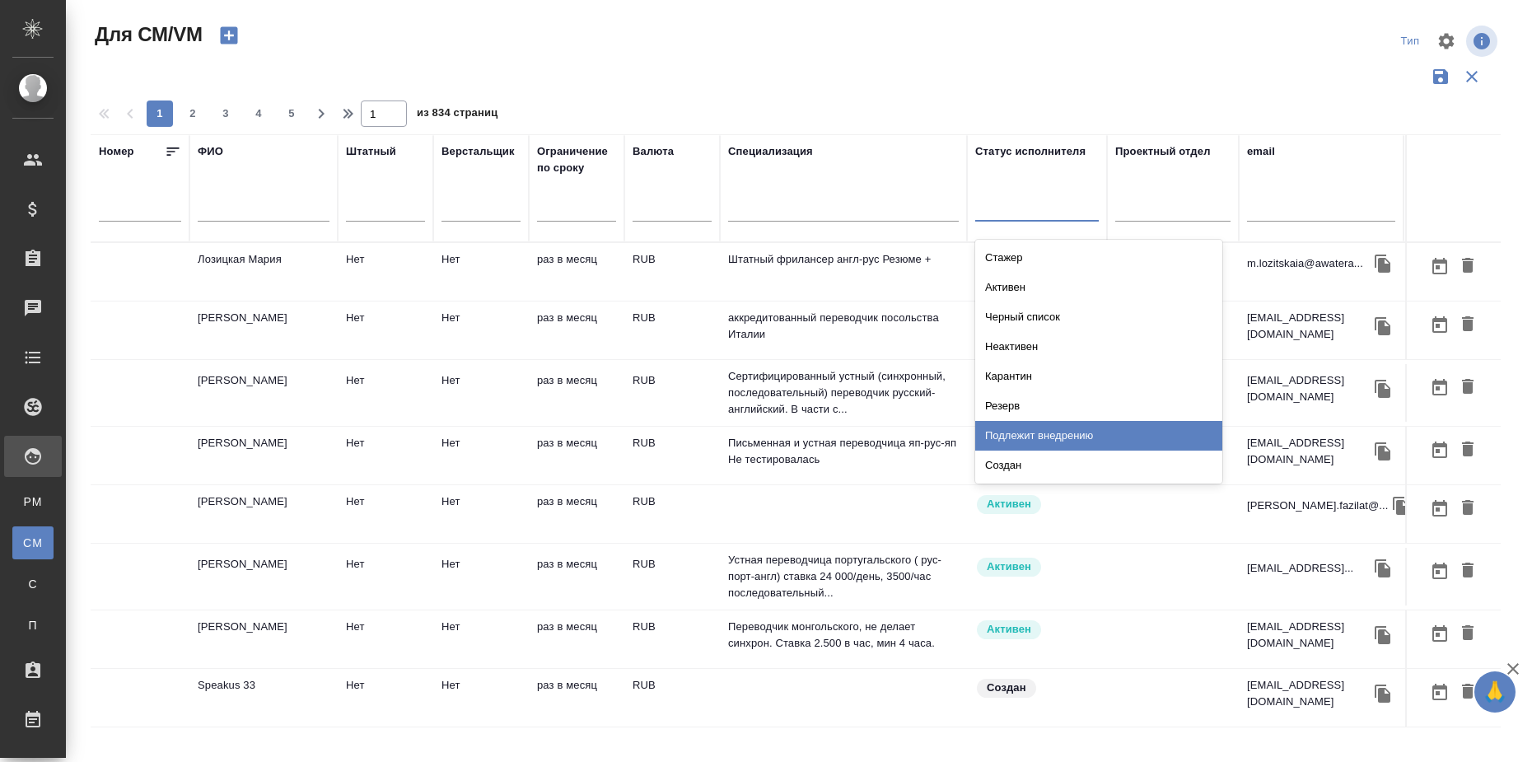
click at [1056, 433] on div "Подлежит внедрению" at bounding box center [1098, 436] width 247 height 30
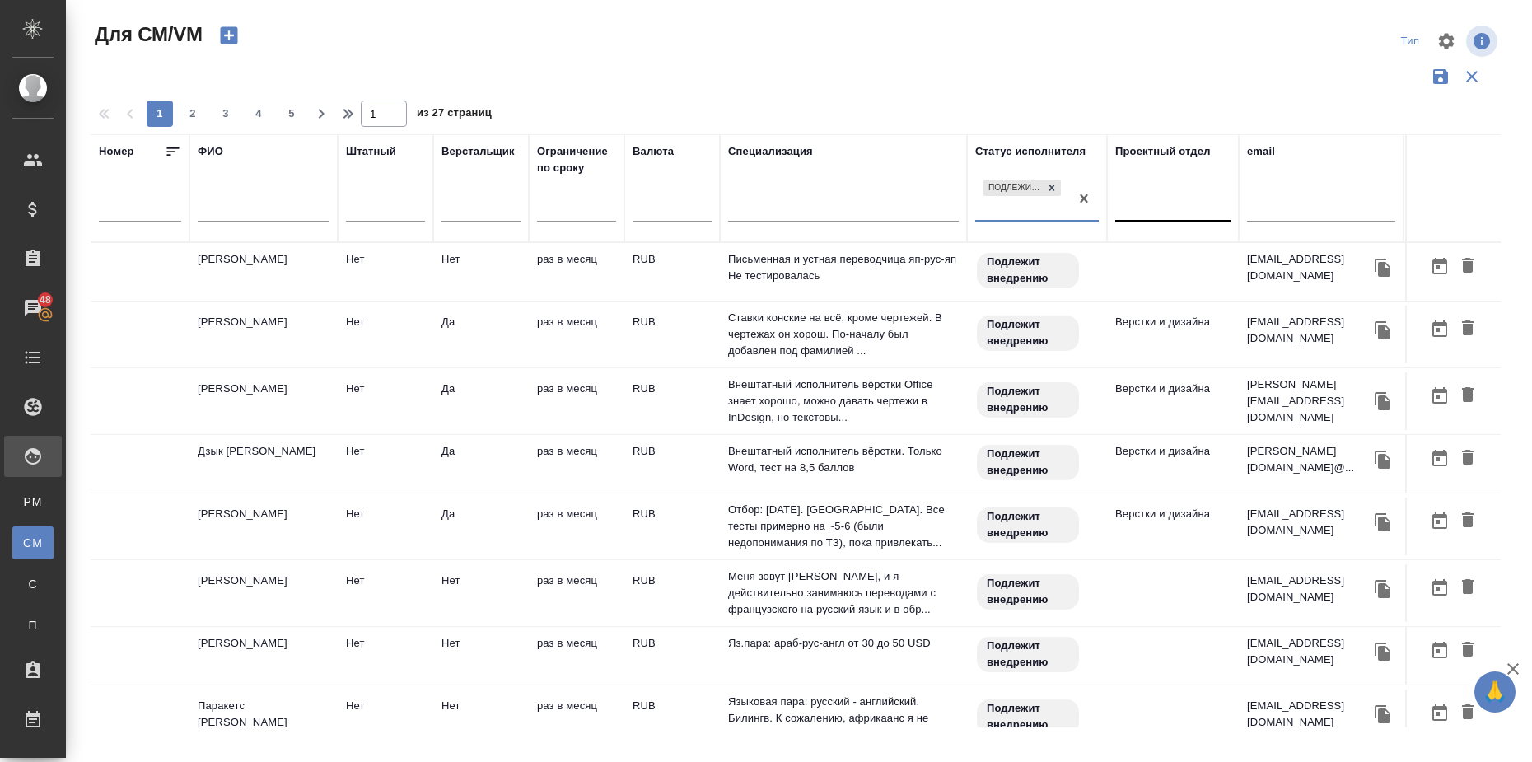
click at [1154, 211] on div at bounding box center [1172, 206] width 115 height 24
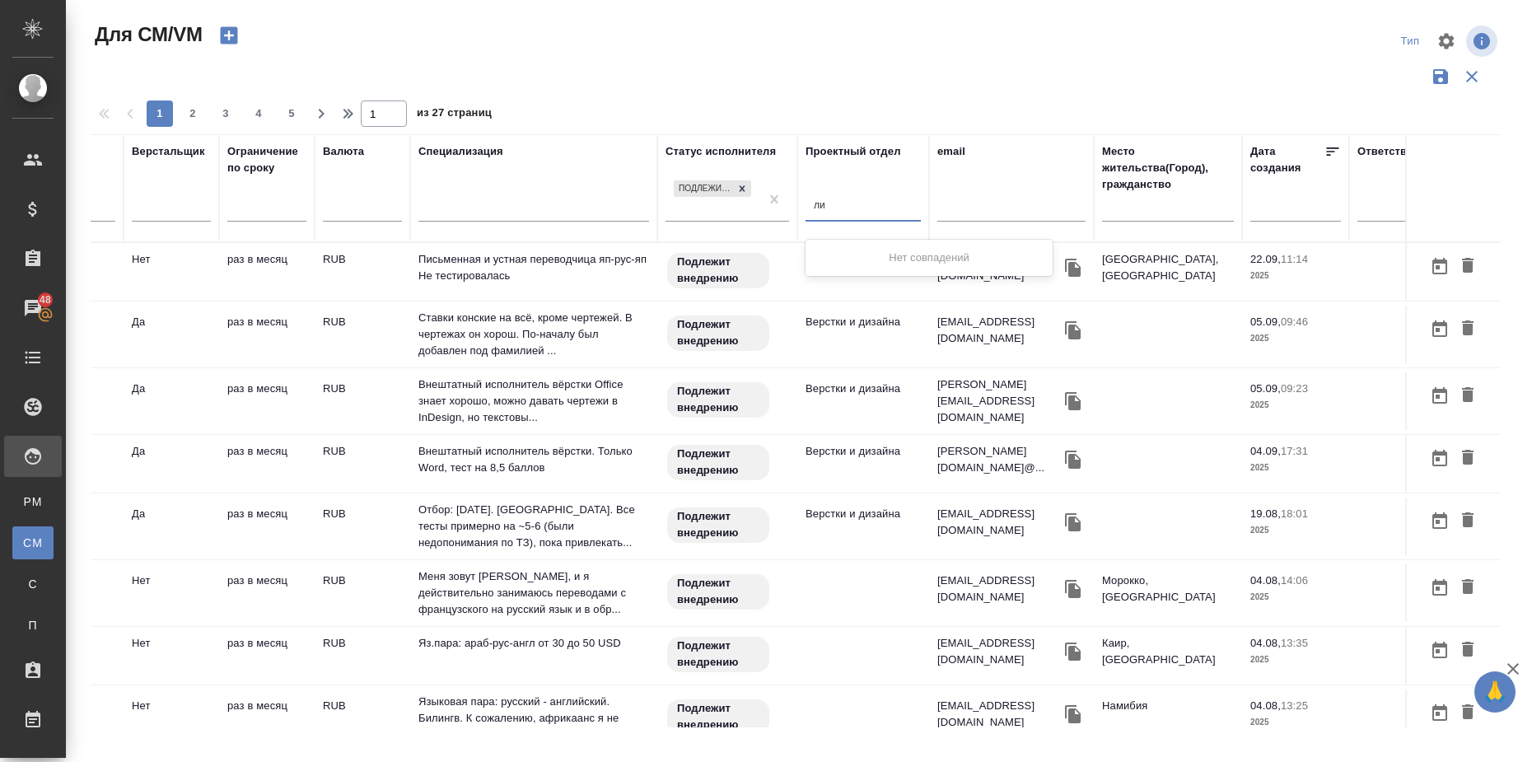
type input "л"
type input "юрид"
click at [940, 262] on div "Юридический" at bounding box center [929, 258] width 247 height 30
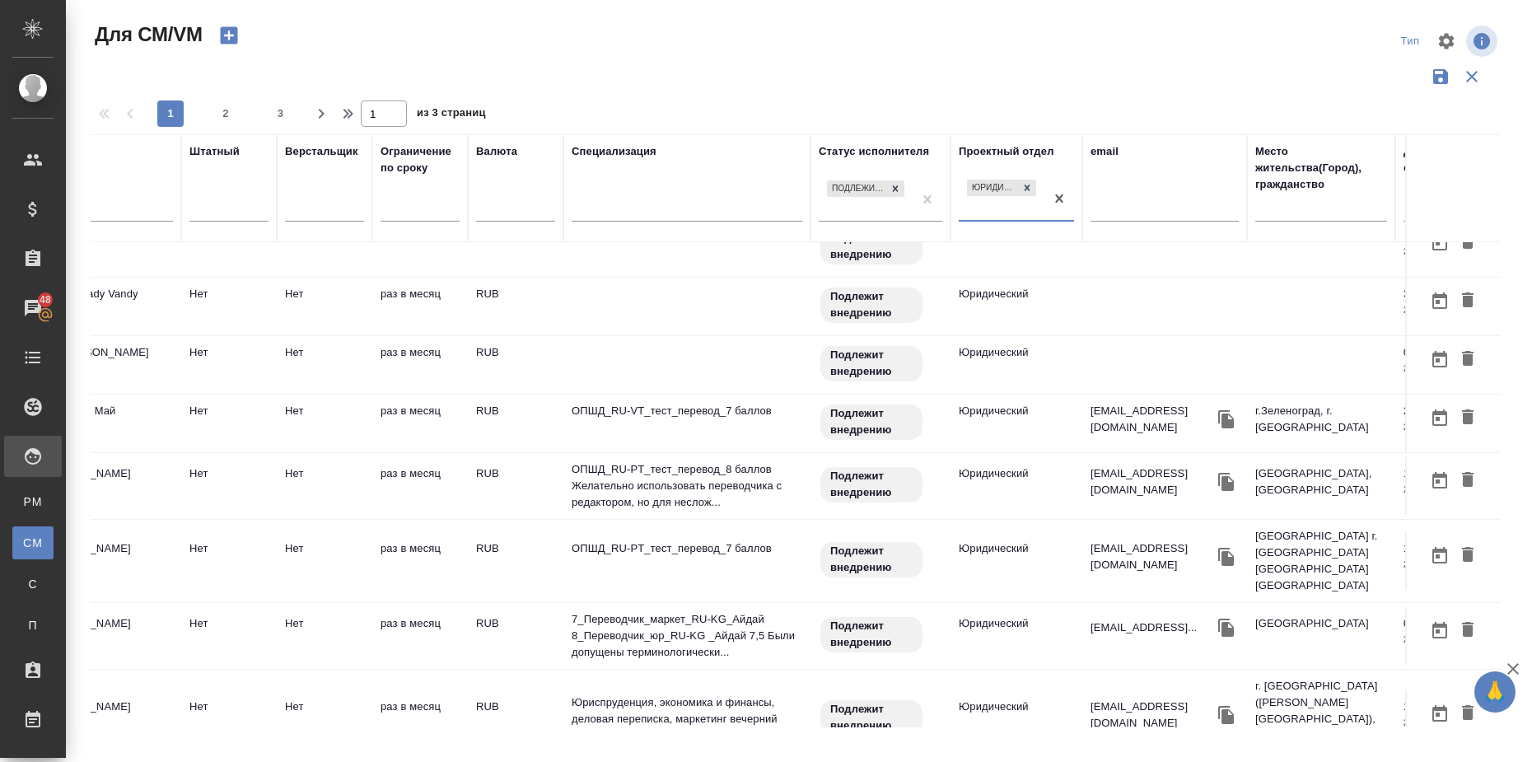
scroll to position [1084, 365]
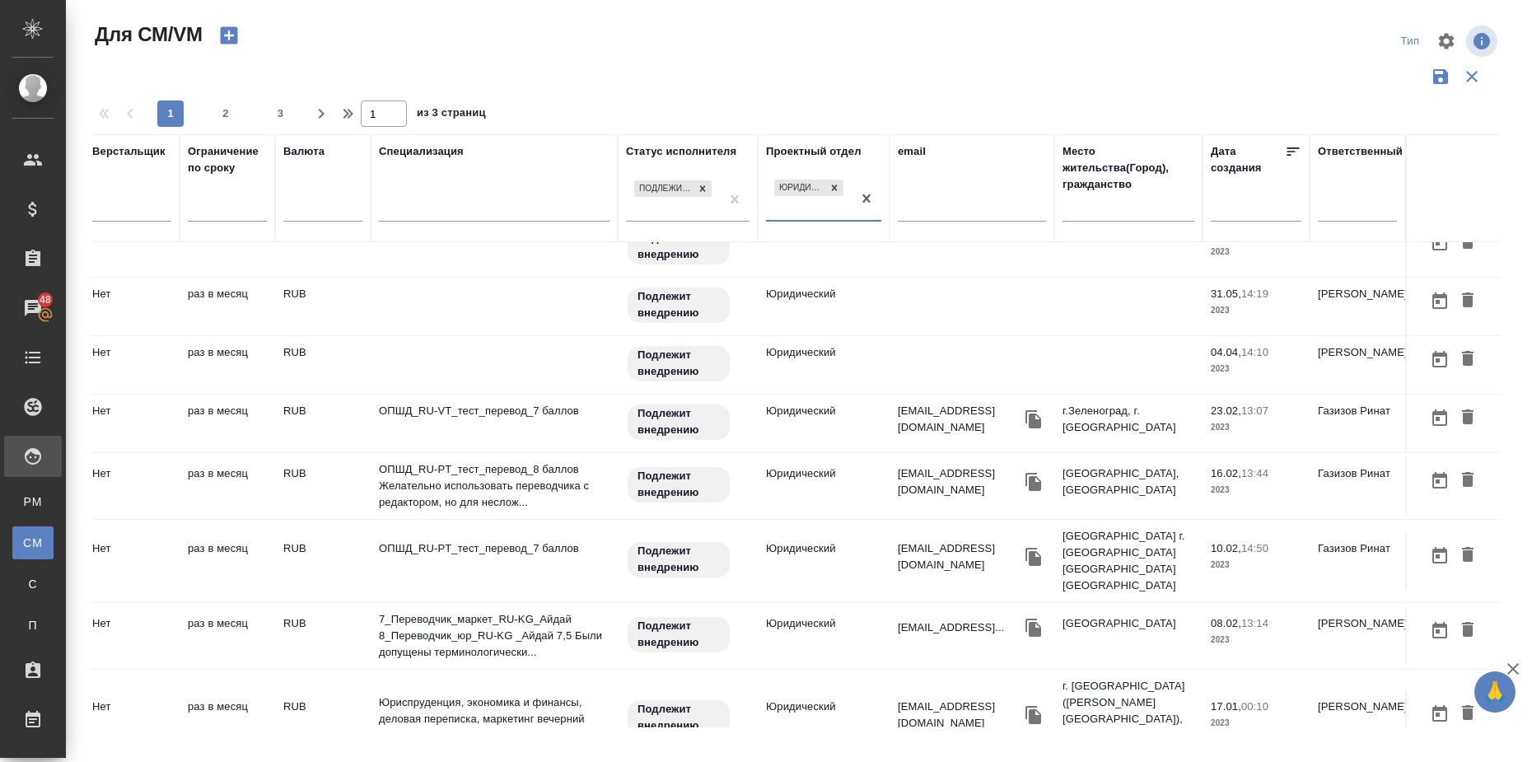
click at [1450, 28] on button "button" at bounding box center [1447, 41] width 40 height 40
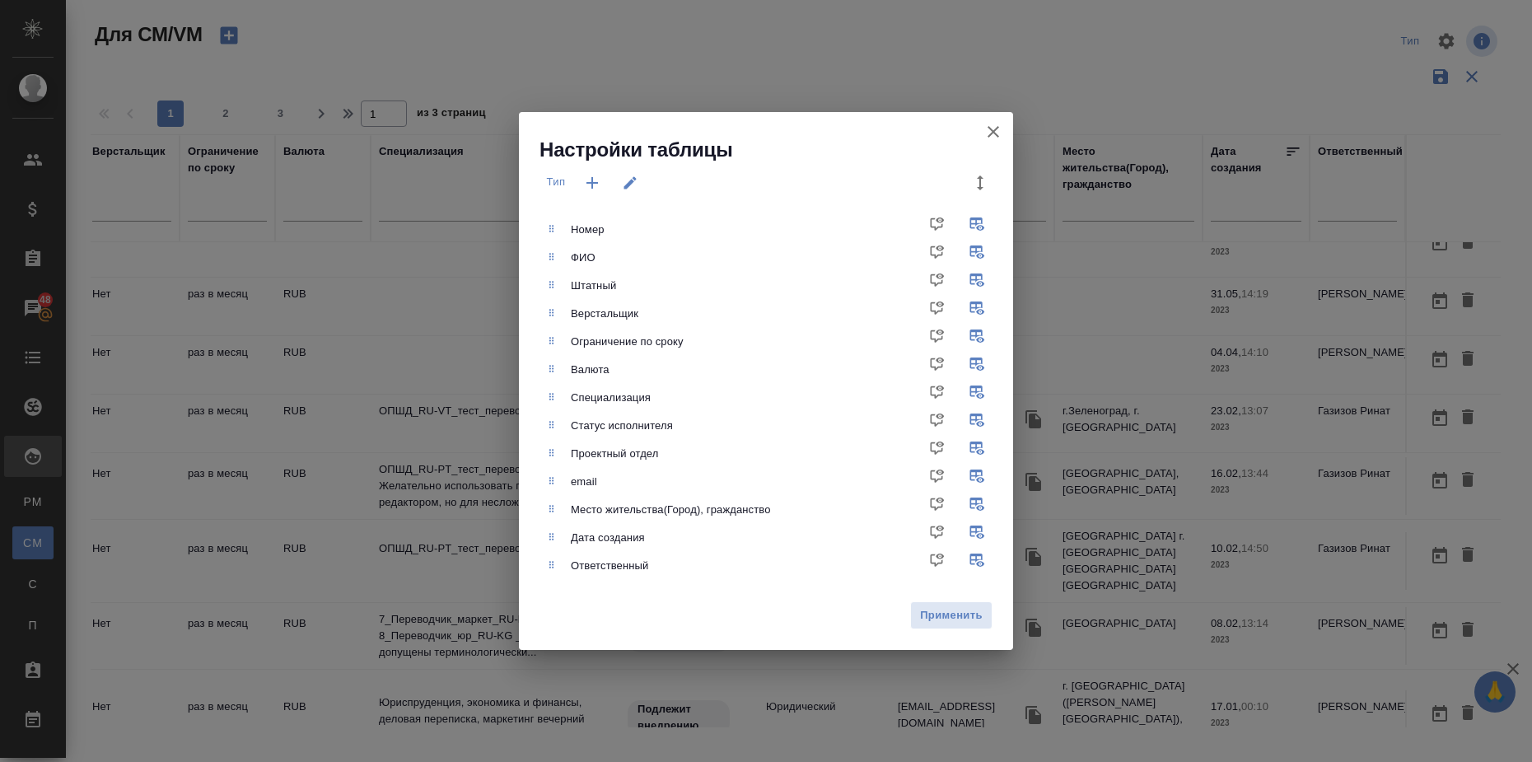
click at [888, 42] on div "Настройки таблицы Тип Номер ФИО Штатный Верстальщик Ограничение по сроку Валюта…" at bounding box center [766, 381] width 1532 height 762
click at [990, 129] on icon "button" at bounding box center [994, 132] width 12 height 12
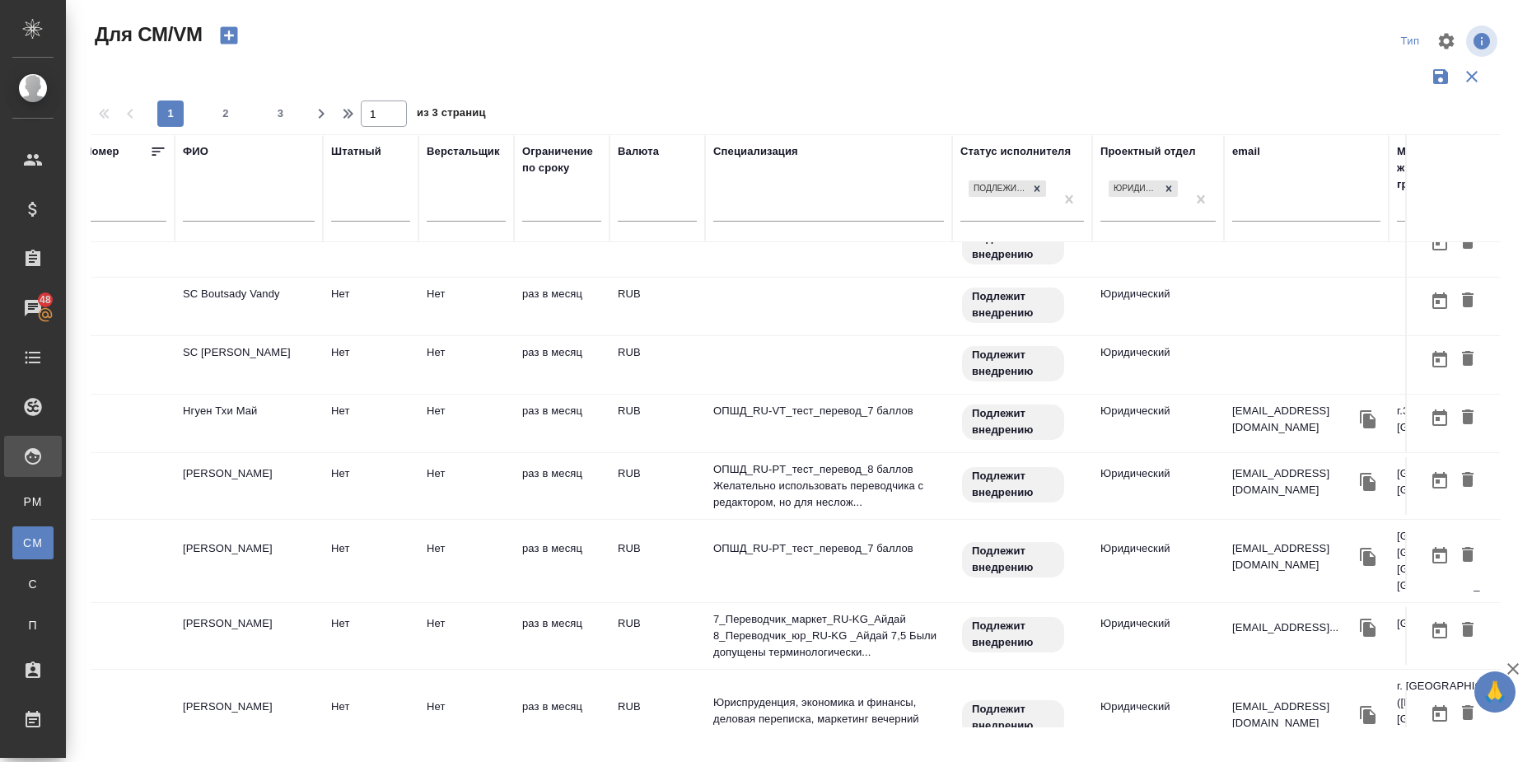
scroll to position [1084, 0]
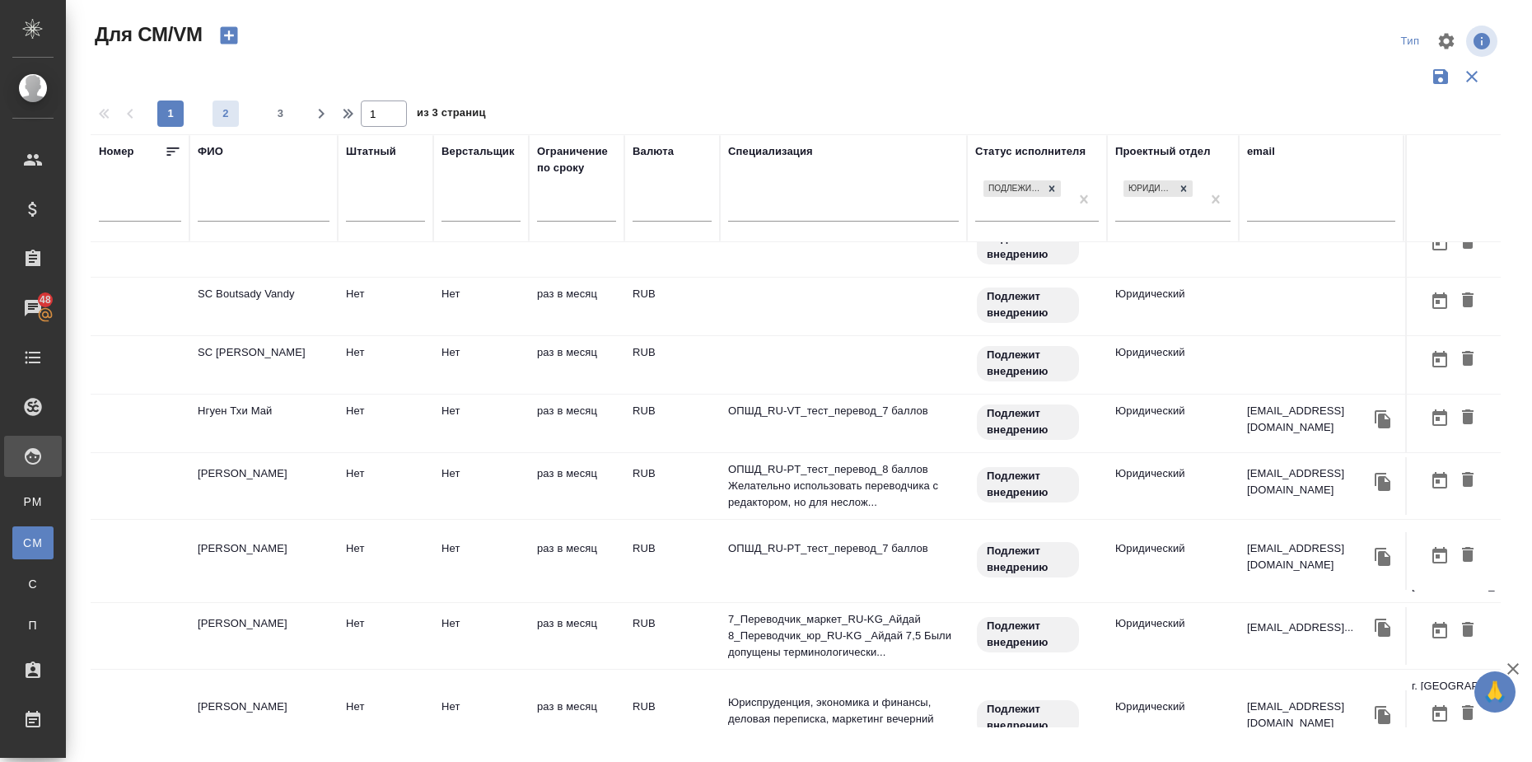
click at [223, 107] on span "2" at bounding box center [226, 113] width 26 height 16
type input "2"
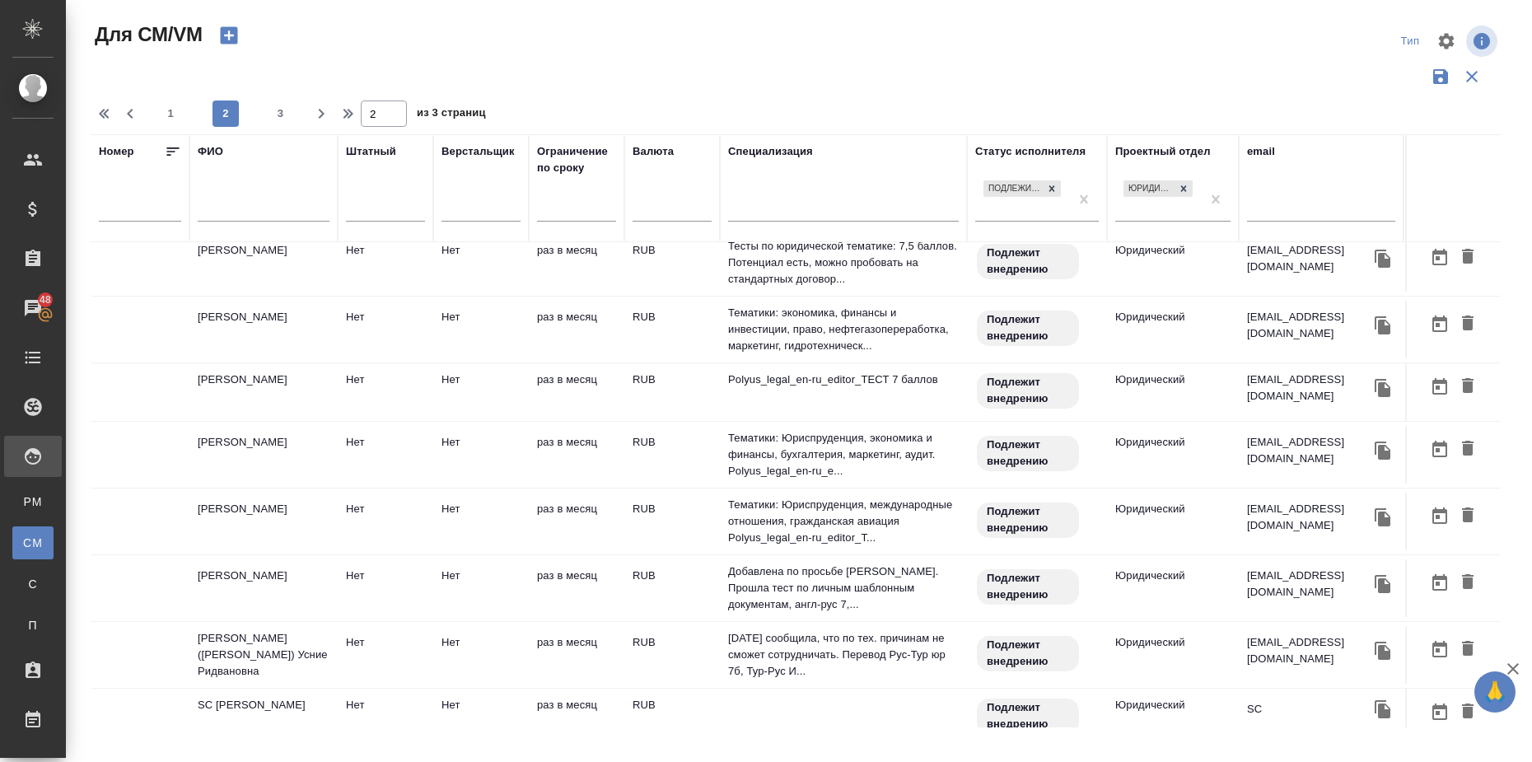
scroll to position [1142, 0]
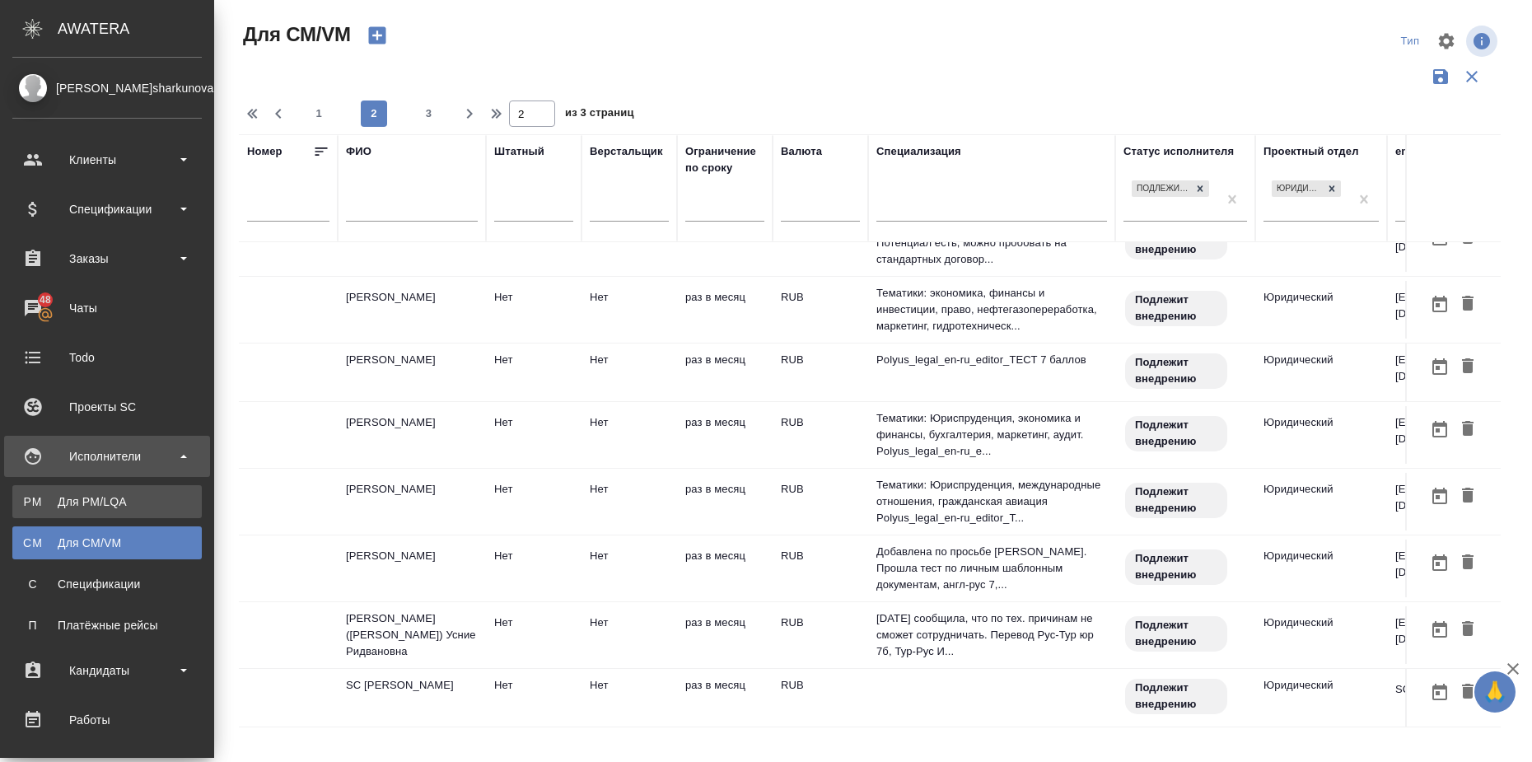
click at [119, 503] on div "Для PM/LQA" at bounding box center [107, 501] width 173 height 16
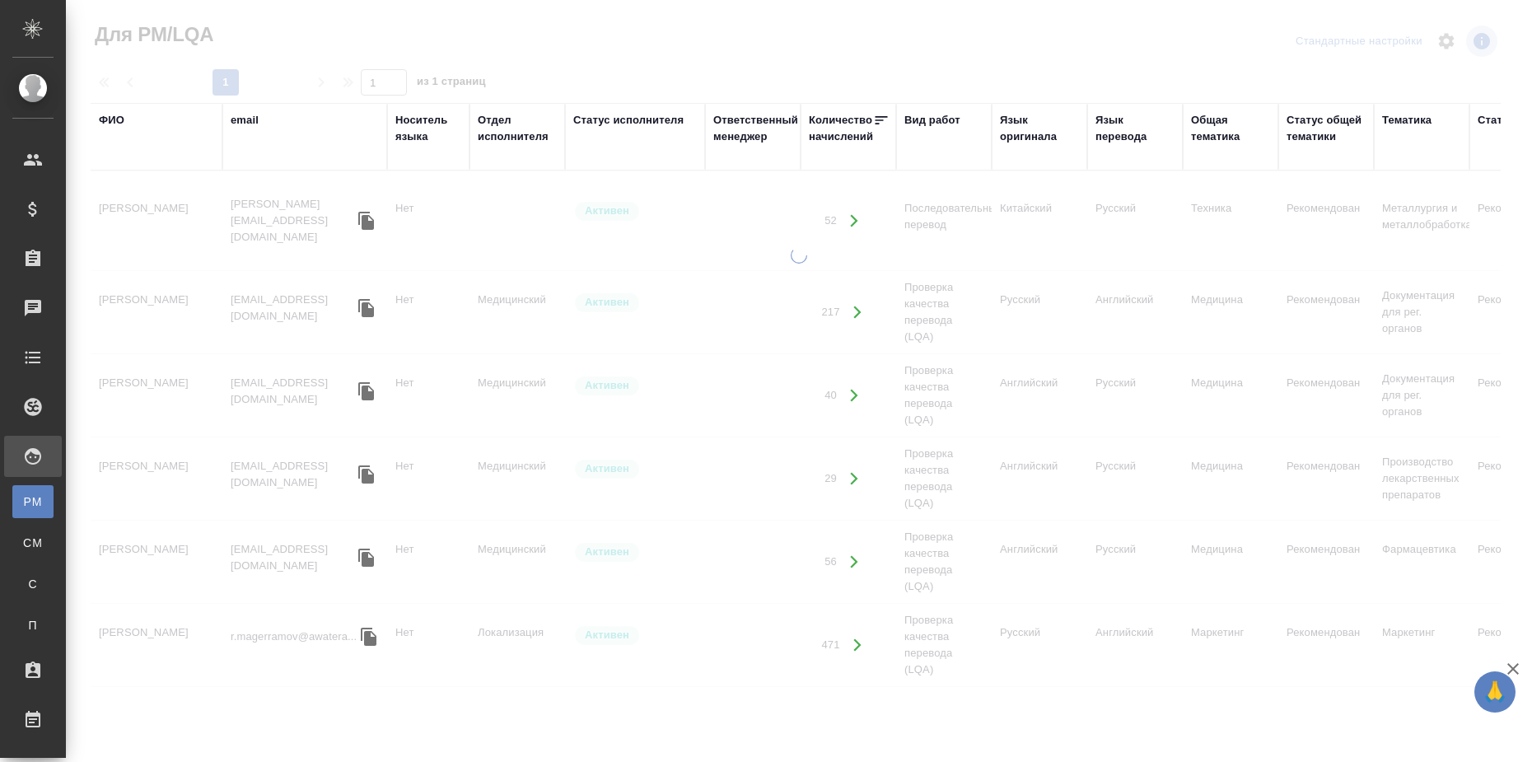
click at [621, 115] on div "Статус исполнителя" at bounding box center [628, 120] width 110 height 16
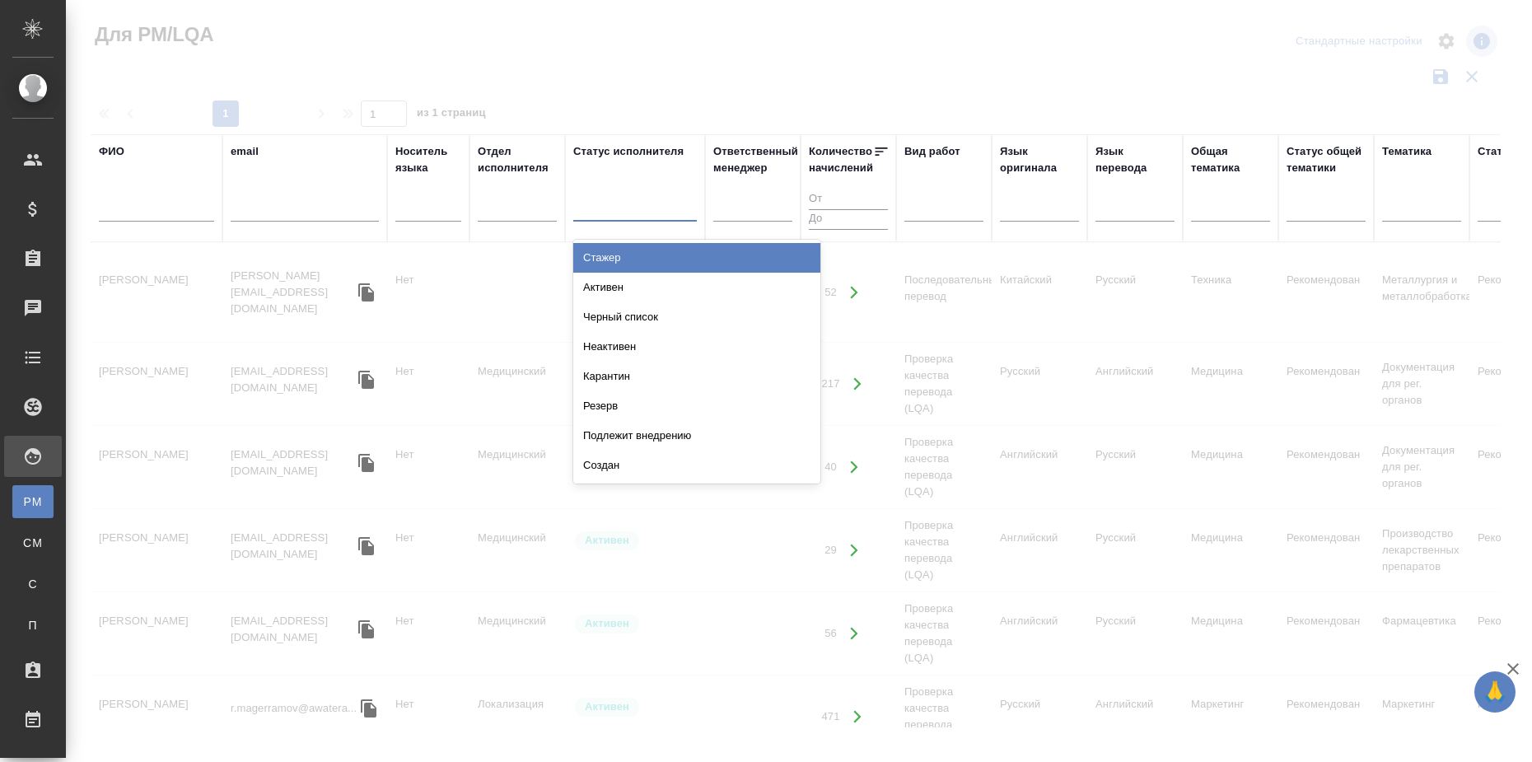
click at [619, 215] on div at bounding box center [635, 206] width 124 height 24
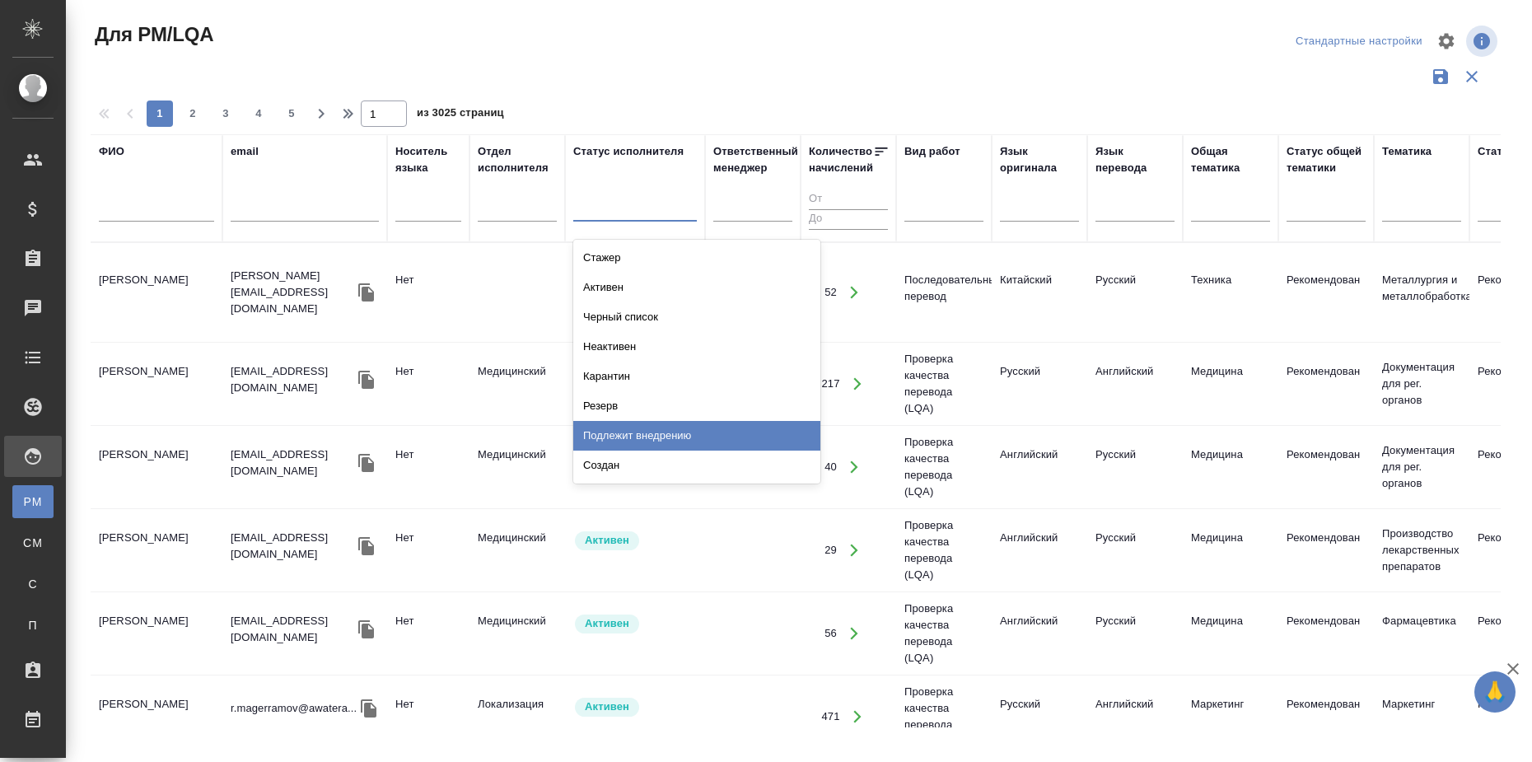
click at [667, 436] on div "Подлежит внедрению" at bounding box center [696, 436] width 247 height 30
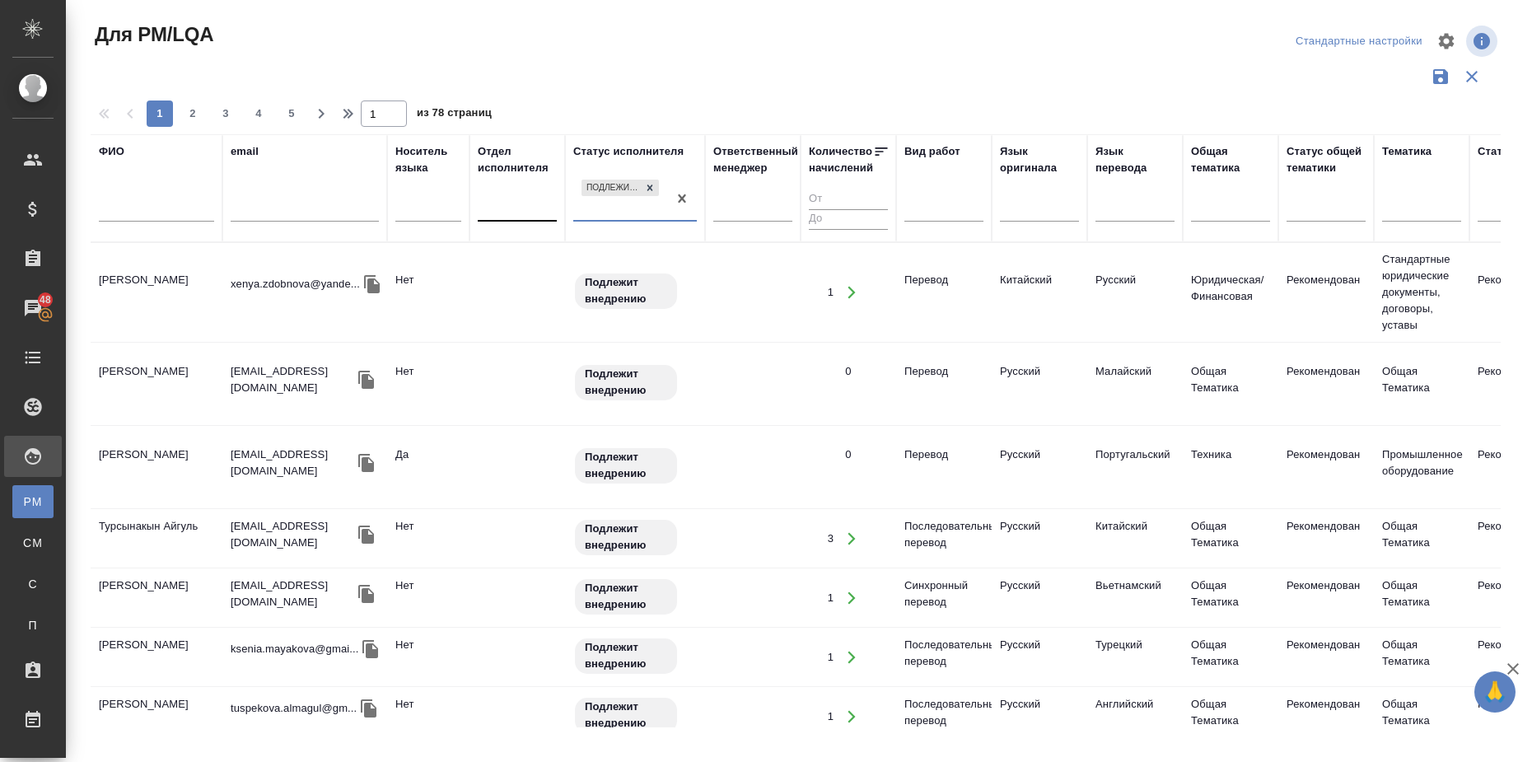
click at [522, 208] on div at bounding box center [517, 206] width 79 height 24
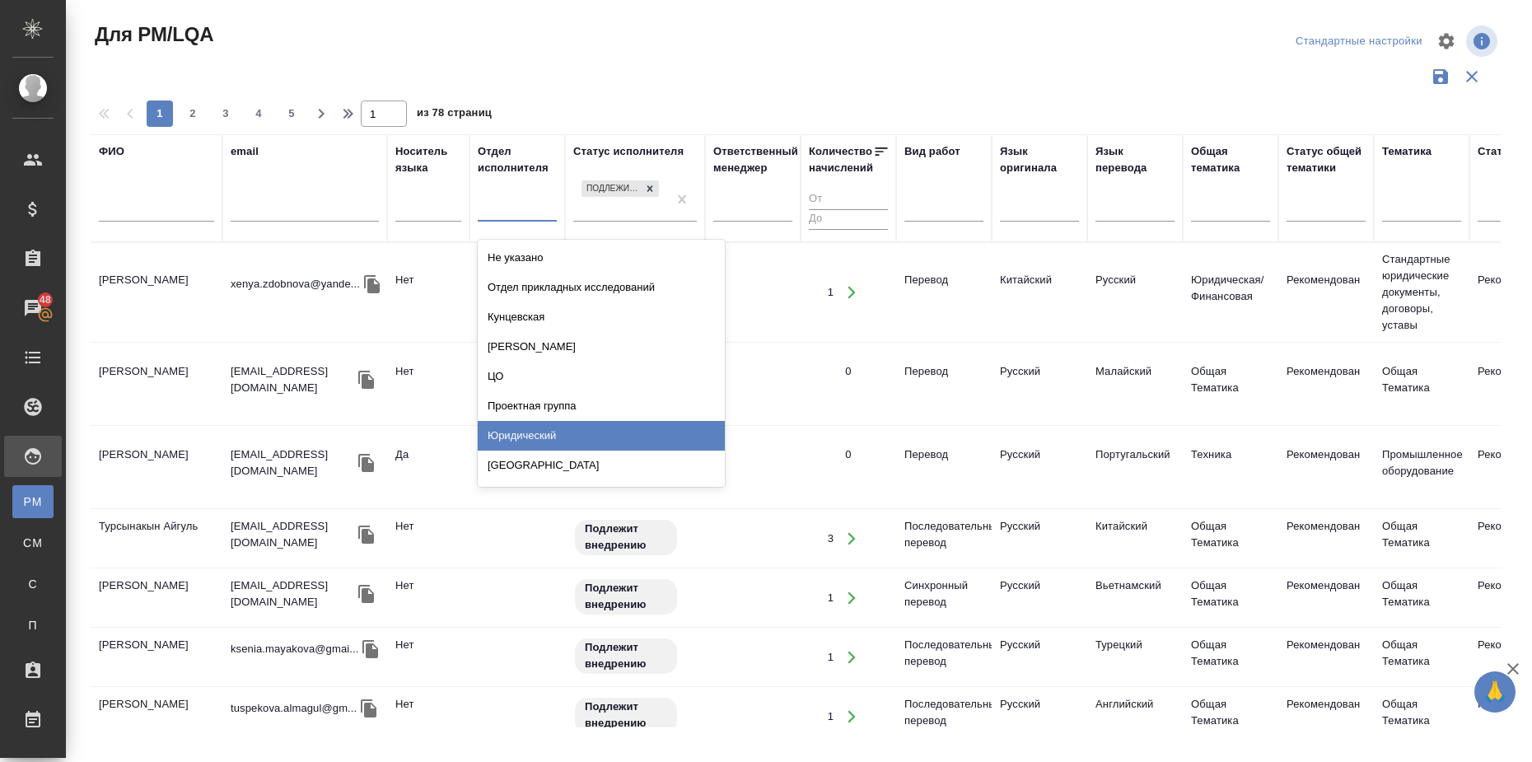
drag, startPoint x: 561, startPoint y: 433, endPoint x: 632, endPoint y: 404, distance: 76.2
click at [561, 433] on div "Юридический" at bounding box center [601, 436] width 247 height 30
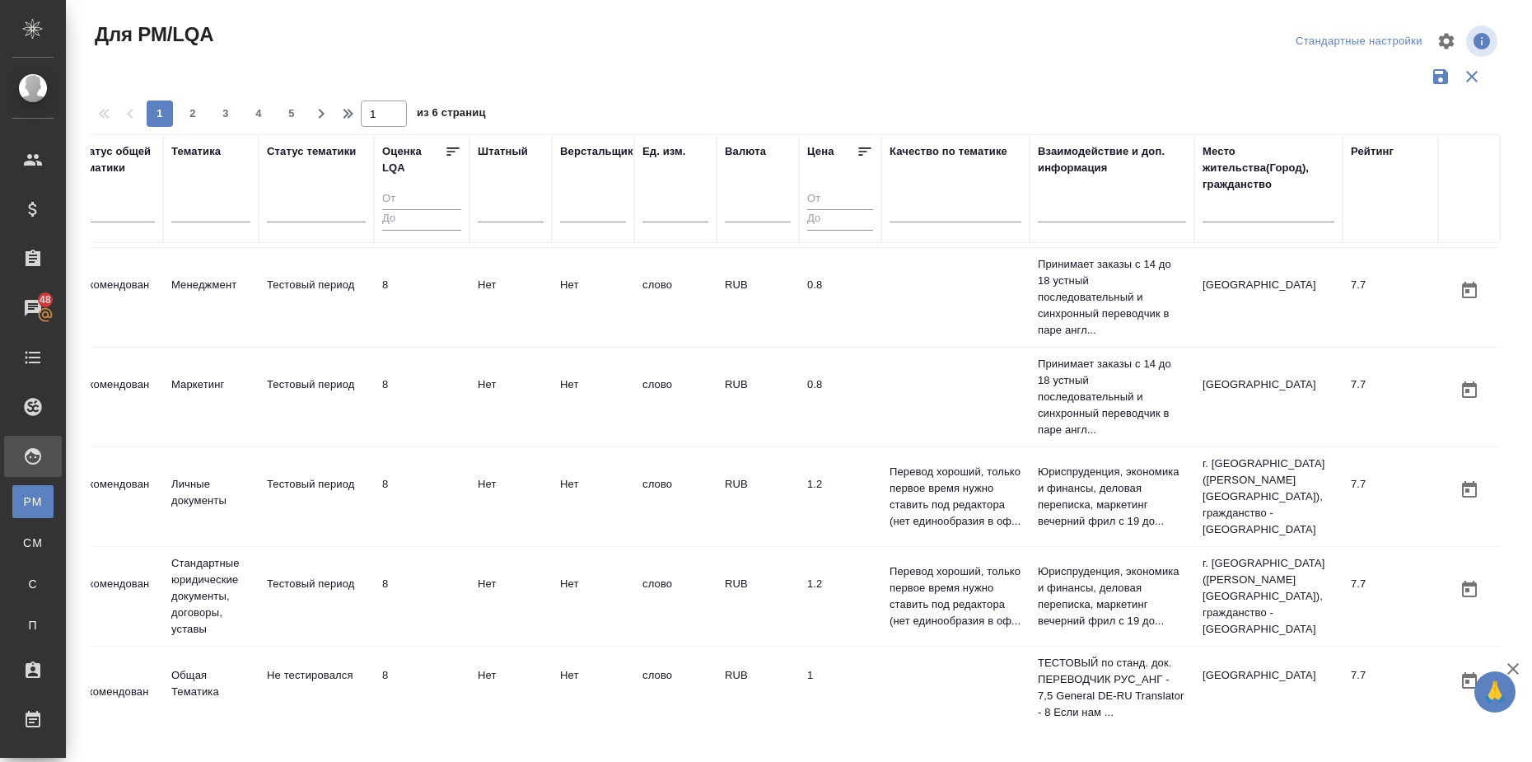
scroll to position [1876, 1227]
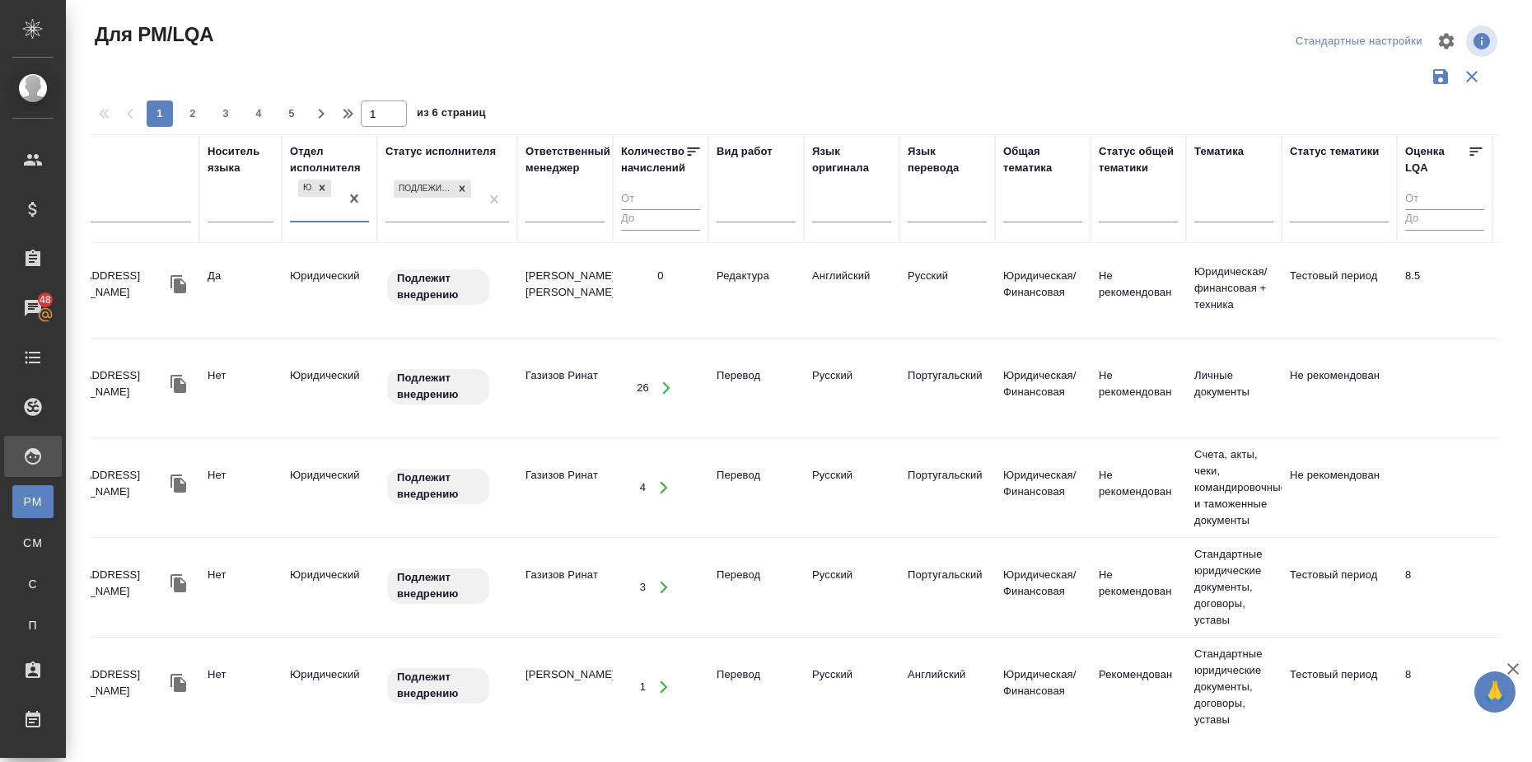
scroll to position [0, 188]
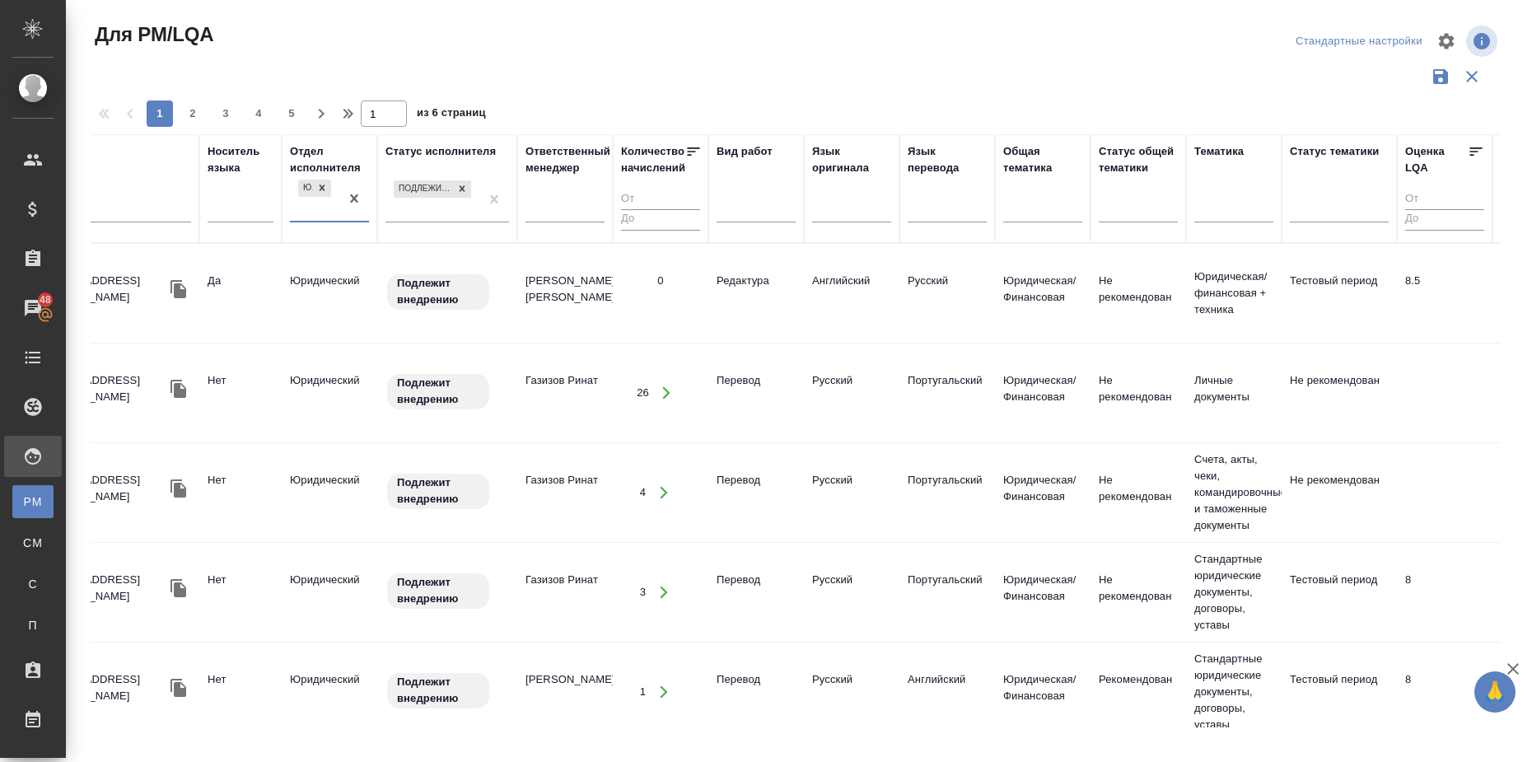
click at [1474, 147] on icon at bounding box center [1477, 151] width 12 height 8
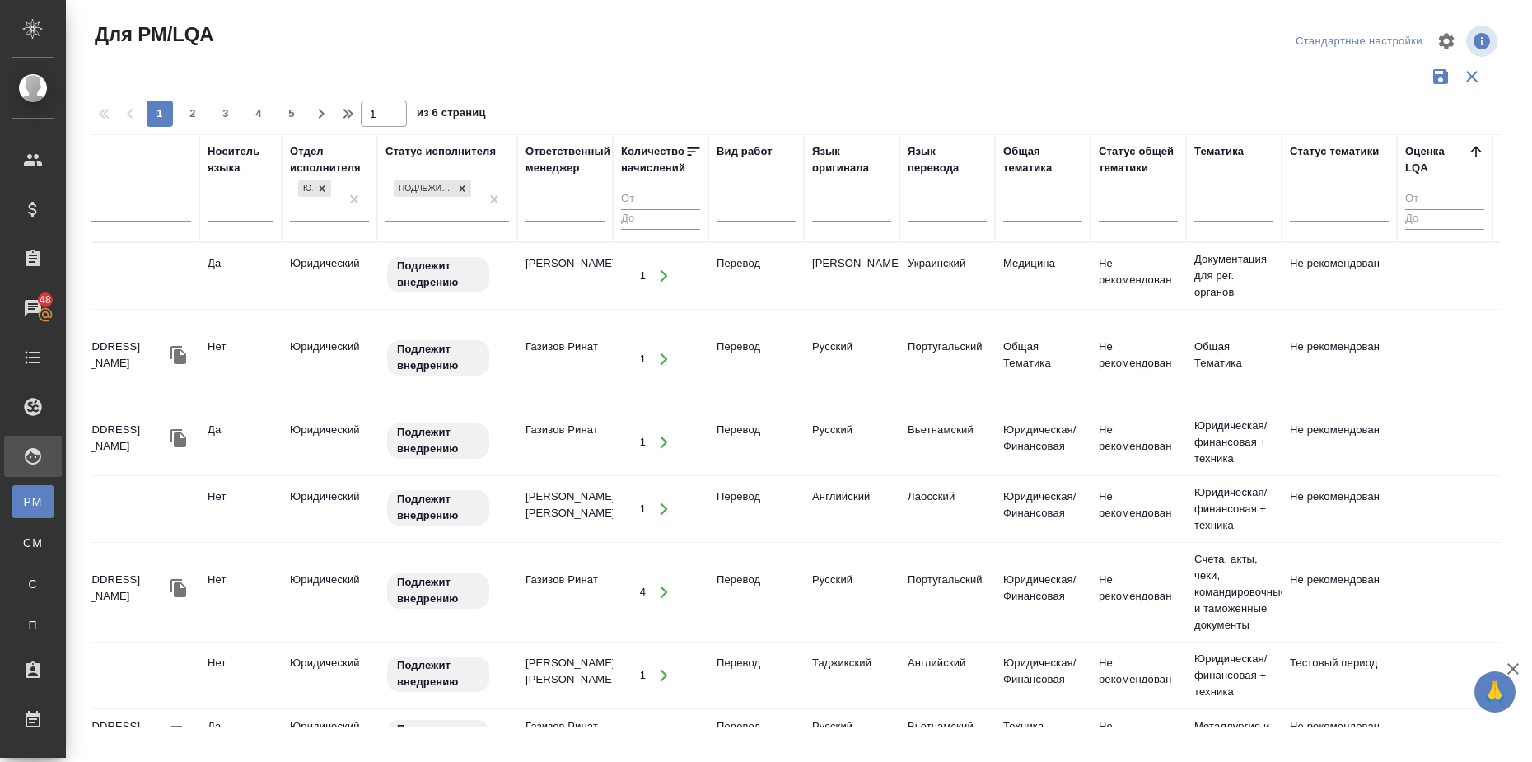
click at [1474, 147] on icon at bounding box center [1476, 151] width 16 height 16
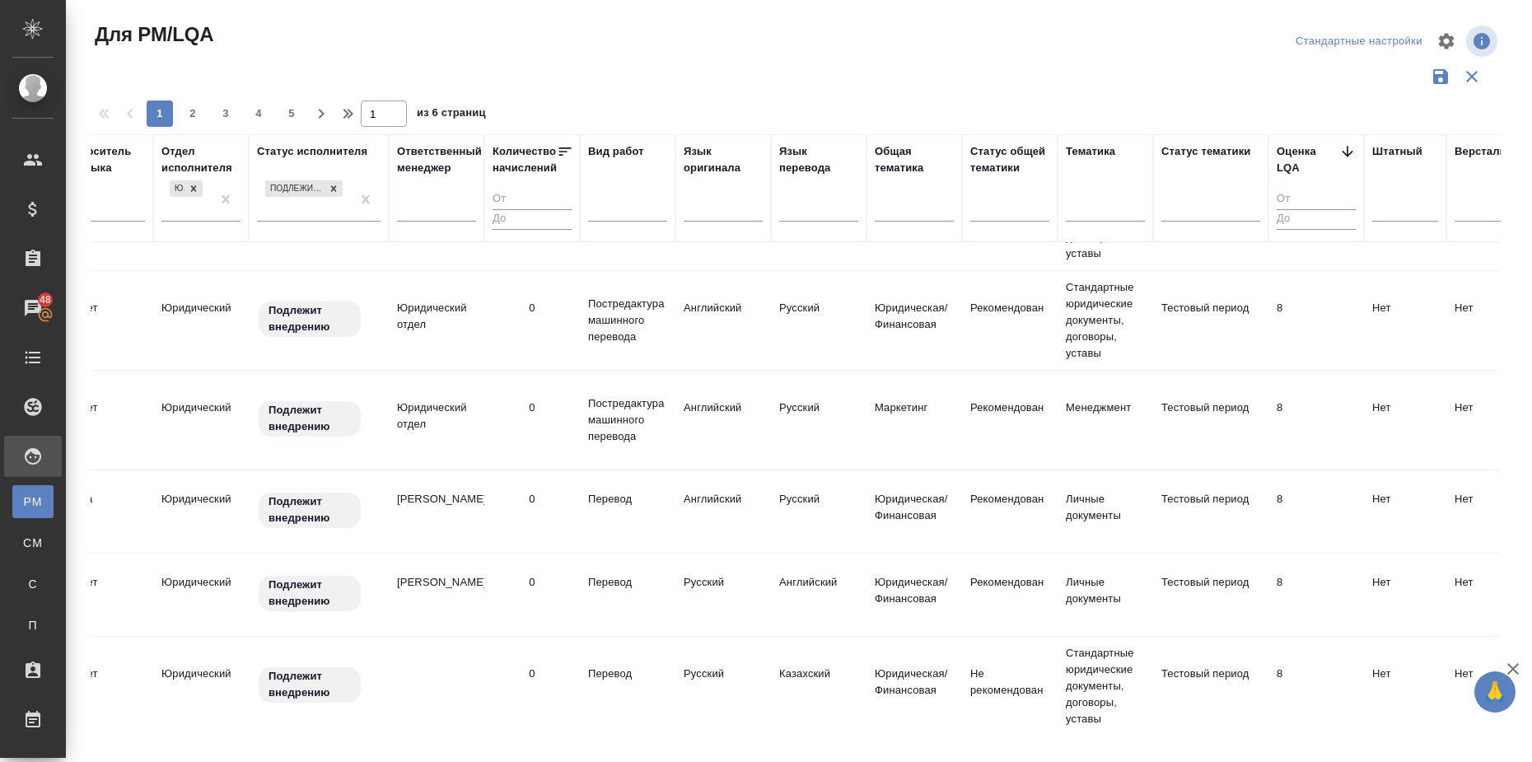
scroll to position [1924, 316]
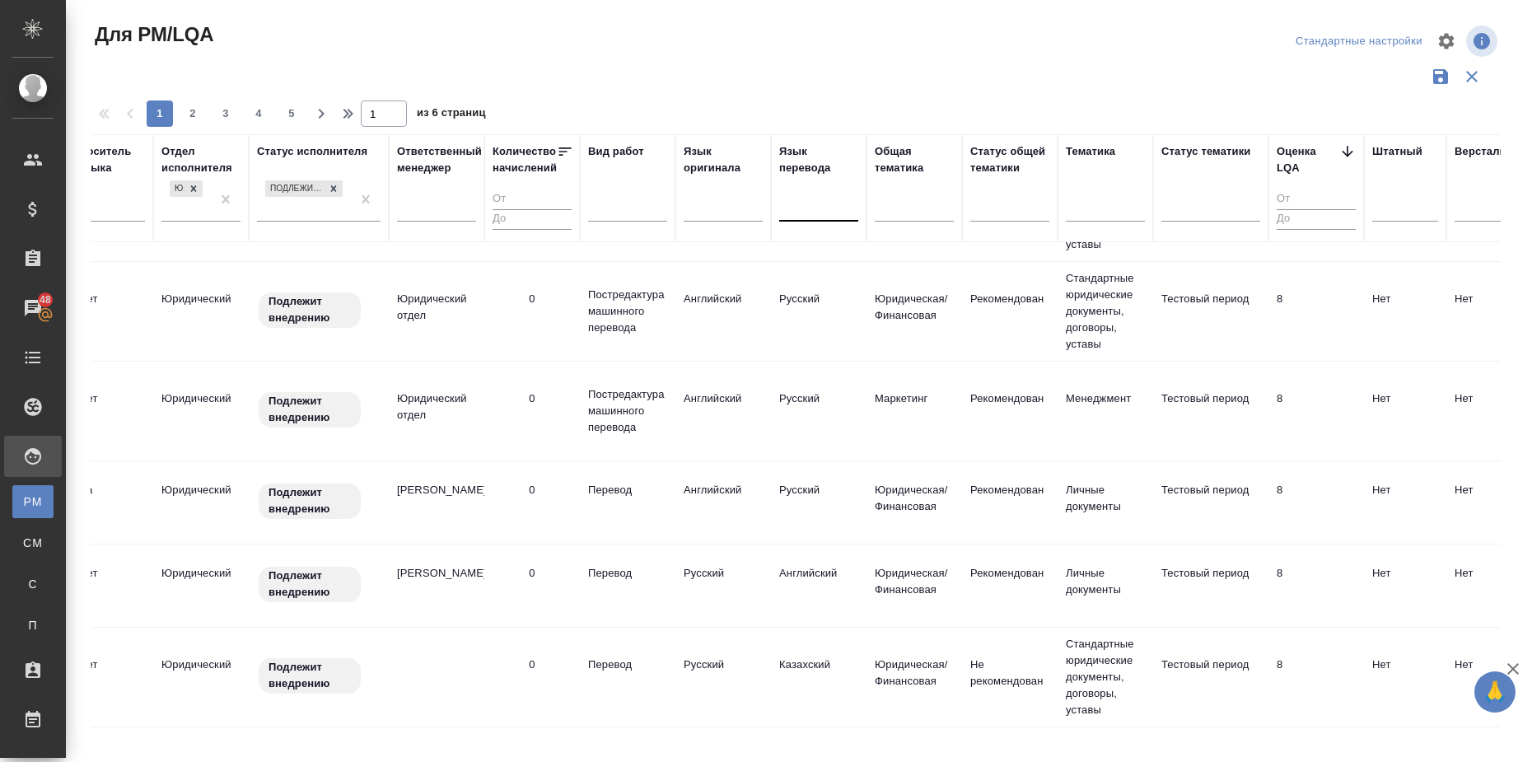
click at [812, 206] on div at bounding box center [818, 206] width 79 height 24
type input "e"
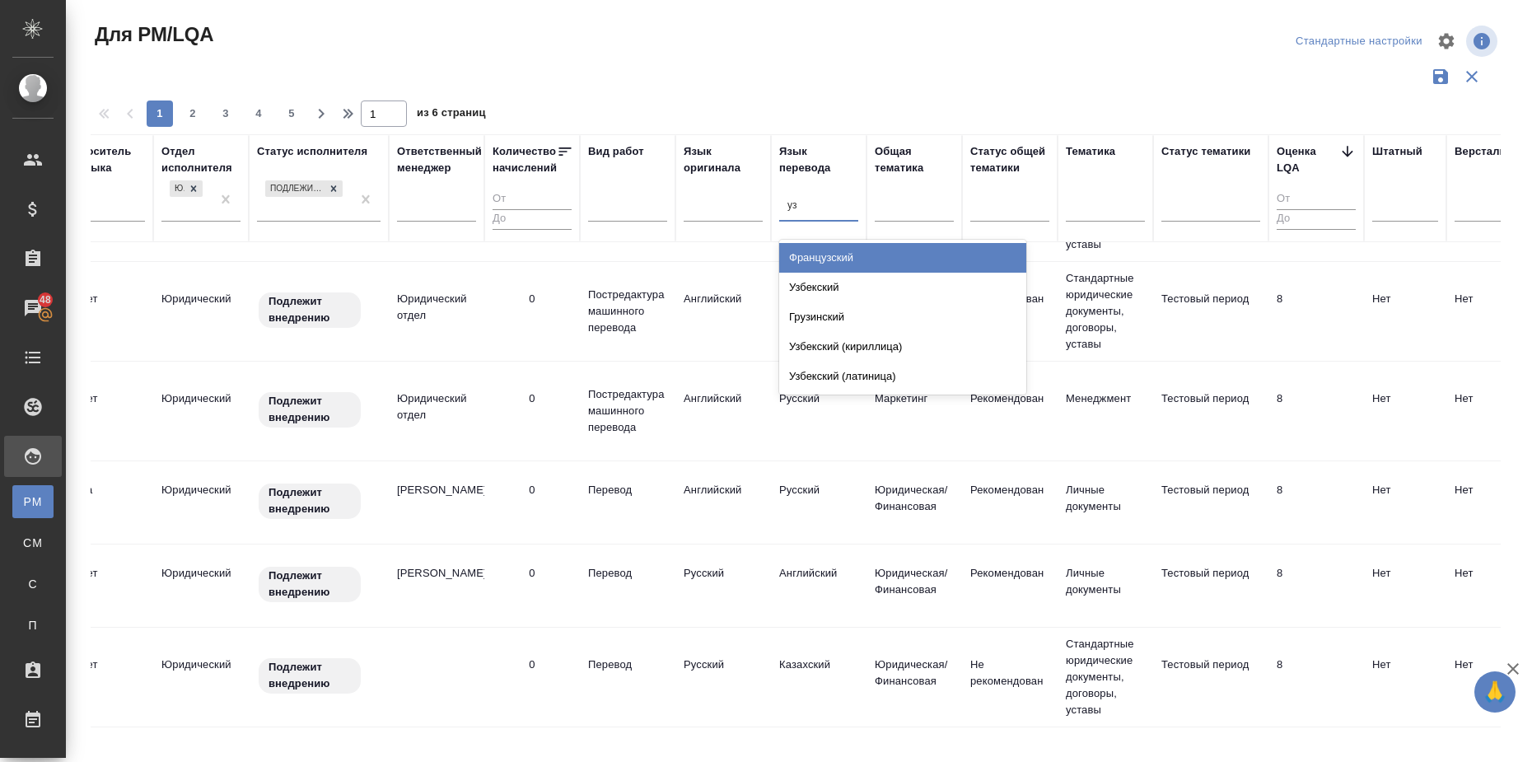
type input "узб"
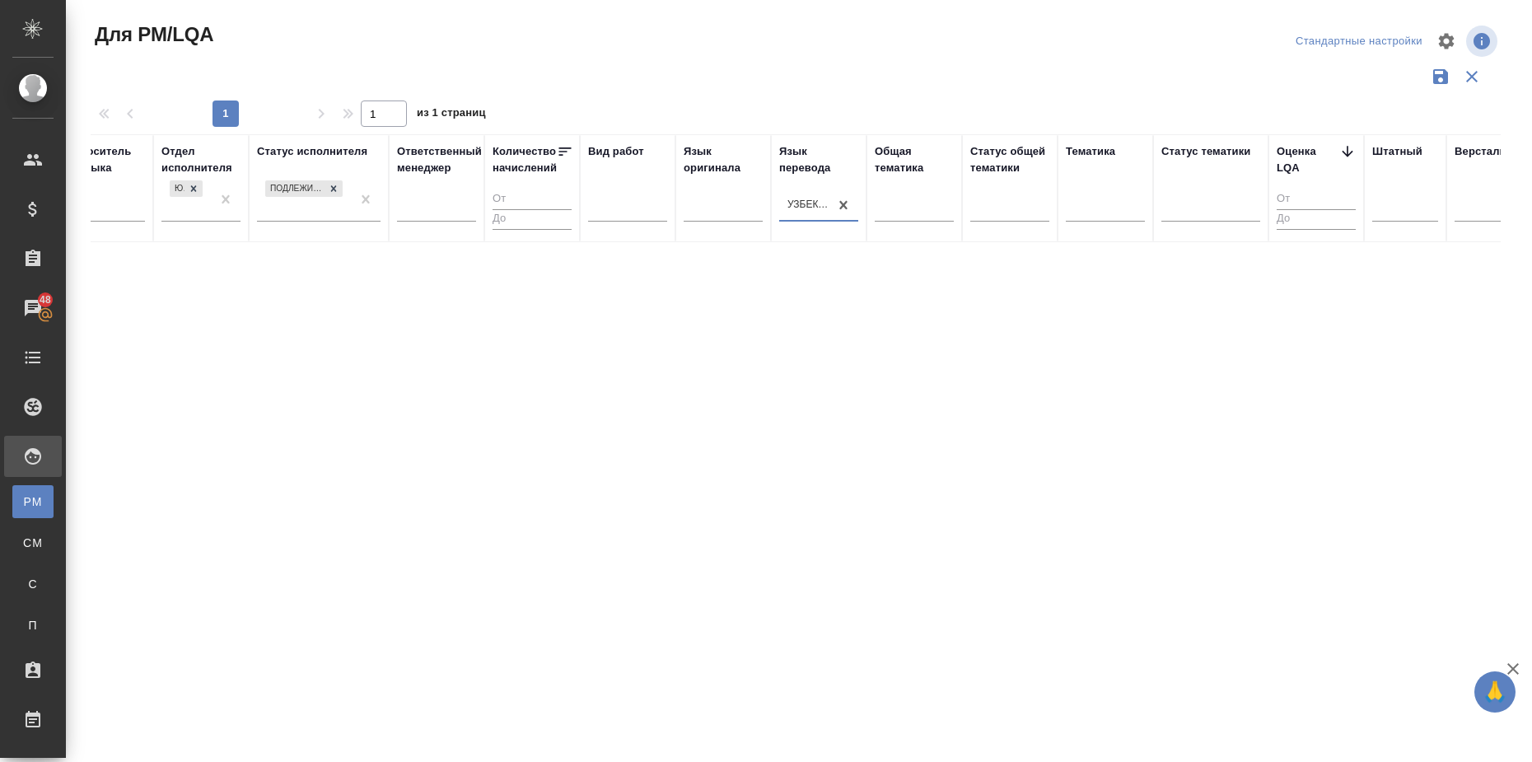
scroll to position [0, 316]
click at [709, 212] on div at bounding box center [723, 206] width 79 height 24
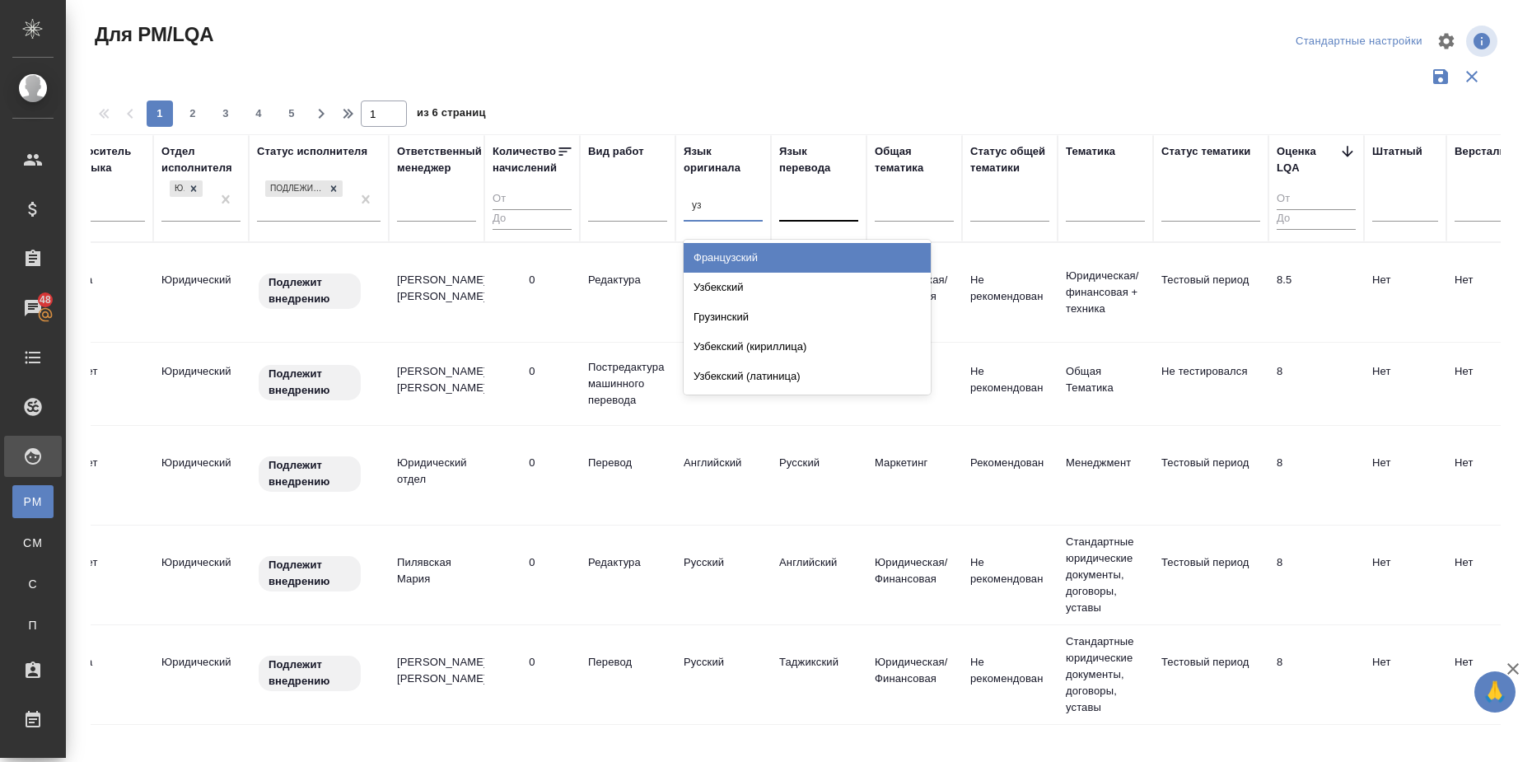
type input "узб"
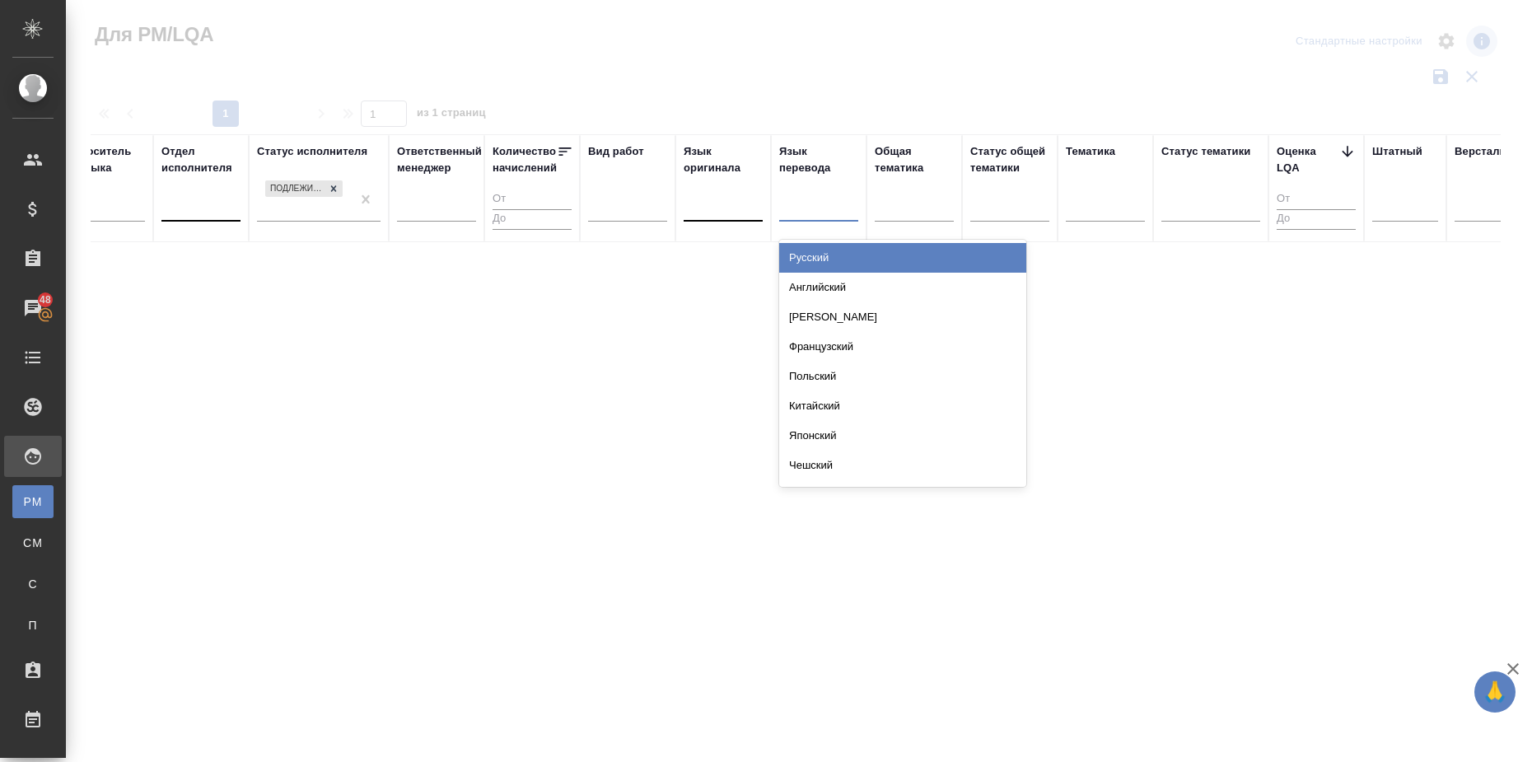
click at [801, 209] on div at bounding box center [818, 206] width 79 height 24
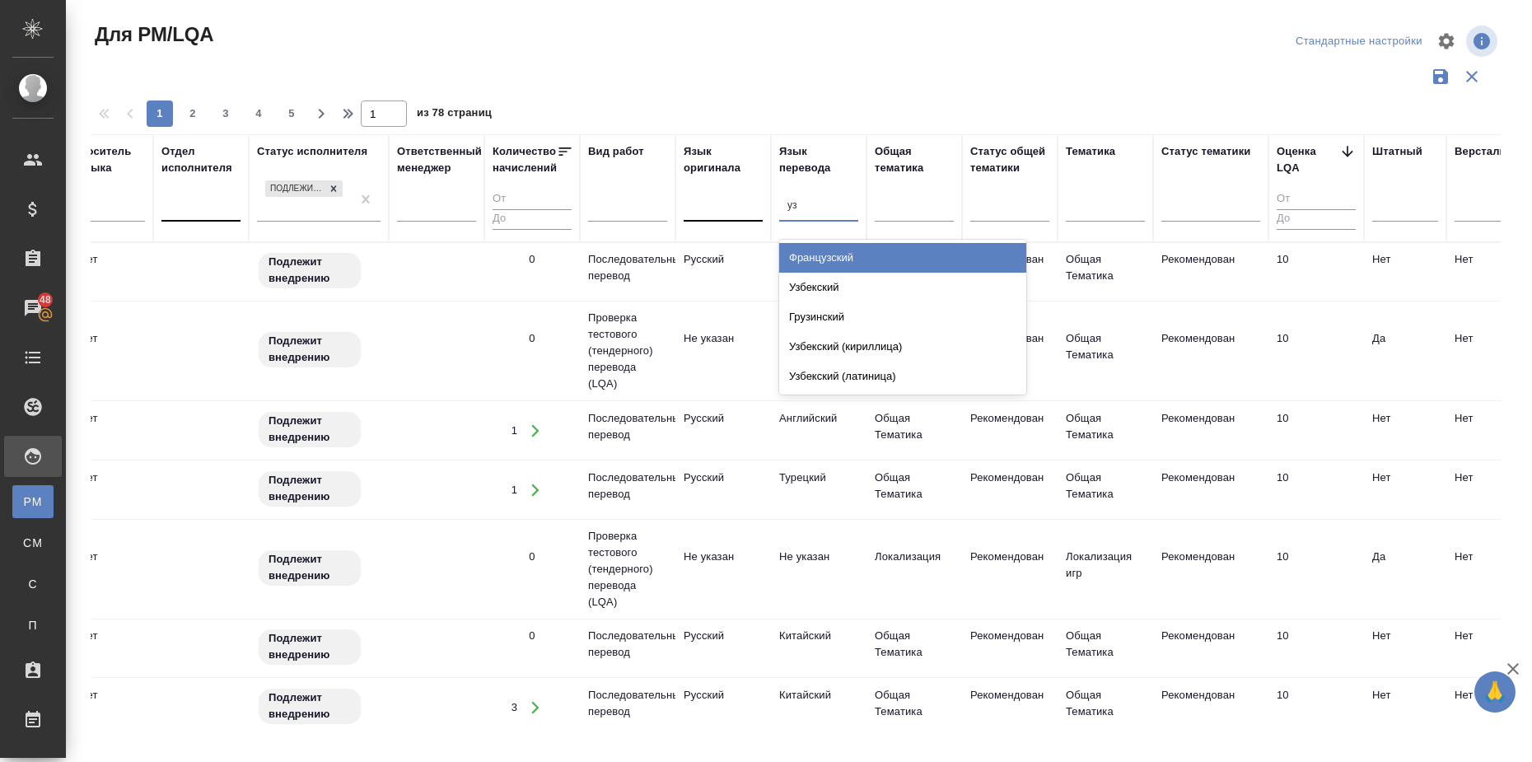
type input "узб"
click at [846, 255] on div "Узбекский" at bounding box center [902, 258] width 247 height 30
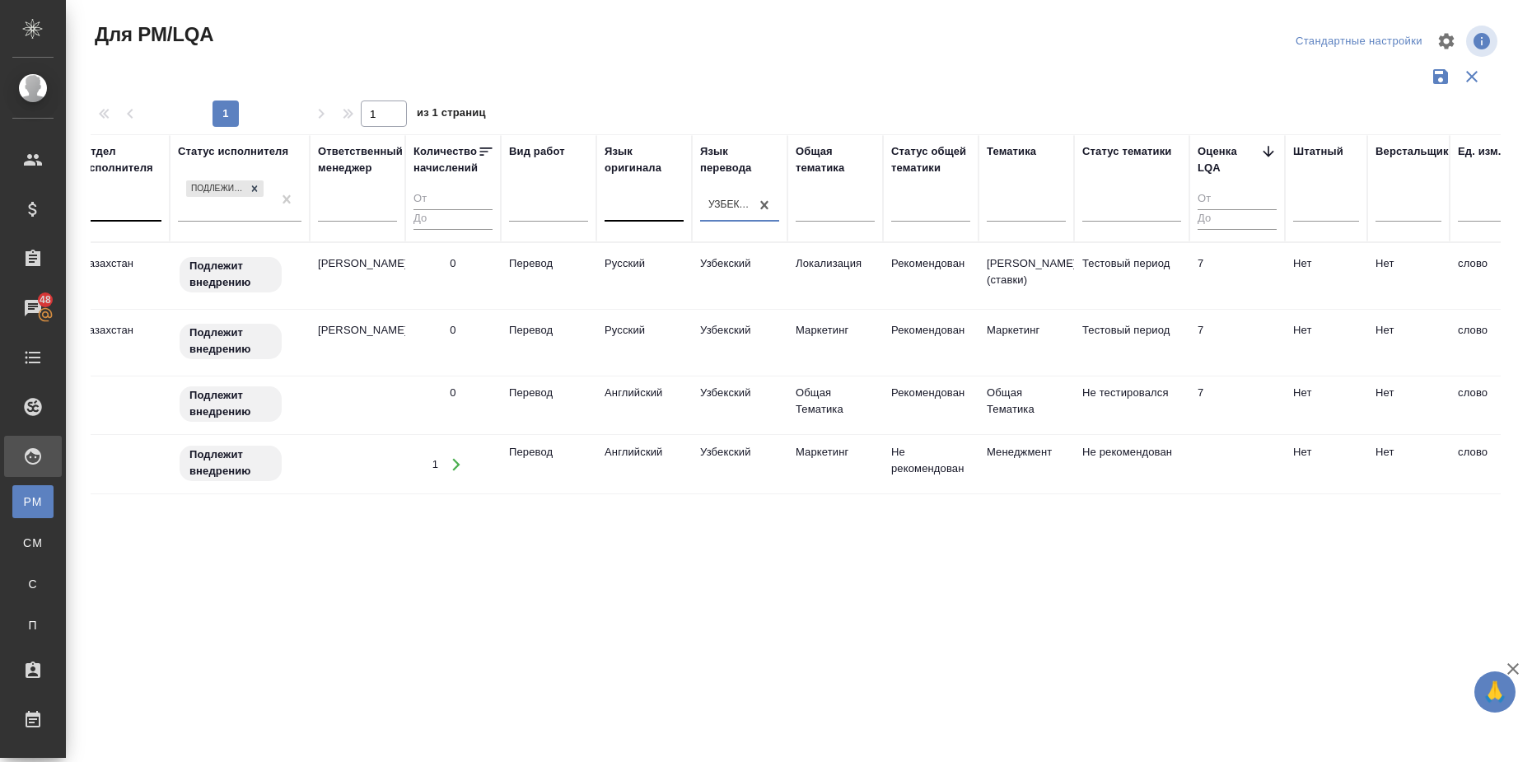
scroll to position [0, 409]
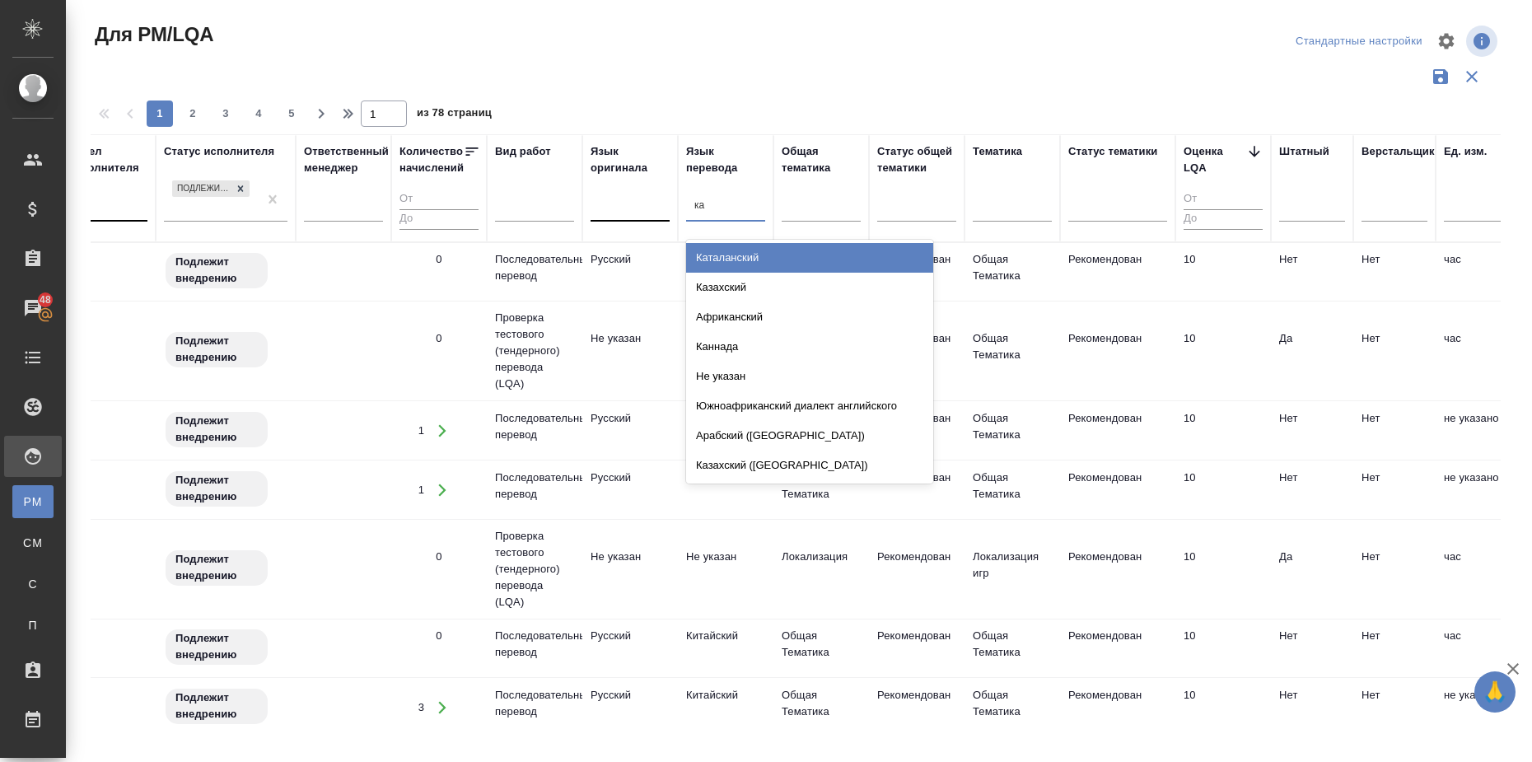
type input "каз"
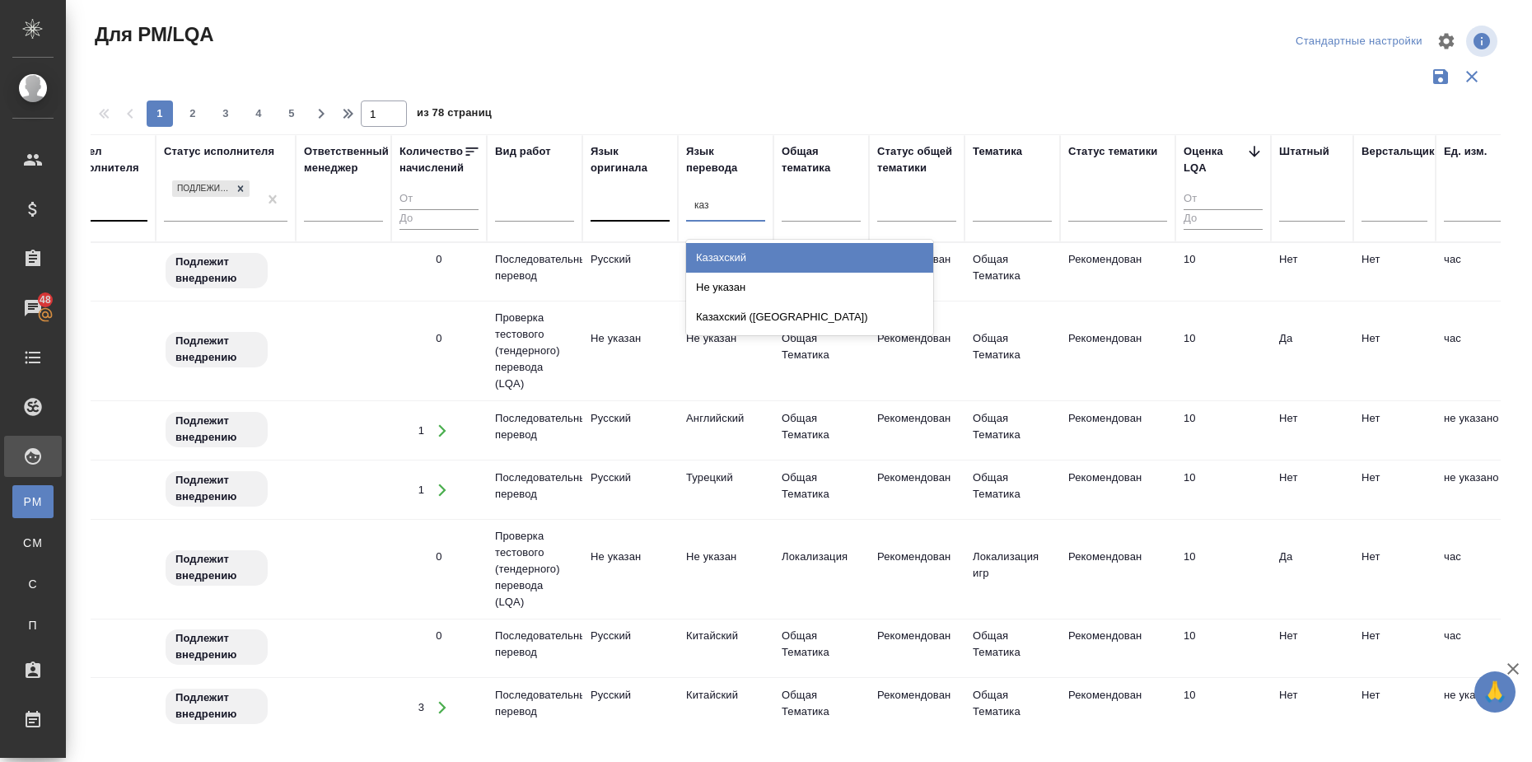
click at [744, 258] on div "Казахский" at bounding box center [809, 258] width 247 height 30
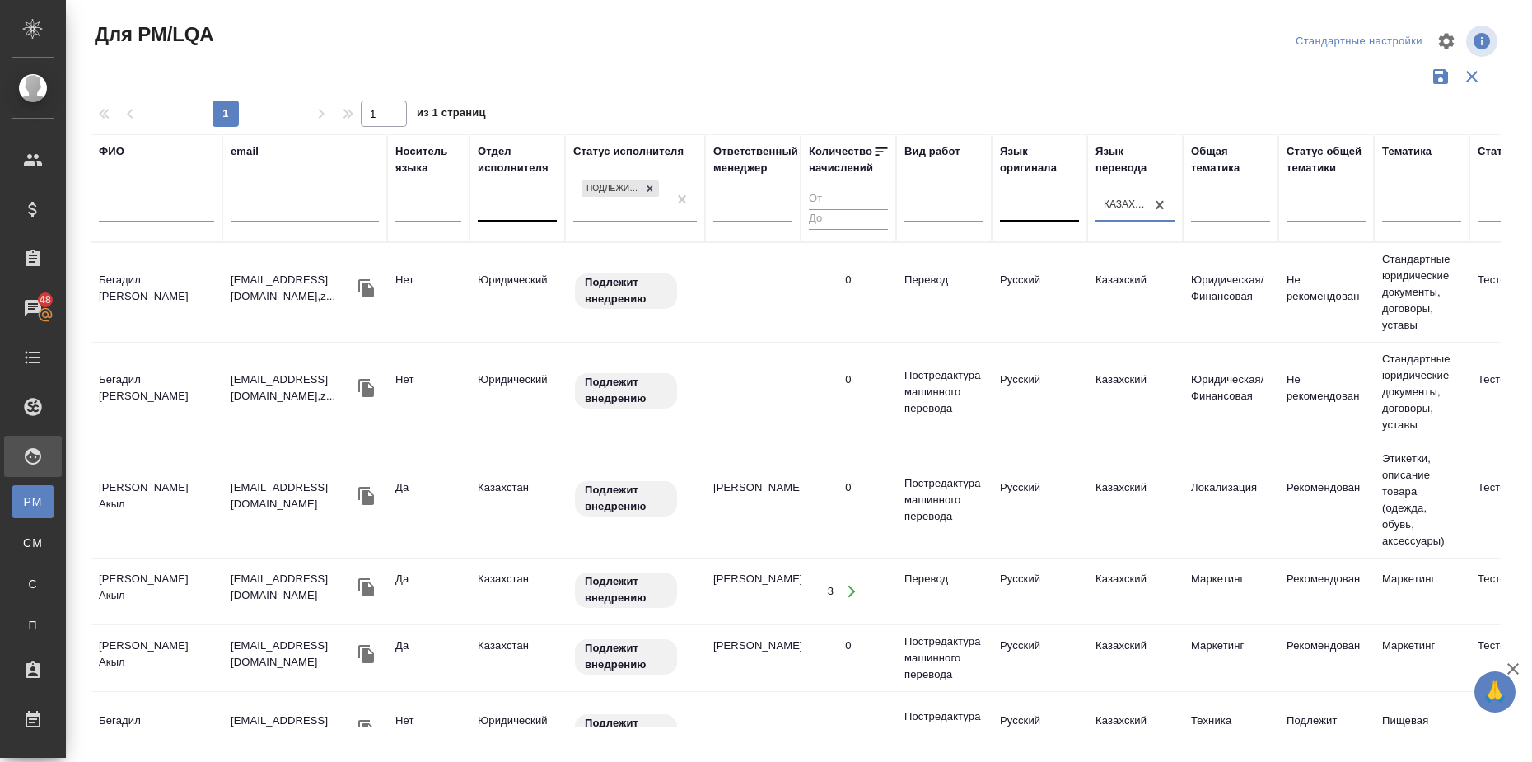
scroll to position [0, 304]
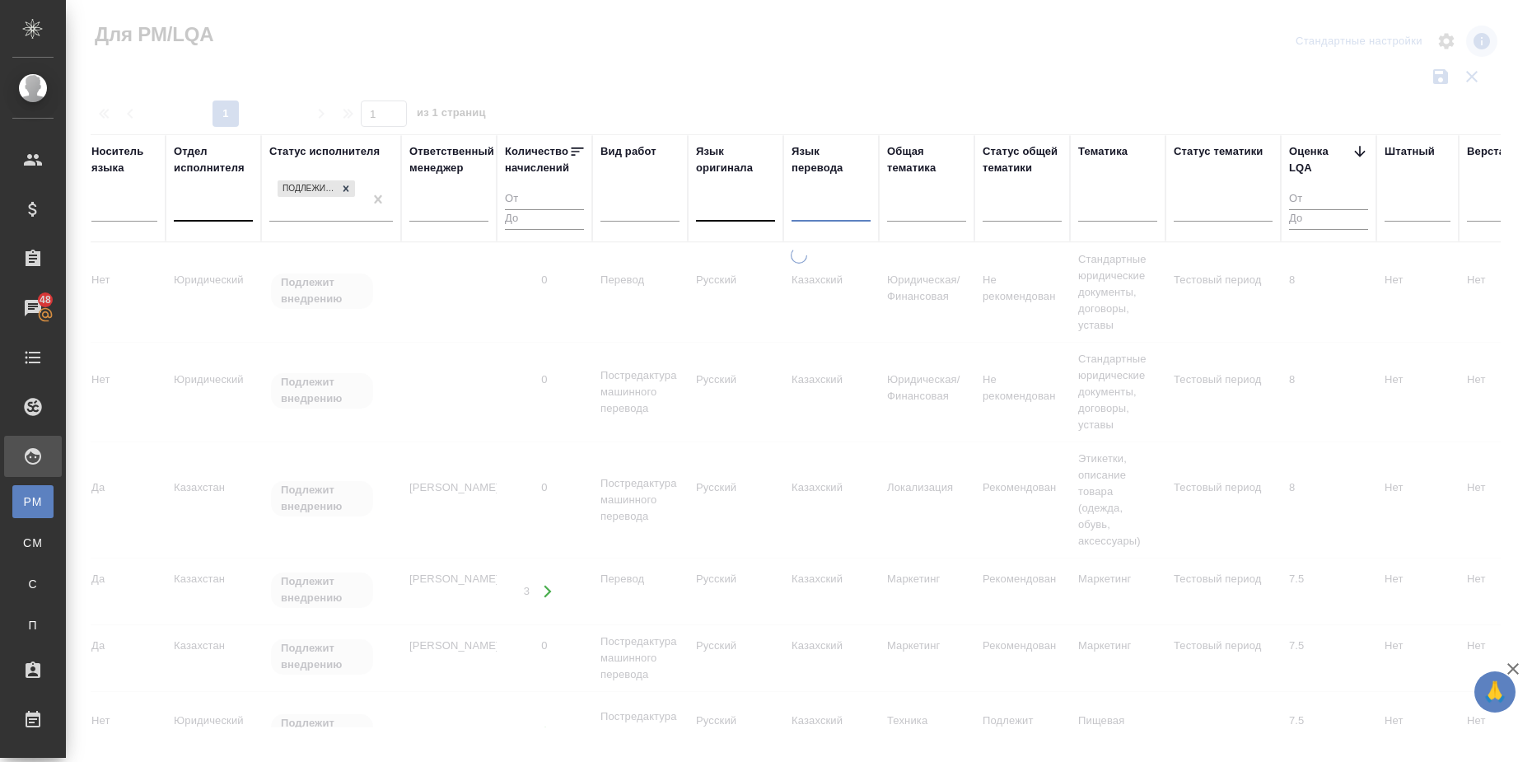
click at [724, 219] on div at bounding box center [735, 205] width 79 height 31
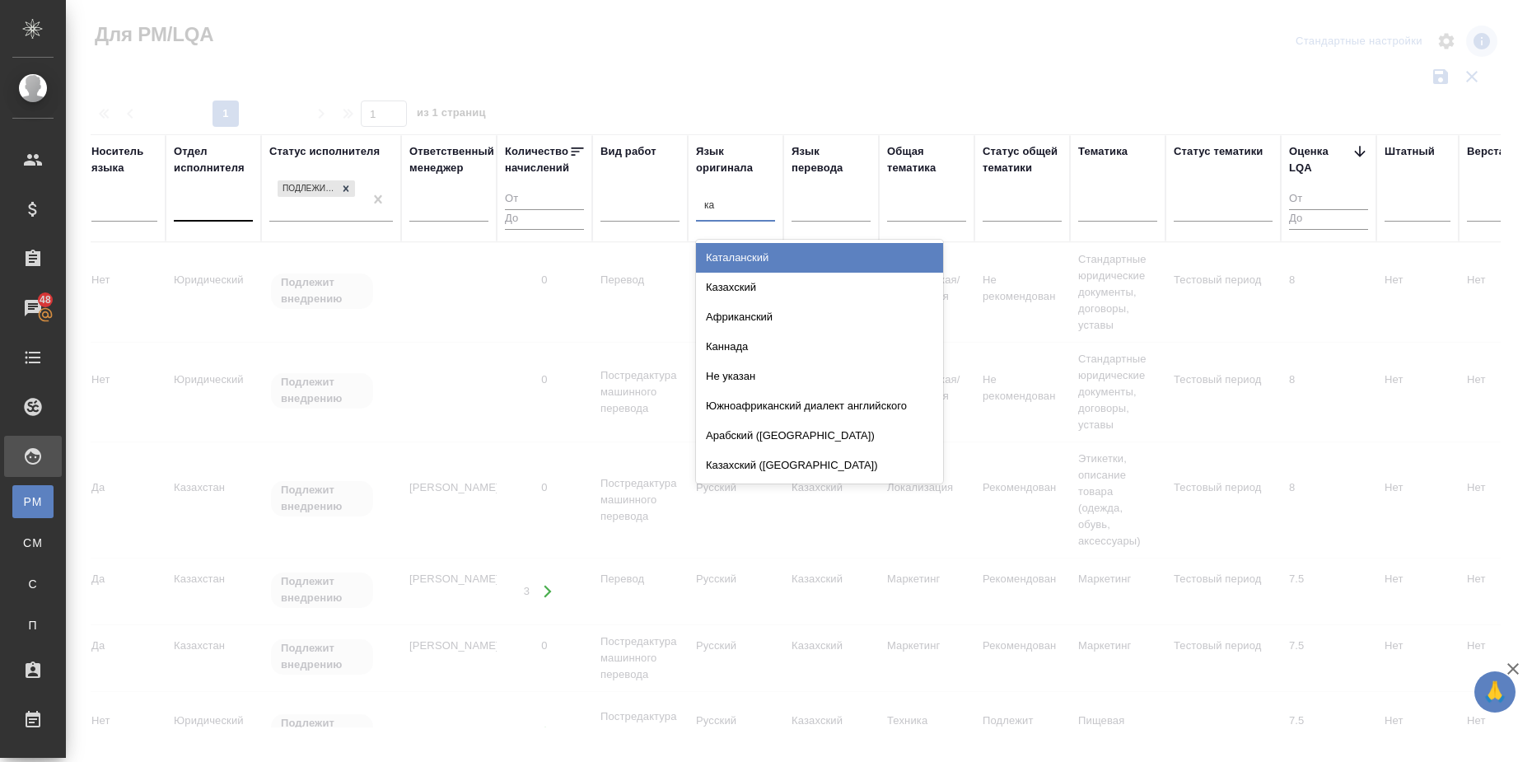
type input "каз"
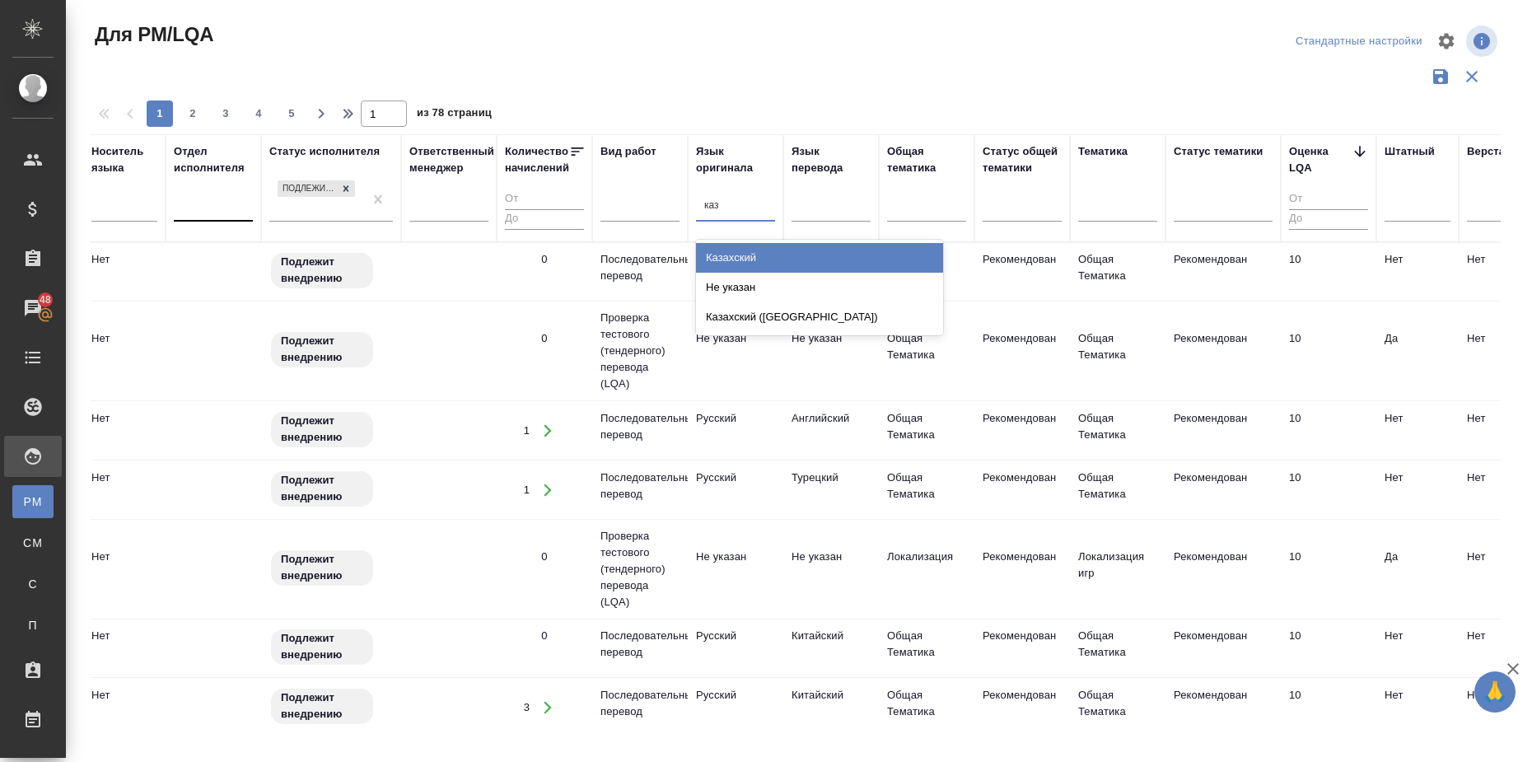
click at [733, 251] on div "Казахский" at bounding box center [819, 258] width 247 height 30
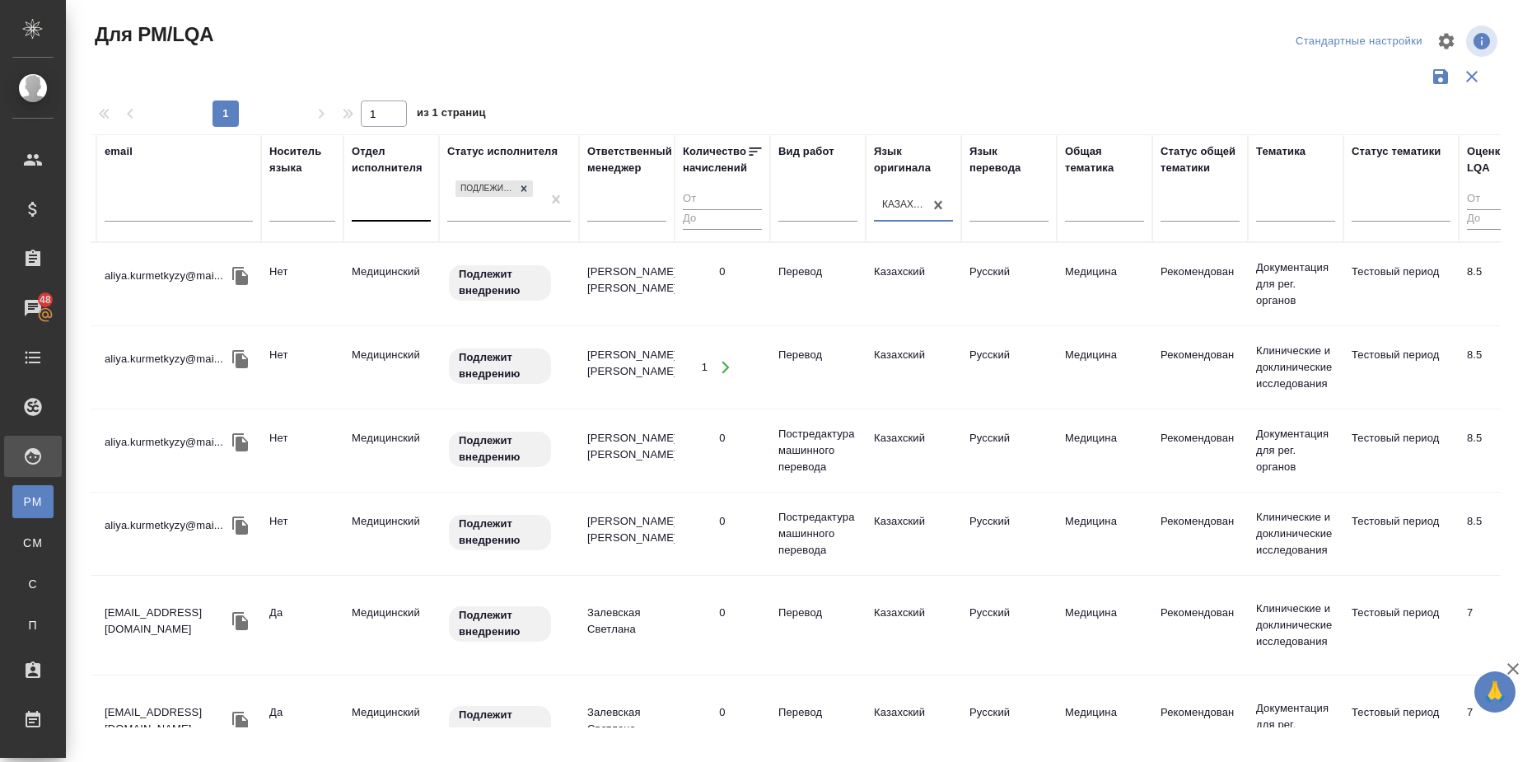
scroll to position [0, 0]
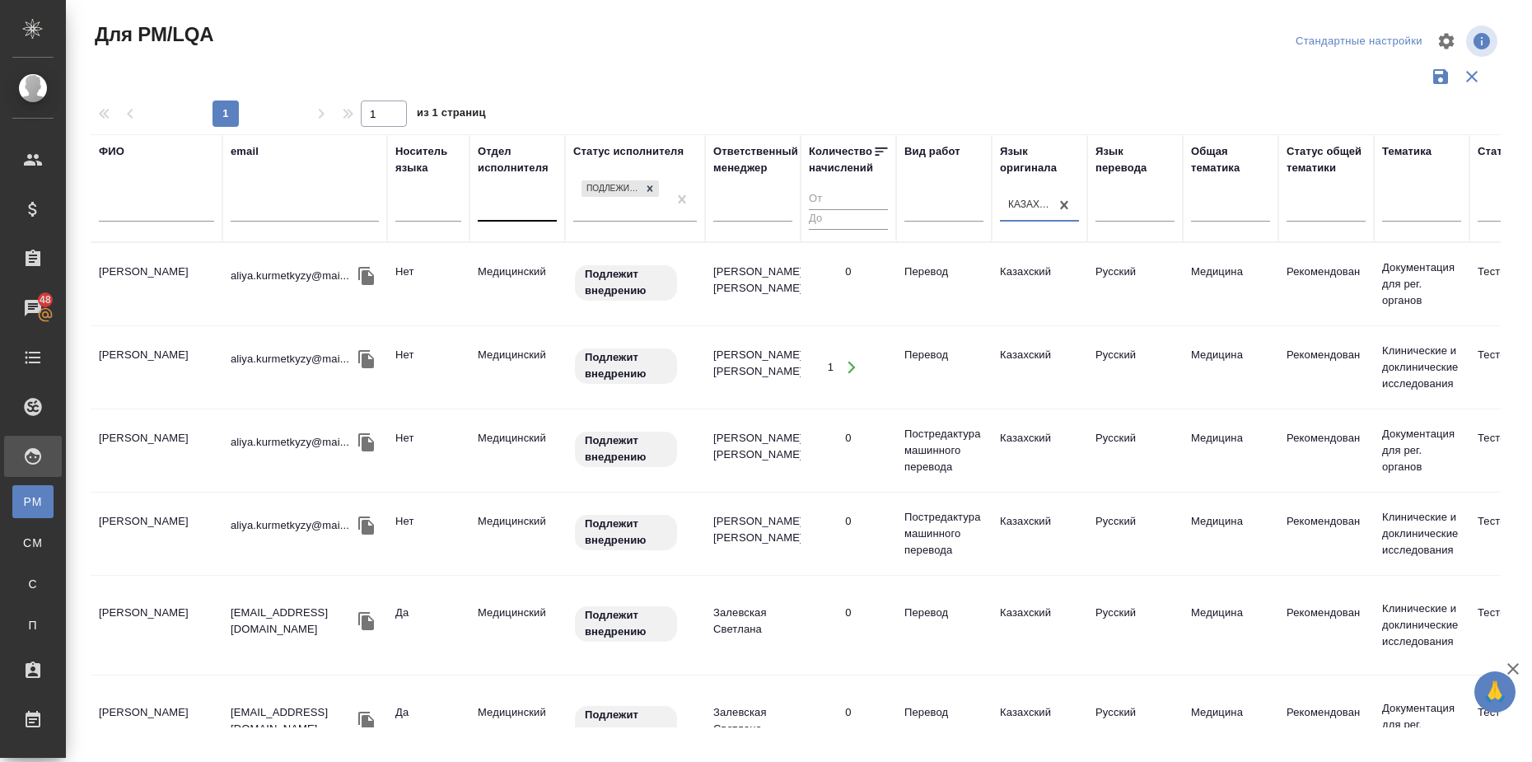
click at [148, 199] on div at bounding box center [156, 213] width 115 height 40
click at [140, 205] on input "text" at bounding box center [156, 211] width 115 height 21
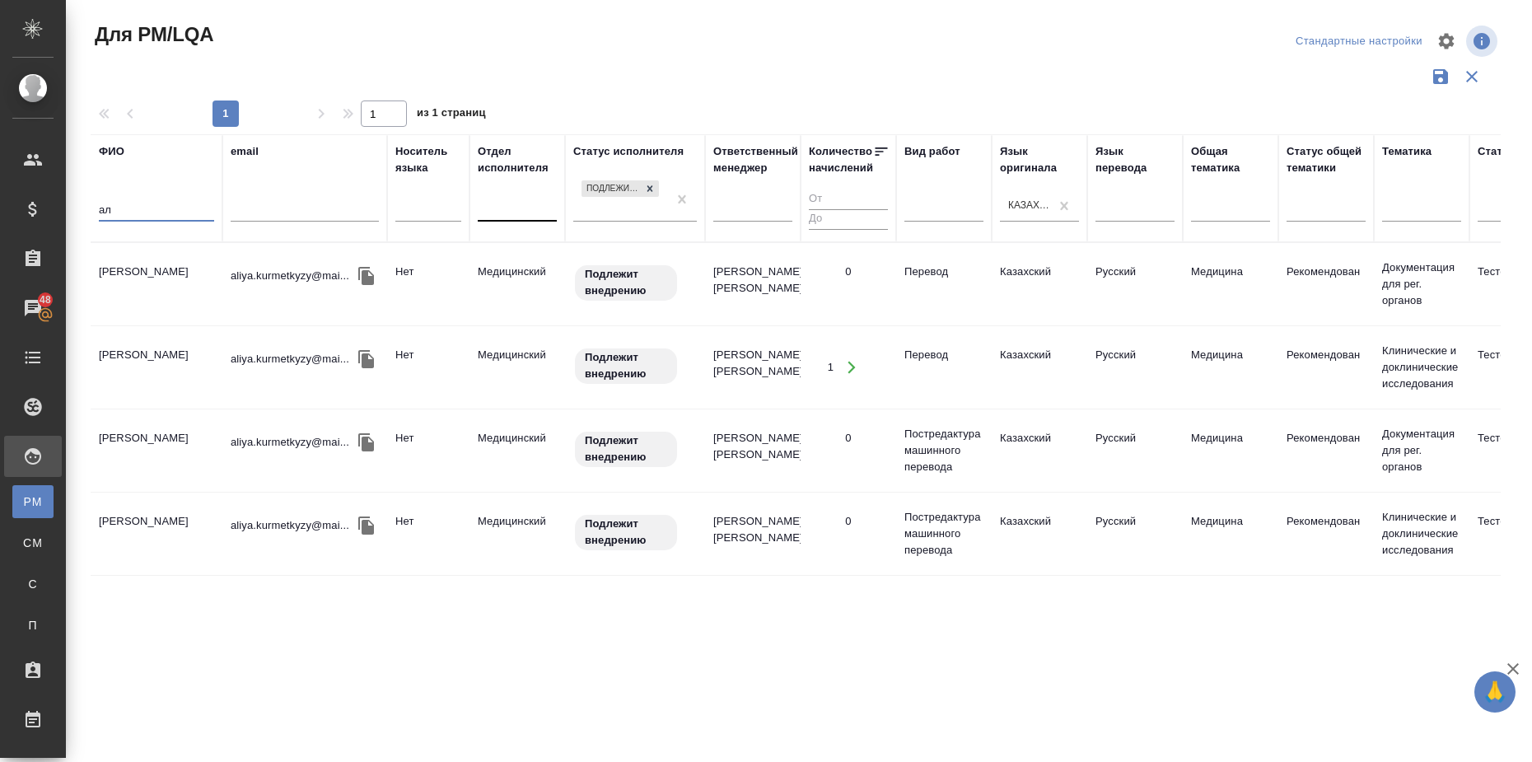
type input "[PERSON_NAME]"
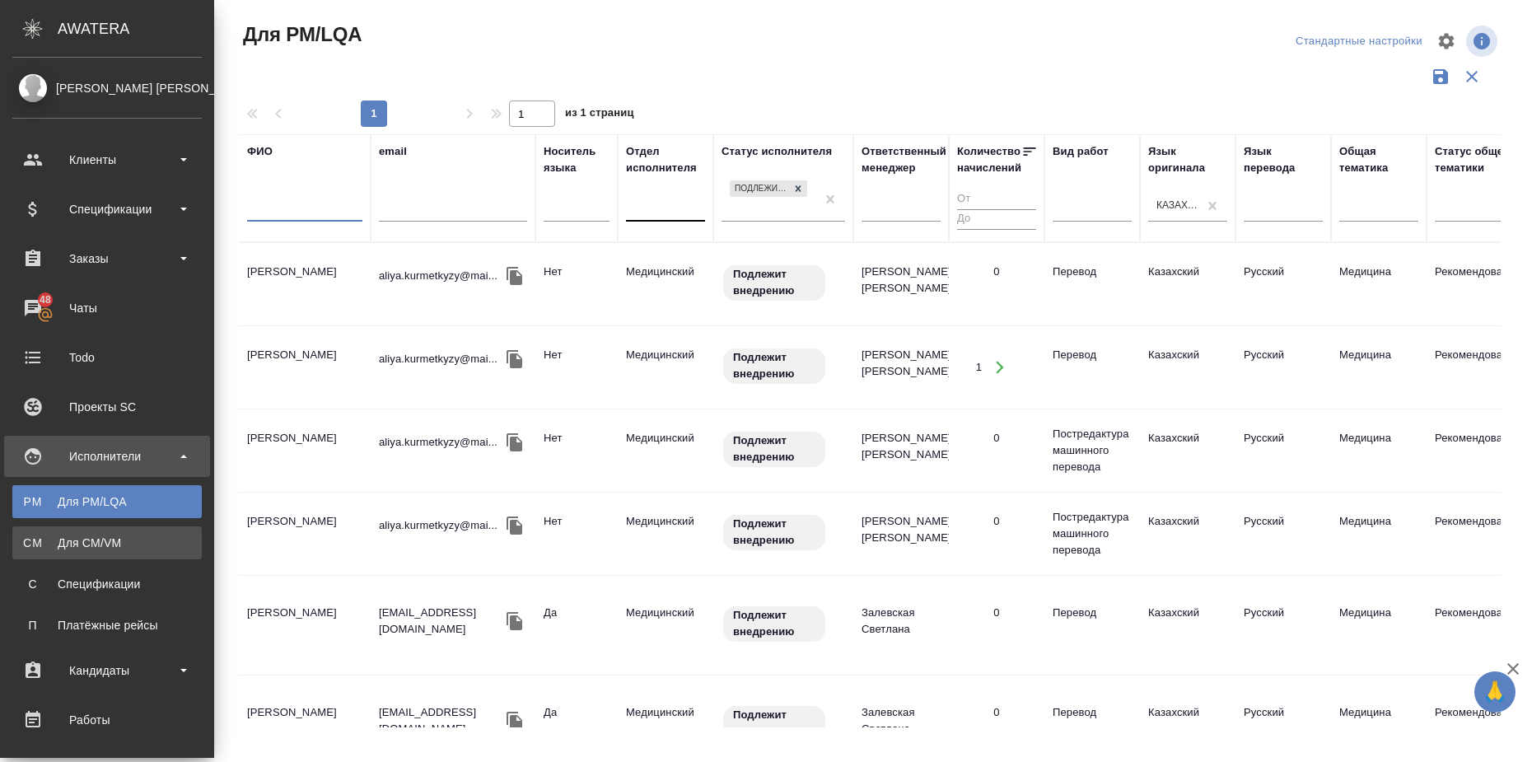
click at [160, 549] on div "Для CM/VM" at bounding box center [107, 543] width 173 height 16
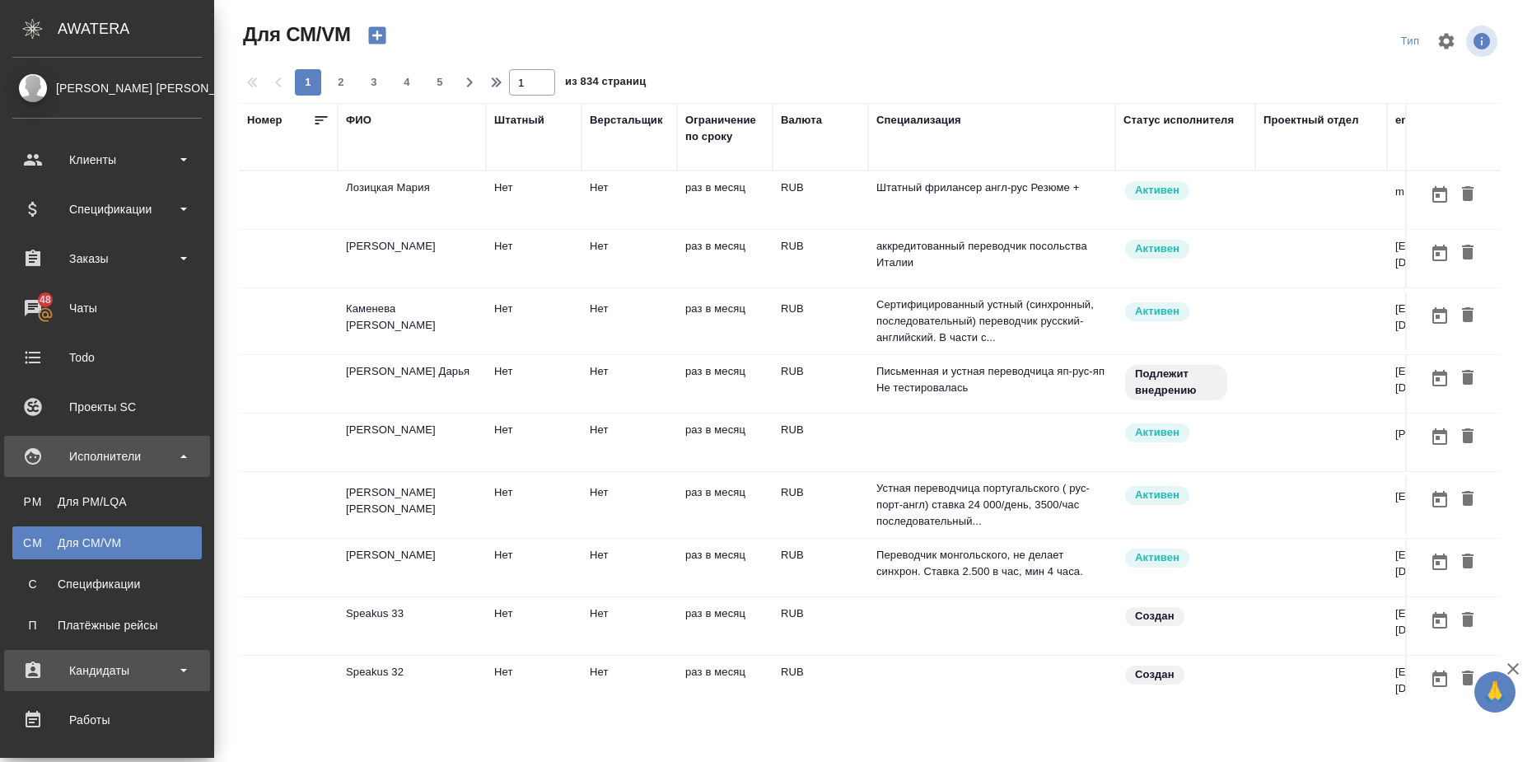
click at [169, 667] on div "Кандидаты" at bounding box center [106, 670] width 189 height 25
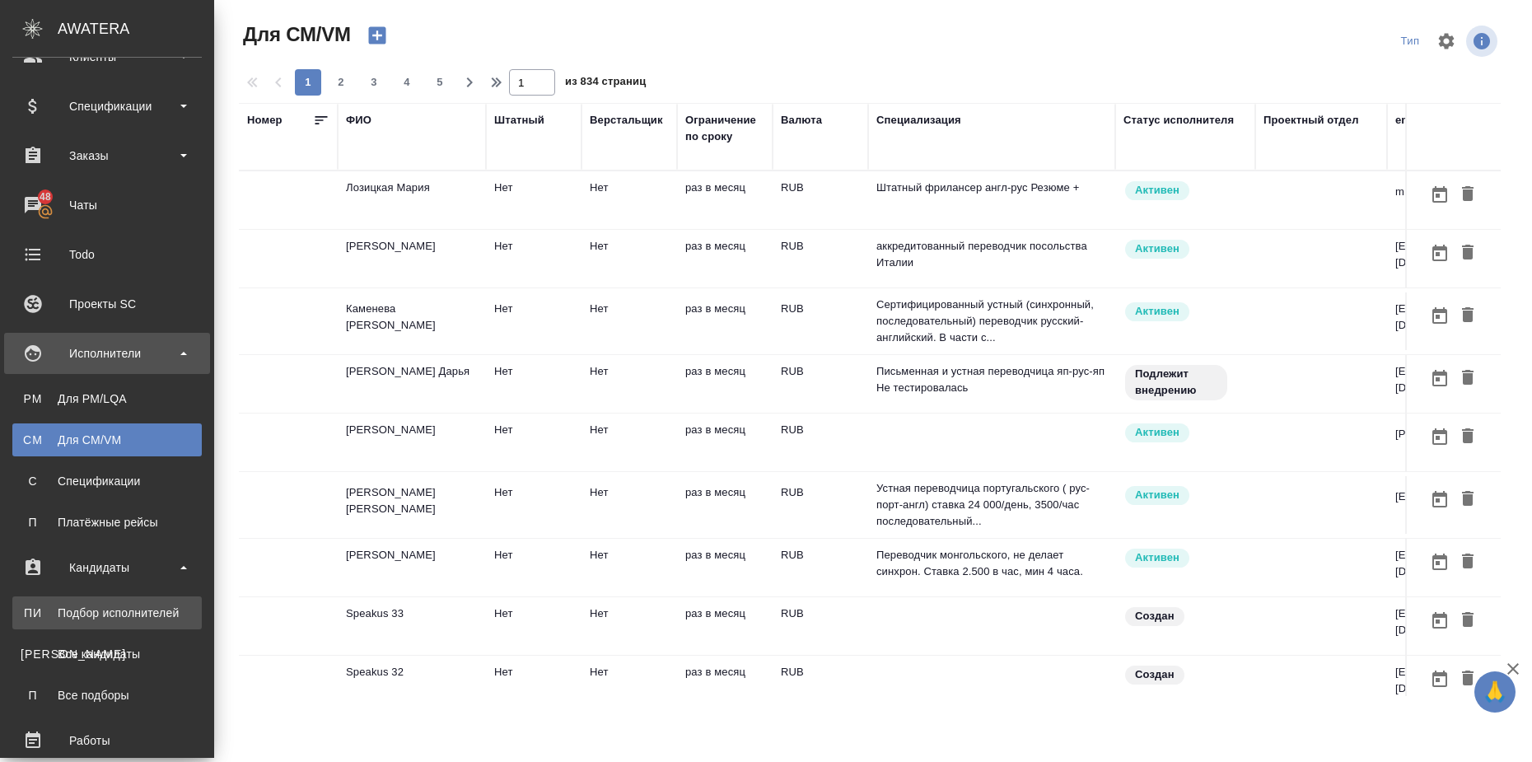
click at [143, 607] on div "Подбор исполнителей" at bounding box center [107, 613] width 173 height 16
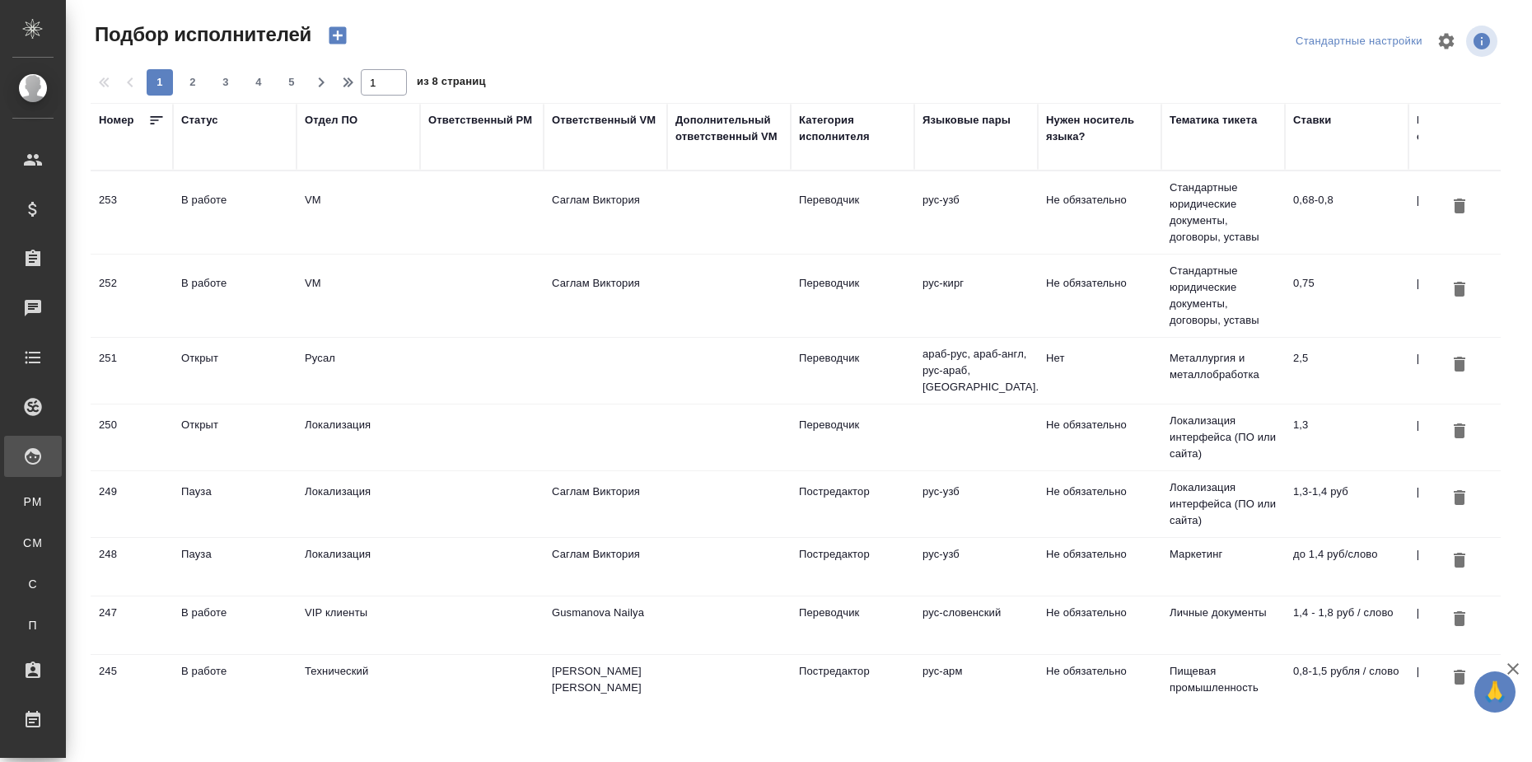
click at [622, 114] on div "Ответственный VM" at bounding box center [604, 120] width 104 height 16
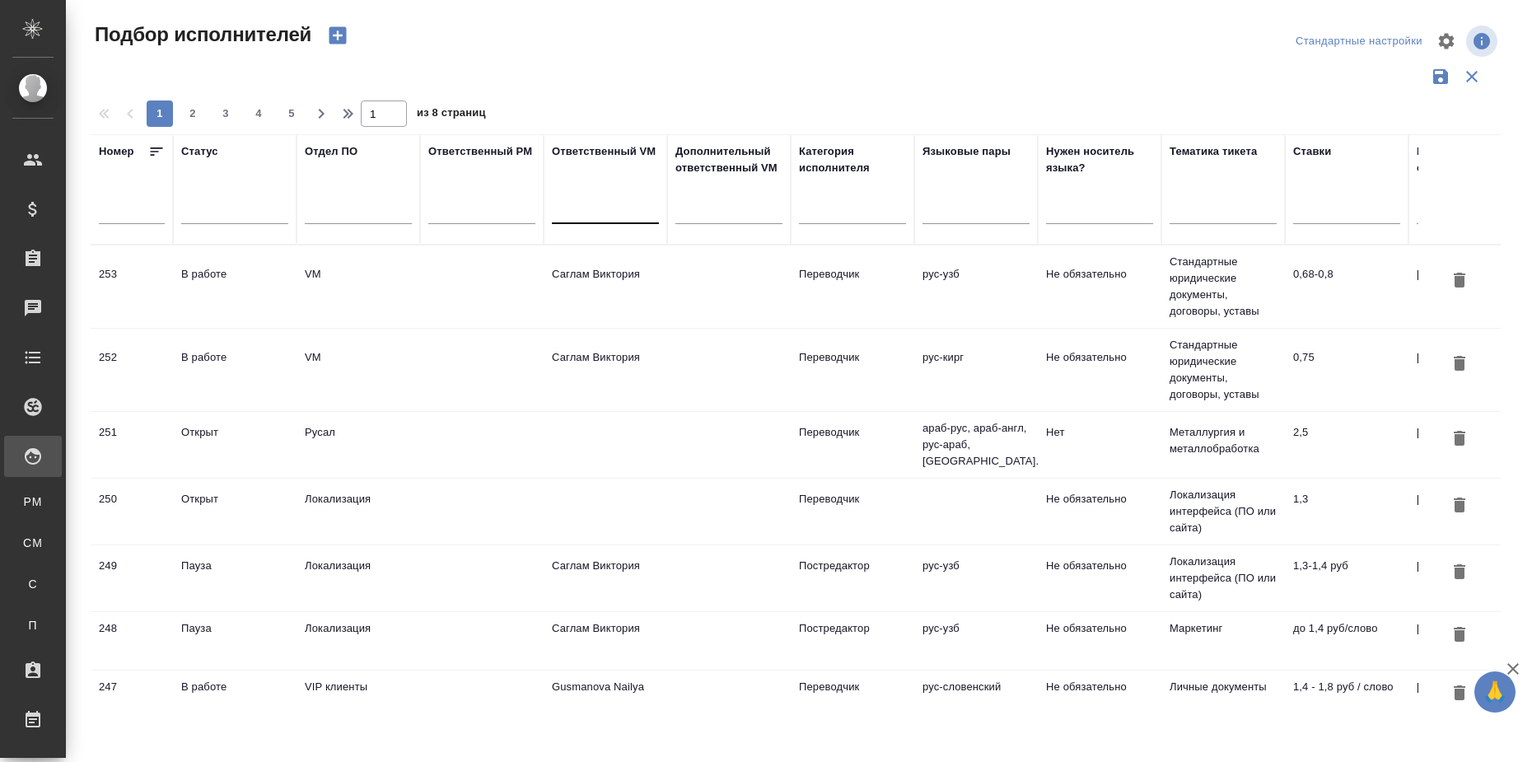
click at [584, 218] on div at bounding box center [605, 207] width 107 height 24
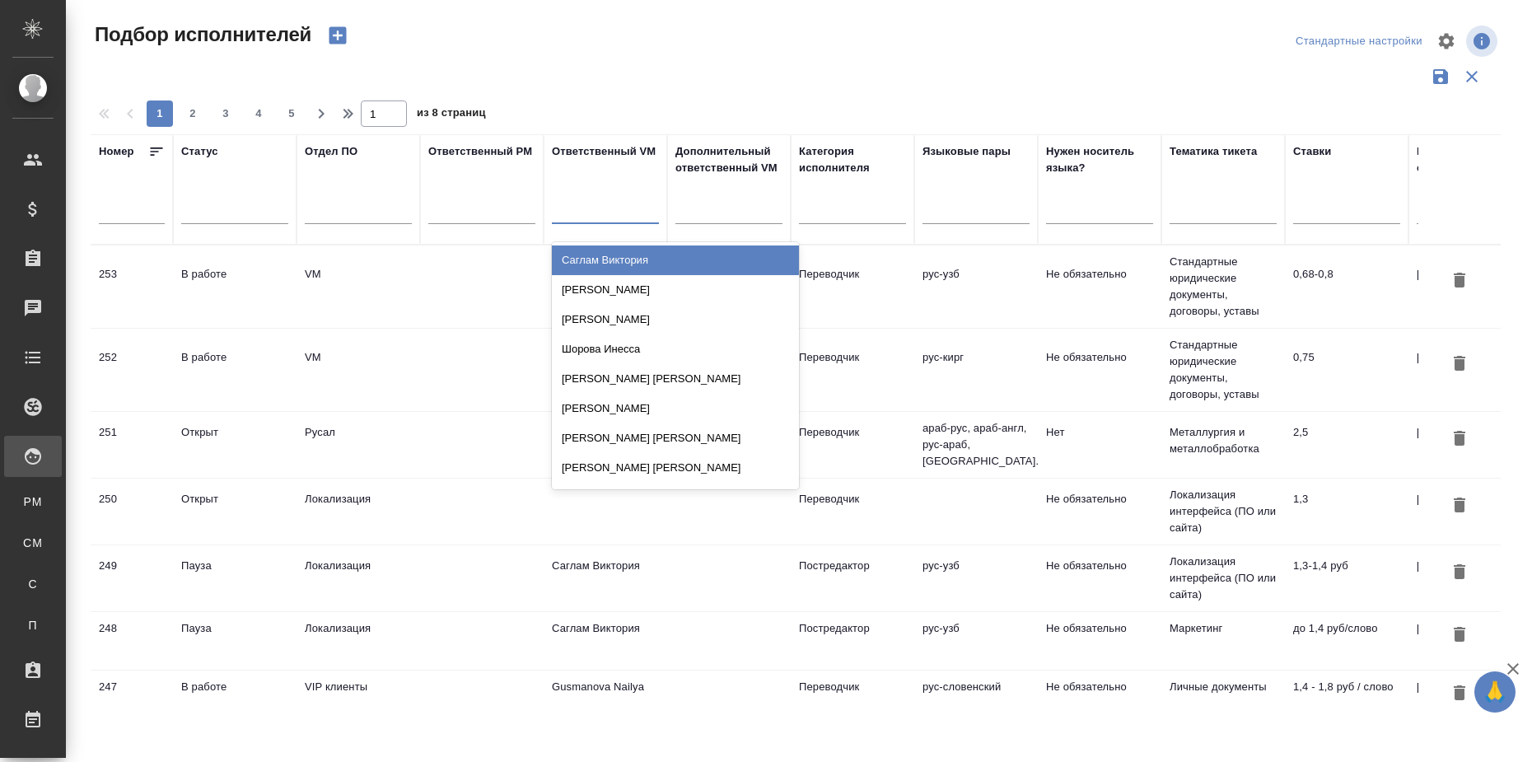
click at [622, 269] on div "Саглам Виктория" at bounding box center [675, 260] width 247 height 30
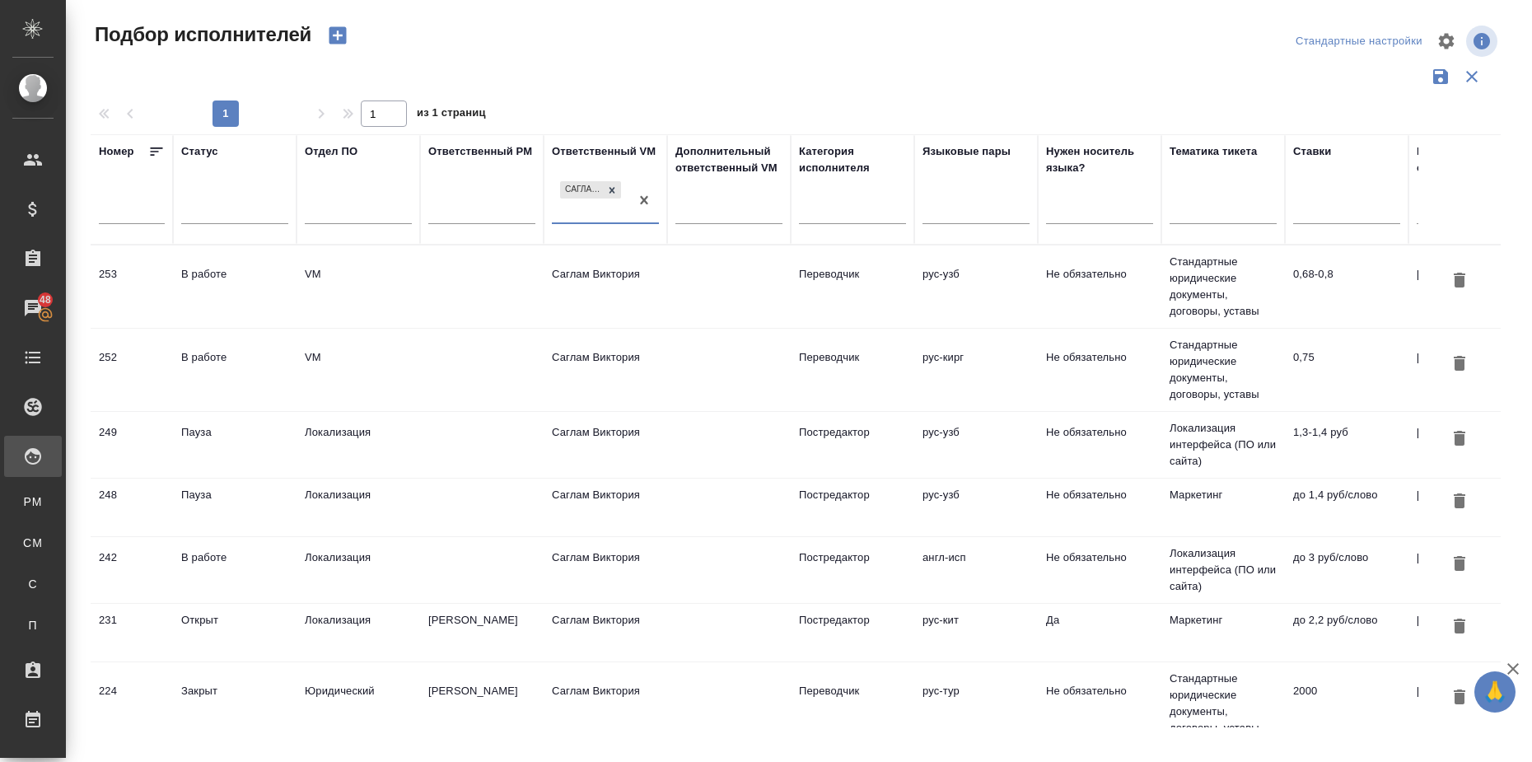
click at [584, 359] on td "Саглам Виктория" at bounding box center [606, 370] width 124 height 58
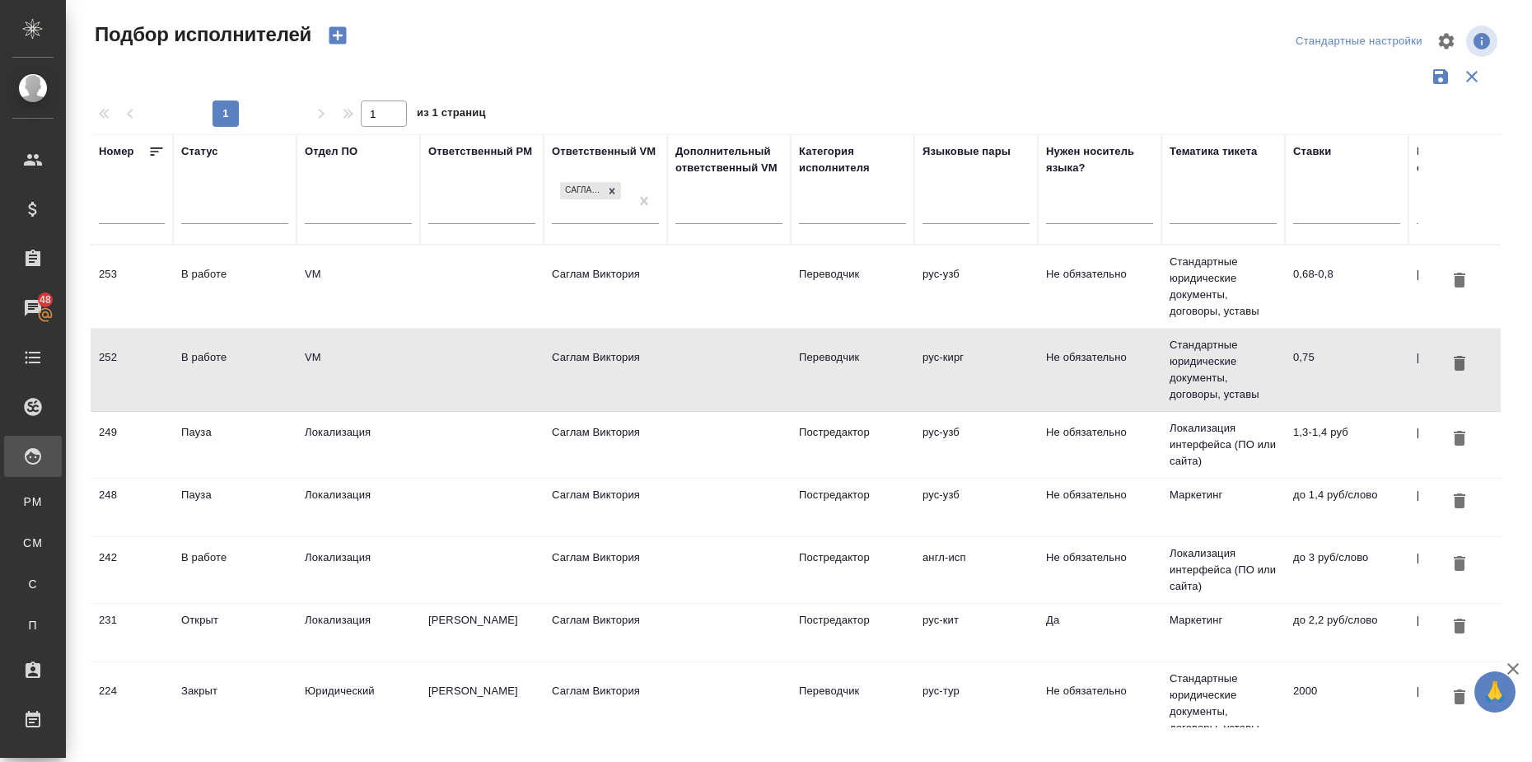
click at [588, 351] on td "Саглам Виктория" at bounding box center [606, 370] width 124 height 58
